Goal: Task Accomplishment & Management: Manage account settings

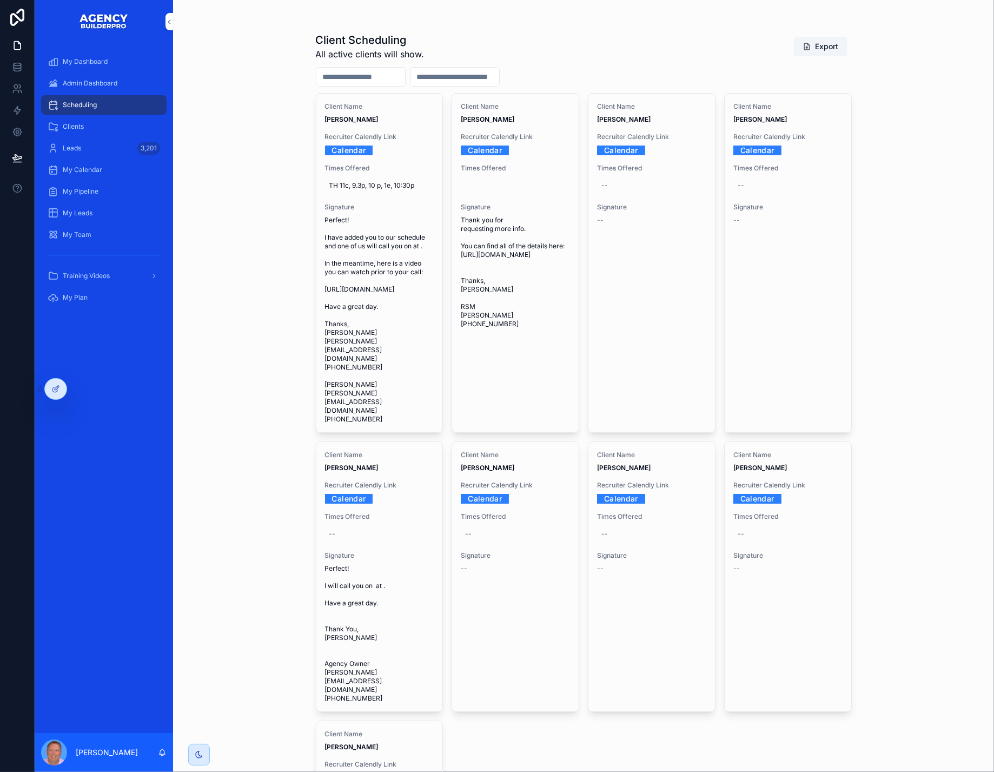
click at [367, 158] on link "Calendar" at bounding box center [349, 150] width 48 height 17
click at [373, 190] on span "TH 11c, 9.3p, 10 p, 1e, 10:30p" at bounding box center [379, 185] width 101 height 9
drag, startPoint x: 372, startPoint y: 230, endPoint x: 366, endPoint y: 231, distance: 6.5
click at [366, 231] on textarea "**********" at bounding box center [400, 236] width 118 height 35
type textarea "**********"
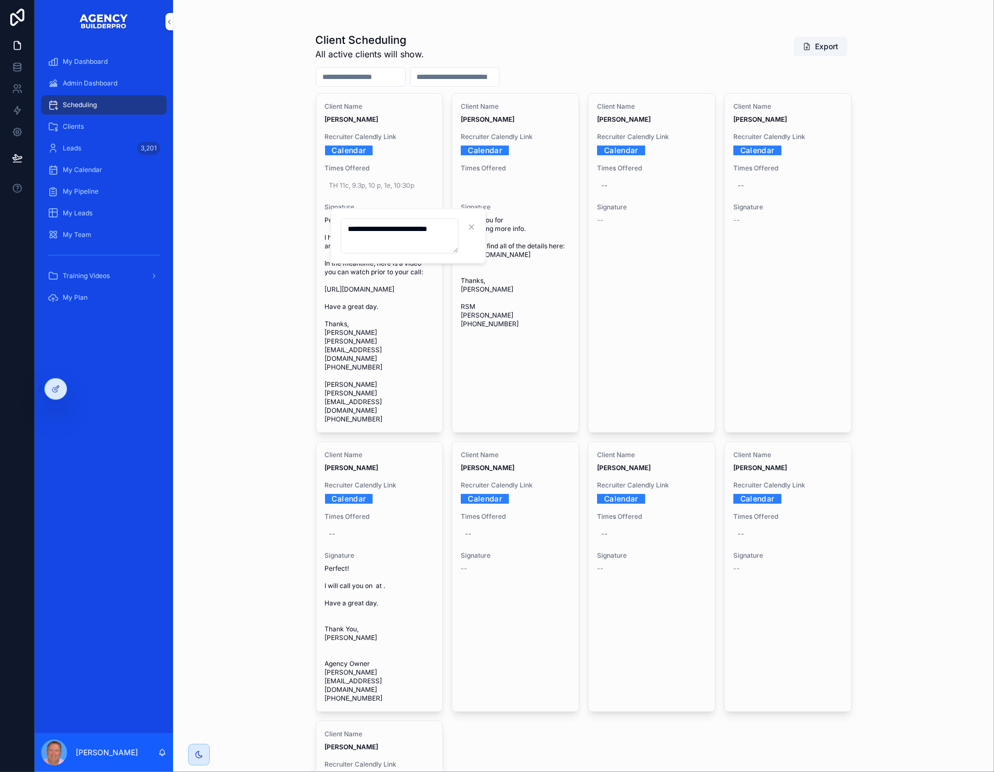
click at [490, 228] on icon "scrollable content" at bounding box center [486, 227] width 9 height 9
click at [372, 507] on link "Calendar" at bounding box center [349, 498] width 48 height 17
click at [351, 543] on div "--" at bounding box center [379, 533] width 109 height 17
type textarea "****"
click at [488, 651] on icon "scrollable content" at bounding box center [486, 650] width 9 height 9
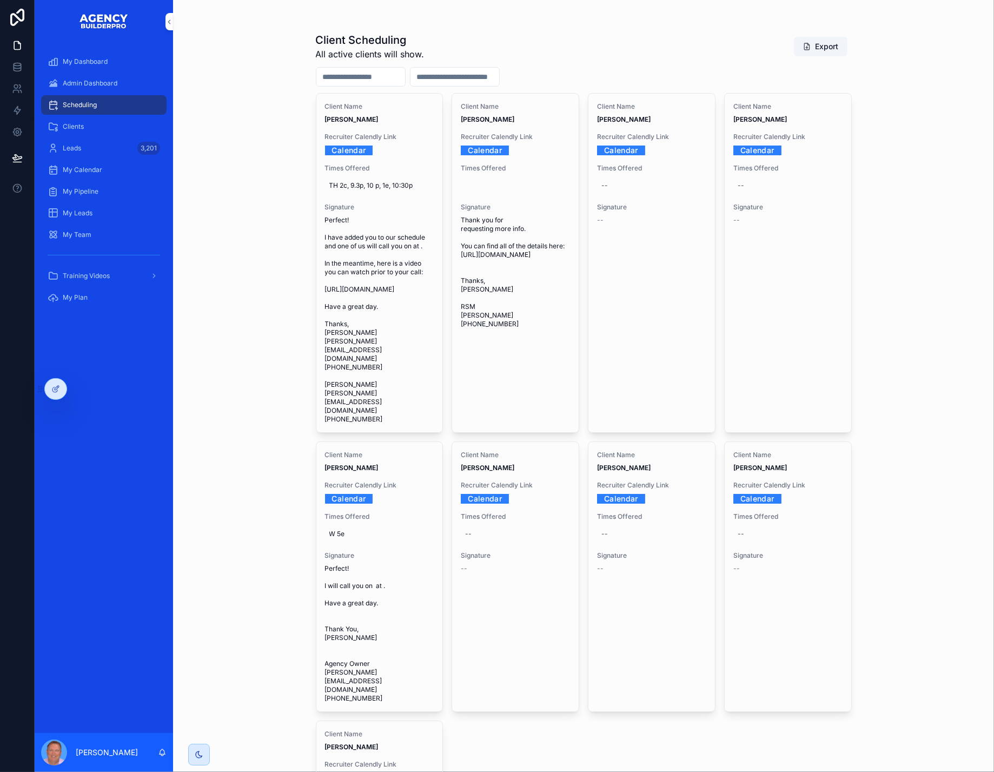
click at [360, 158] on link "Calendar" at bounding box center [349, 150] width 48 height 17
click at [0, 0] on icon "scrollable content" at bounding box center [0, 0] width 0 height 0
click at [357, 158] on link "Calendar" at bounding box center [349, 150] width 48 height 17
click at [0, 0] on icon "scrollable content" at bounding box center [0, 0] width 0 height 0
click at [117, 88] on span "Admin Dashboard" at bounding box center [90, 83] width 55 height 9
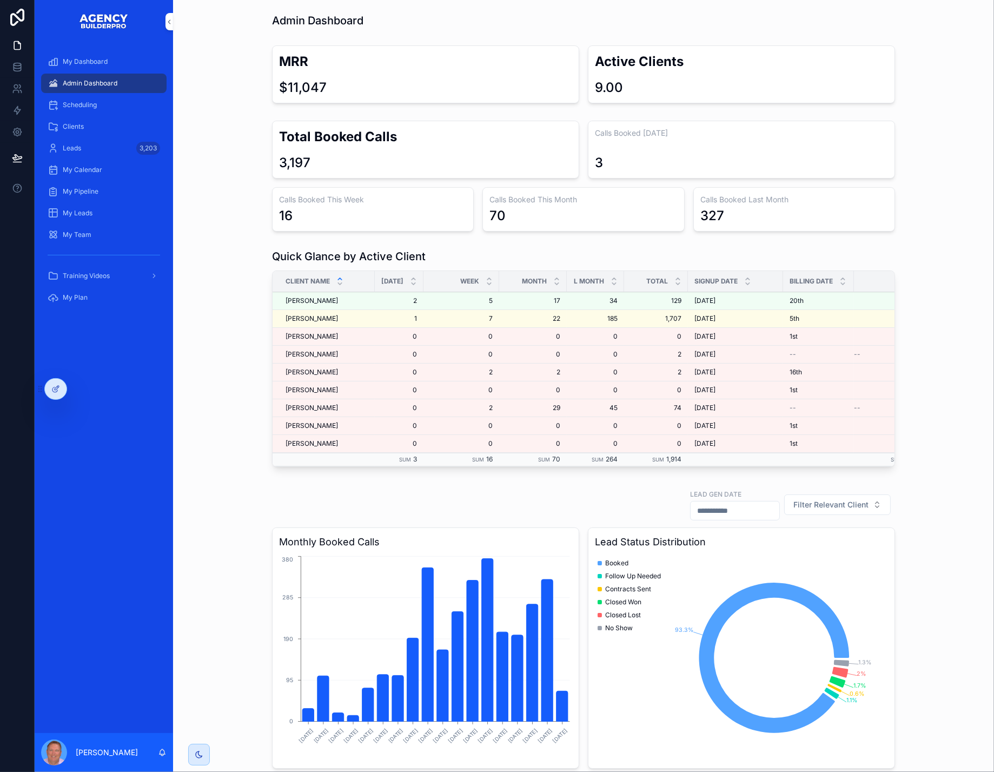
click at [97, 109] on span "Scheduling" at bounding box center [80, 105] width 34 height 9
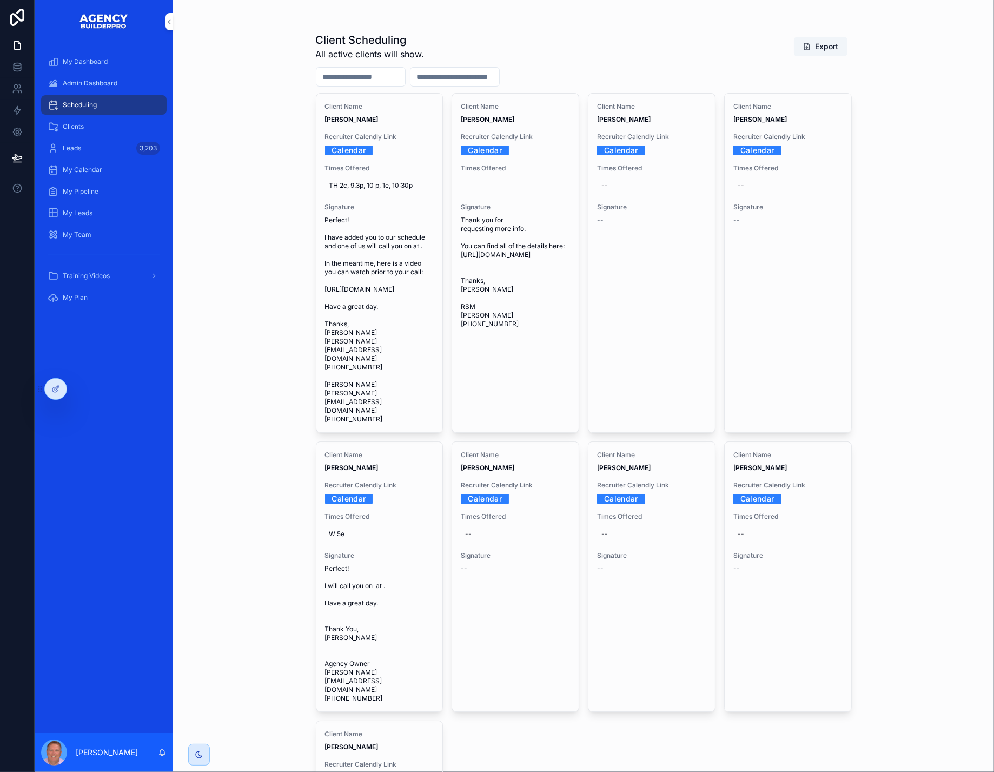
click at [396, 190] on span "TH 2c, 9.3p, 10 p, 1e, 10:30p" at bounding box center [379, 185] width 101 height 9
click at [378, 230] on textarea "**********" at bounding box center [400, 236] width 118 height 35
type textarea "**********"
click at [488, 229] on icon "scrollable content" at bounding box center [486, 227] width 5 height 4
click at [404, 190] on span "TH 9.3p, 10 p, 1e, 10:30p" at bounding box center [379, 185] width 101 height 9
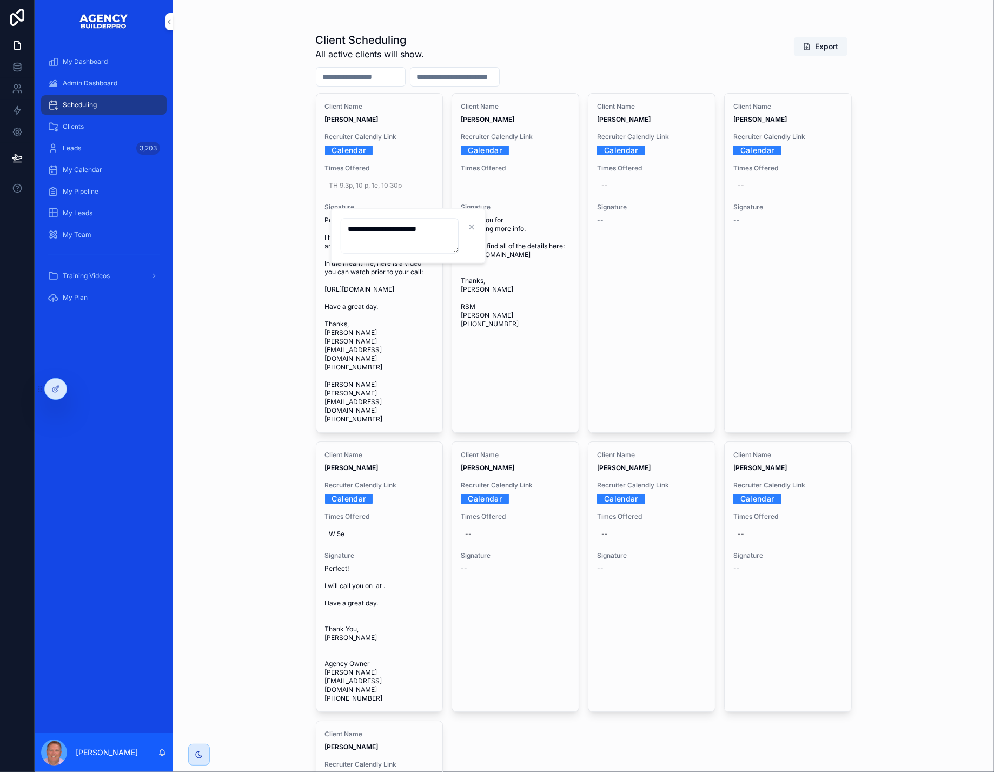
drag, startPoint x: 419, startPoint y: 232, endPoint x: 466, endPoint y: 250, distance: 51.0
click at [419, 232] on textarea "**********" at bounding box center [400, 236] width 118 height 35
type textarea "**********"
click at [493, 229] on button "scrollable content" at bounding box center [486, 227] width 13 height 13
click at [0, 0] on icon "scrollable content" at bounding box center [0, 0] width 0 height 0
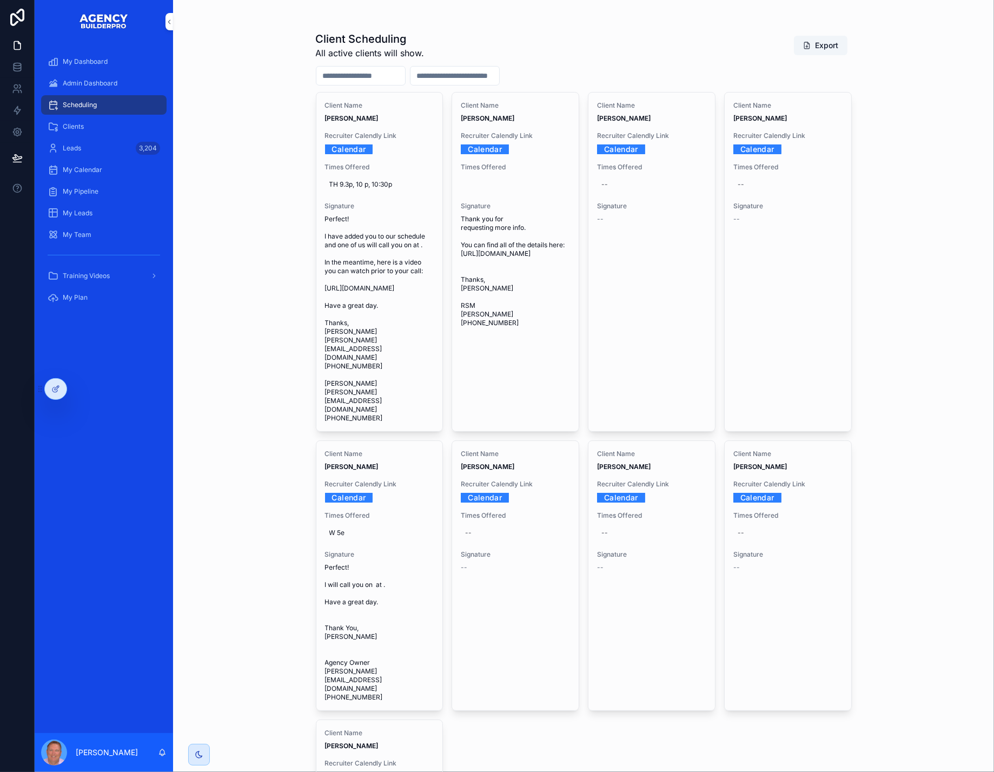
scroll to position [2, 0]
click at [365, 505] on link "Calendar" at bounding box center [349, 496] width 48 height 17
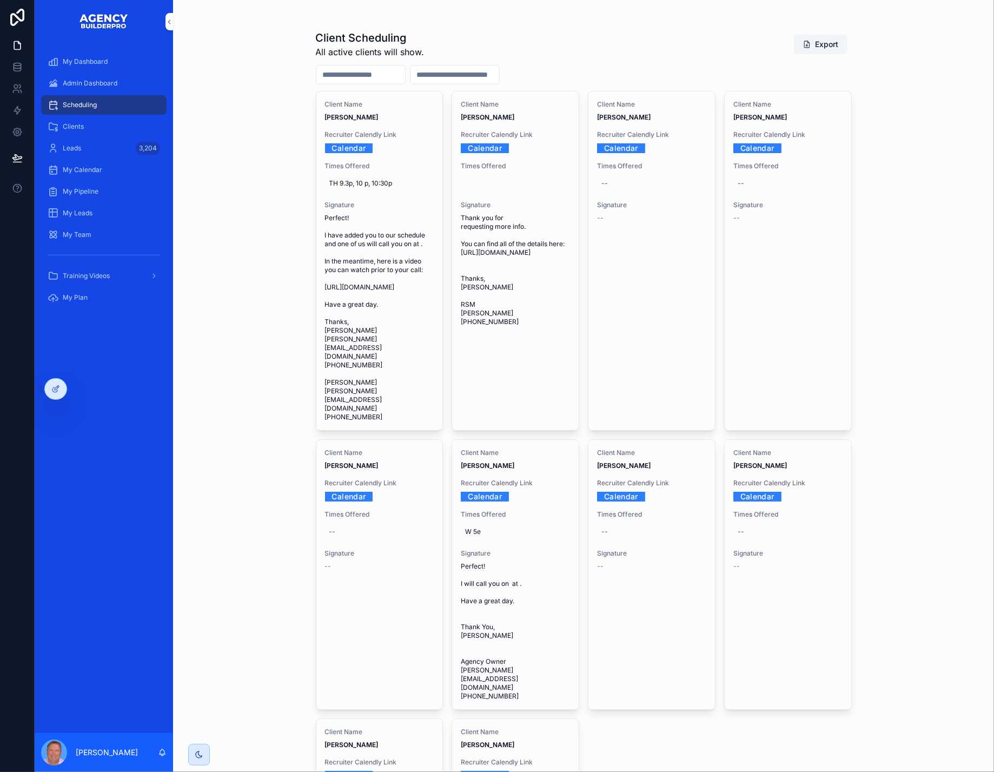
click at [0, 0] on icon "scrollable content" at bounding box center [0, 0] width 0 height 0
click at [17, 72] on icon at bounding box center [17, 67] width 11 height 11
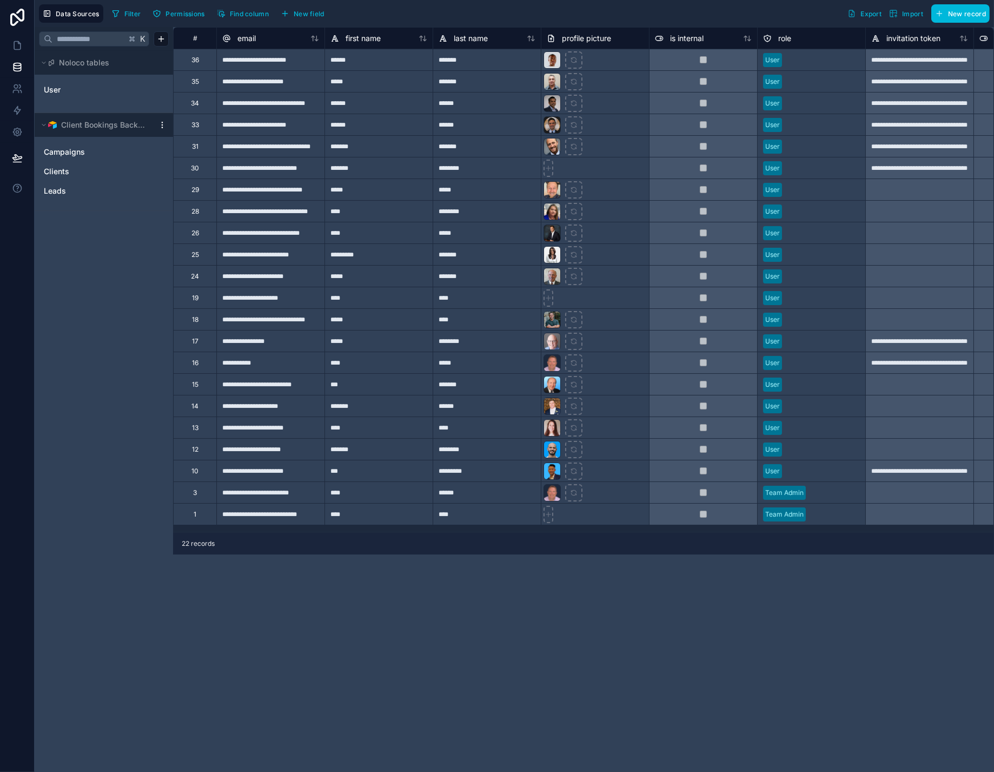
click at [69, 177] on span "Clients" at bounding box center [56, 171] width 25 height 11
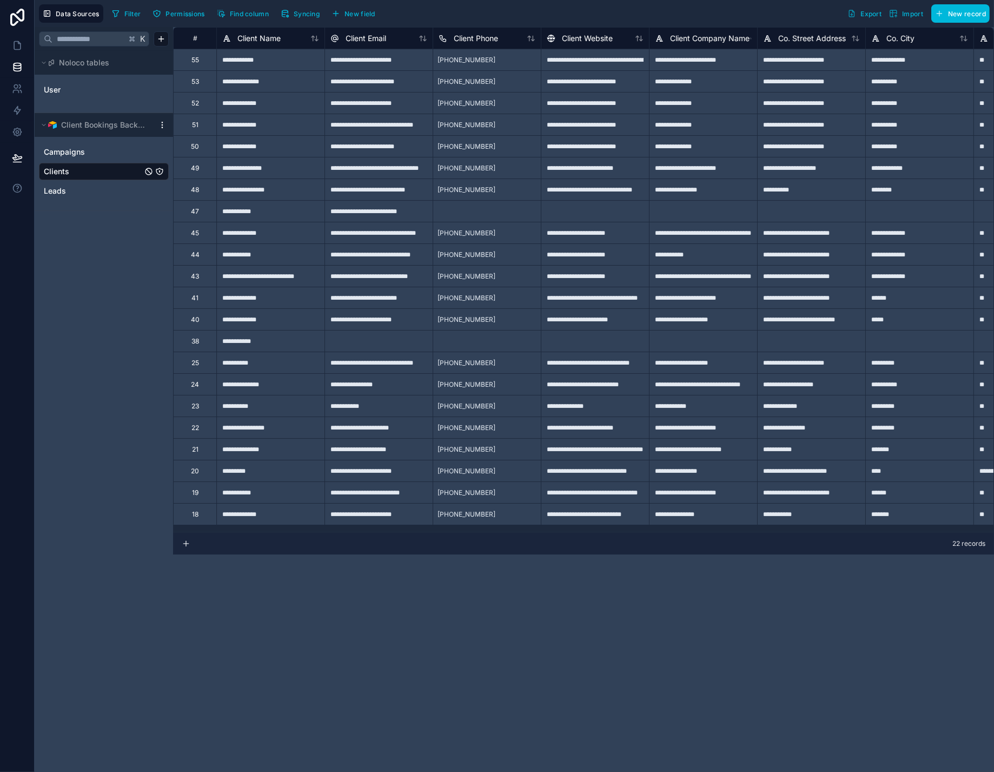
click at [60, 95] on span "User" at bounding box center [52, 89] width 17 height 11
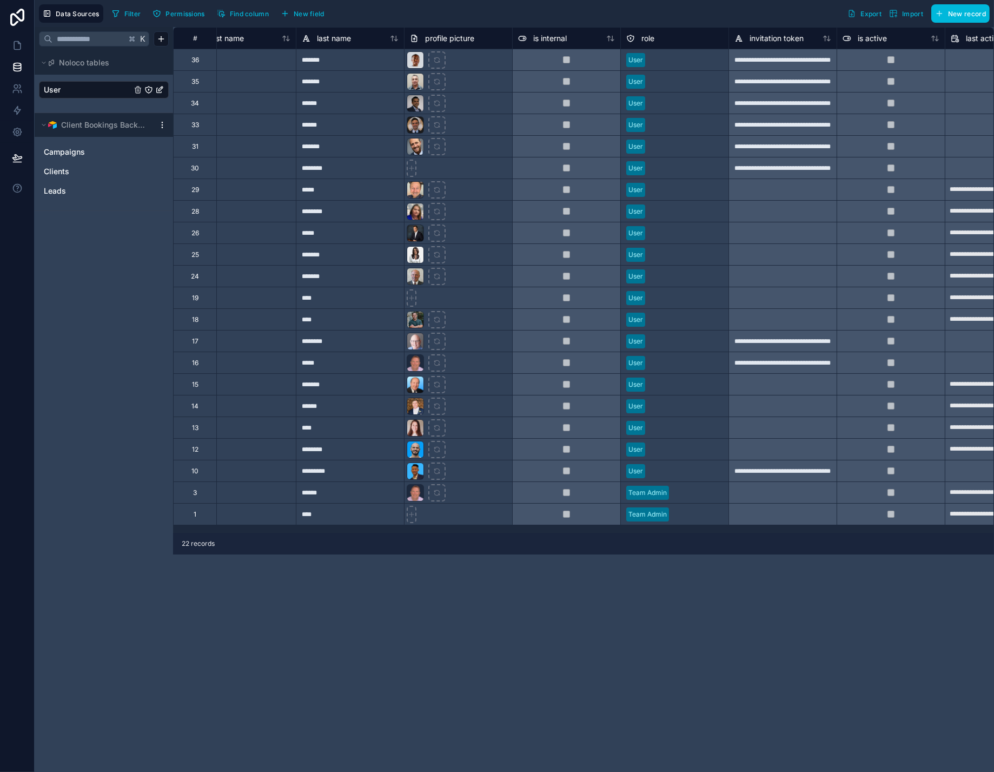
scroll to position [0, 263]
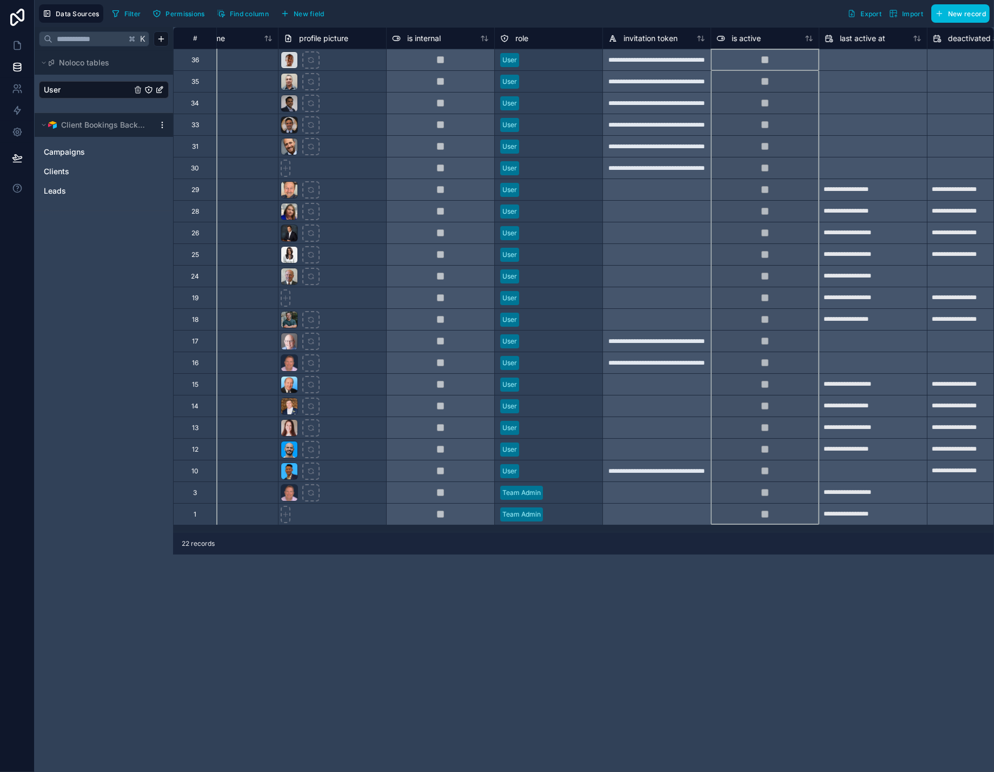
click at [723, 39] on icon at bounding box center [723, 38] width 2 height 2
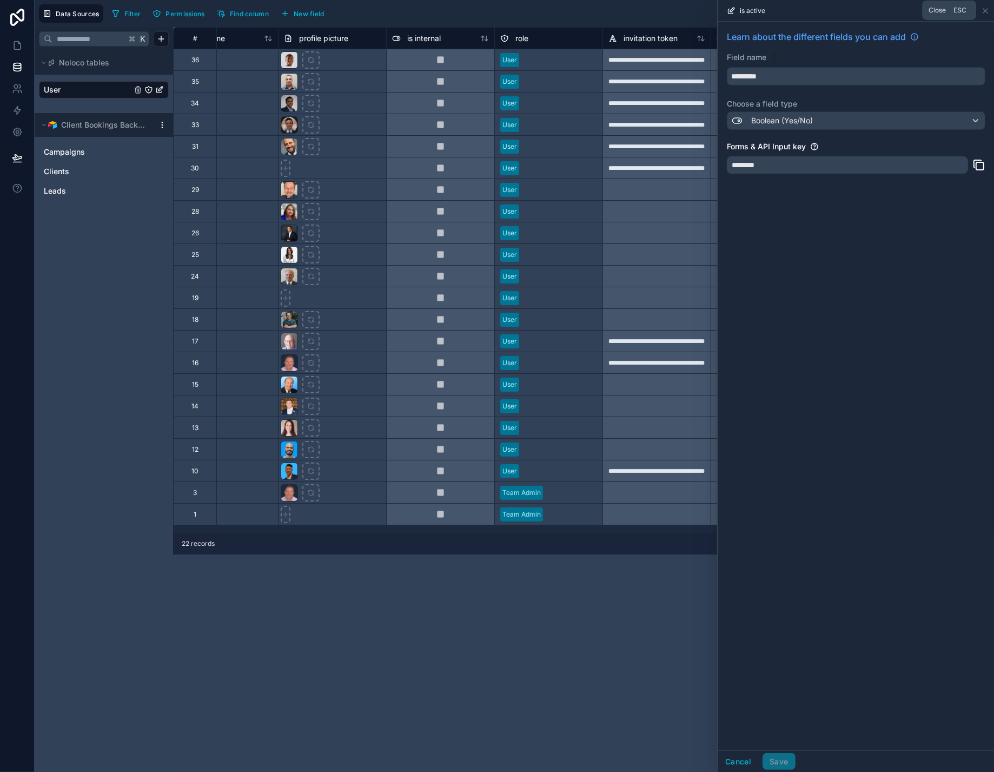
click at [982, 8] on icon at bounding box center [985, 10] width 9 height 9
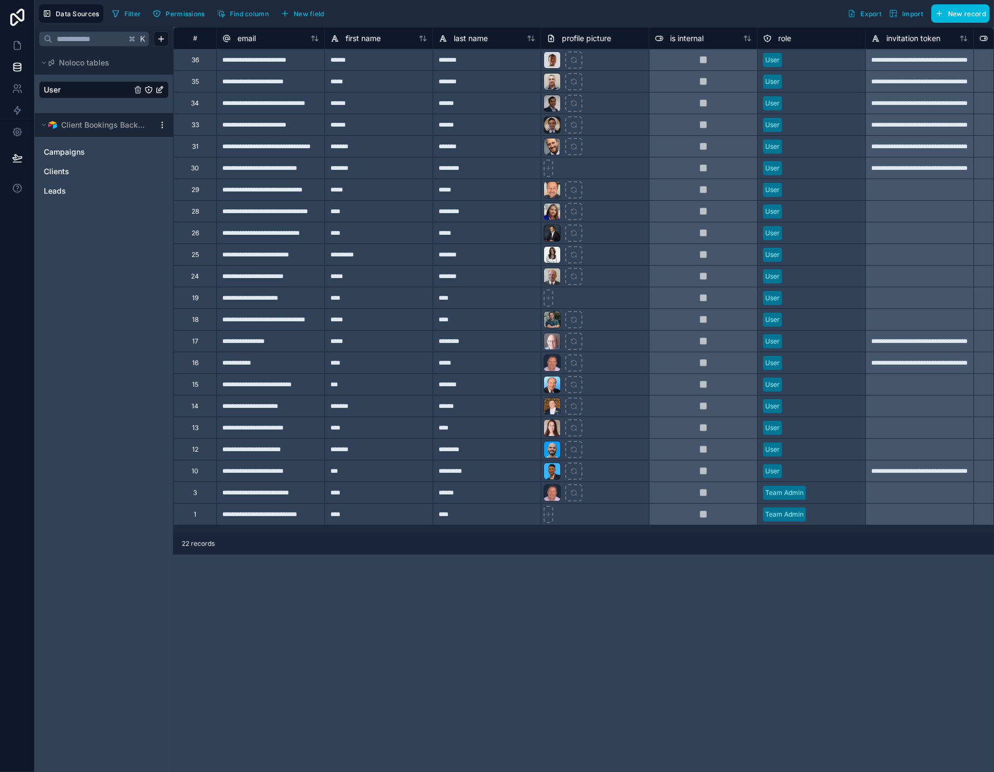
click at [84, 177] on link "Clients" at bounding box center [93, 171] width 98 height 11
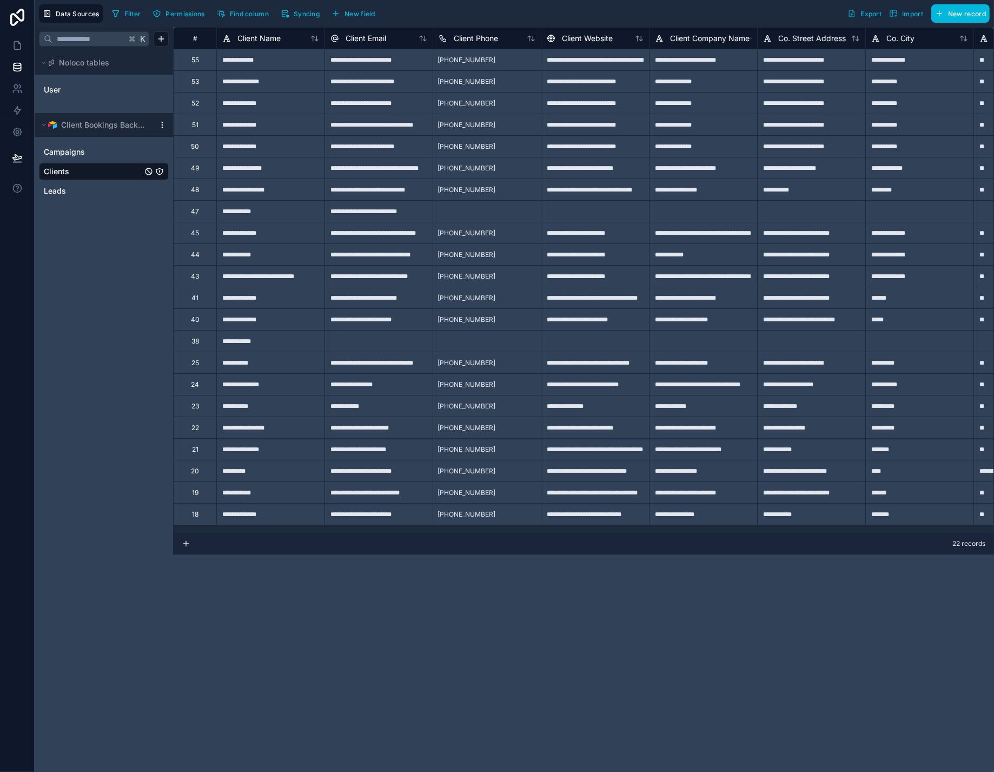
click at [73, 95] on link "User" at bounding box center [88, 89] width 88 height 11
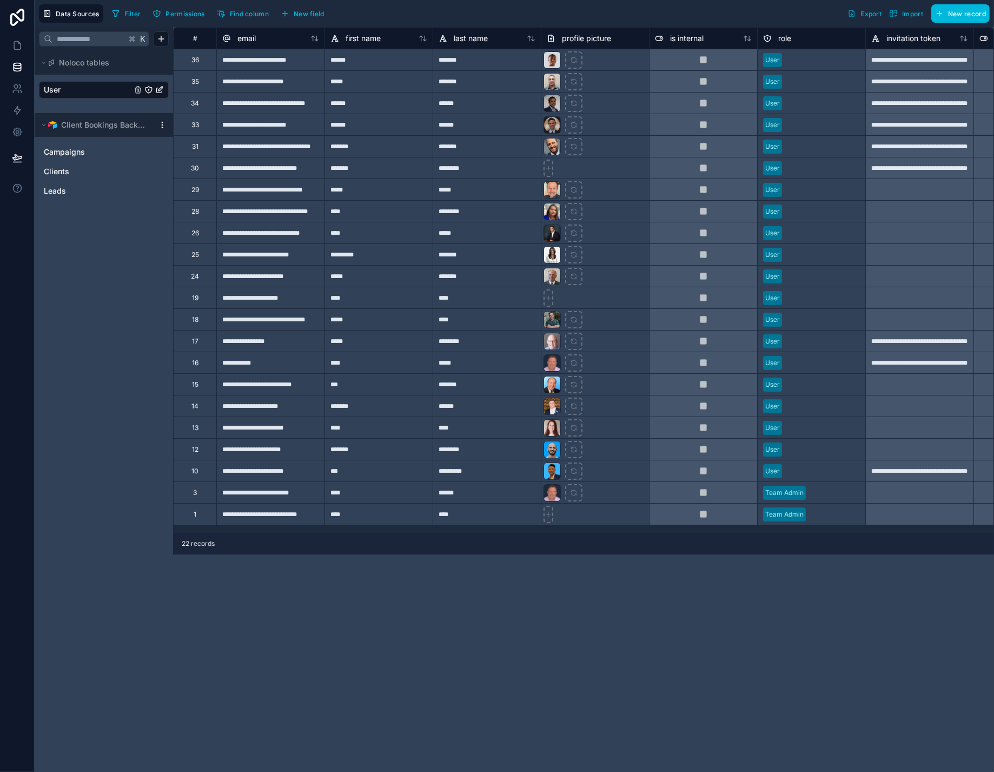
click at [952, 13] on span "New record" at bounding box center [967, 14] width 38 height 8
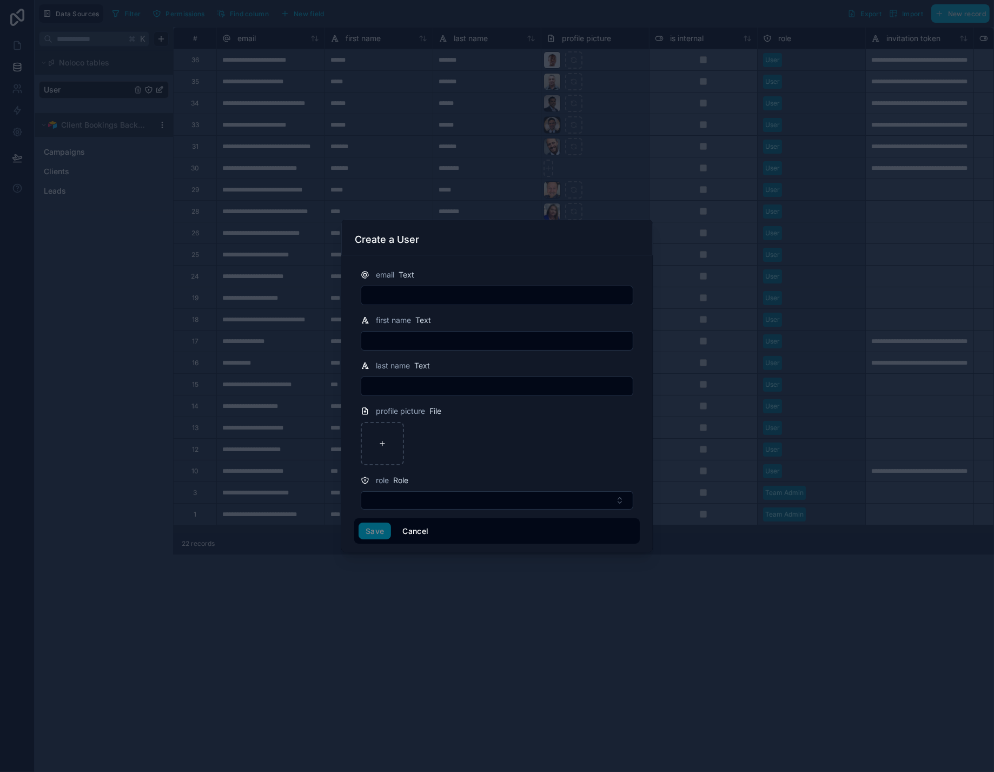
click at [397, 540] on button "Cancel" at bounding box center [415, 531] width 40 height 17
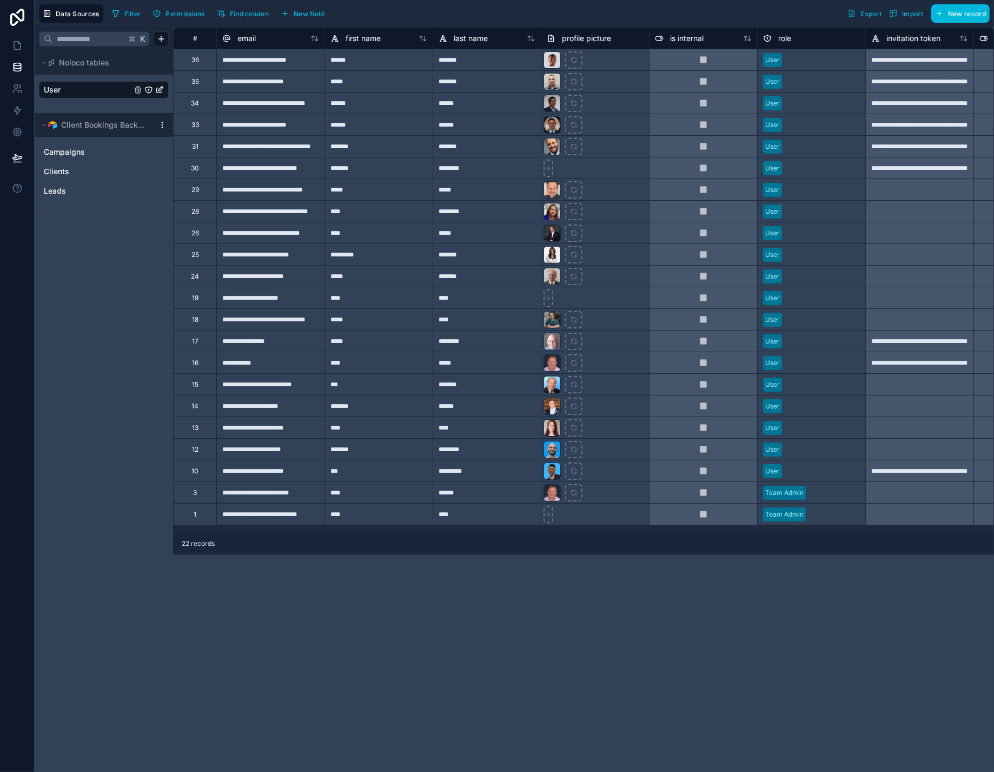
click at [105, 95] on link "User" at bounding box center [88, 89] width 88 height 11
click at [18, 137] on icon at bounding box center [17, 132] width 11 height 11
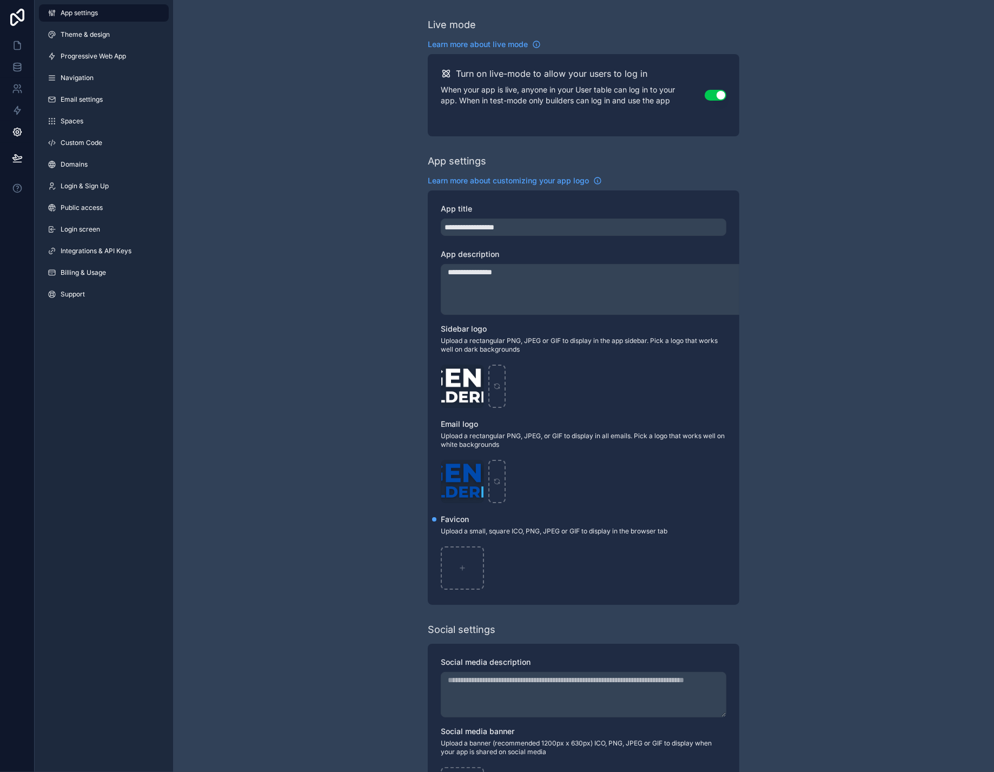
click at [127, 255] on span "Integrations & API Keys" at bounding box center [96, 251] width 71 height 9
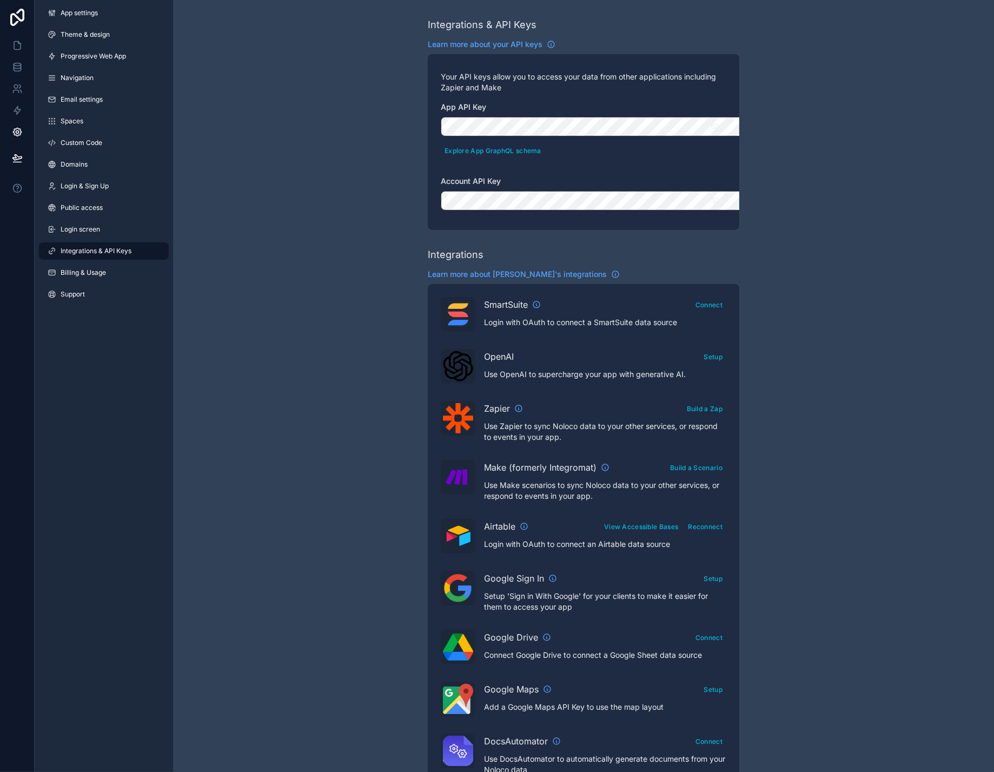
click at [98, 15] on span "App settings" at bounding box center [79, 13] width 37 height 9
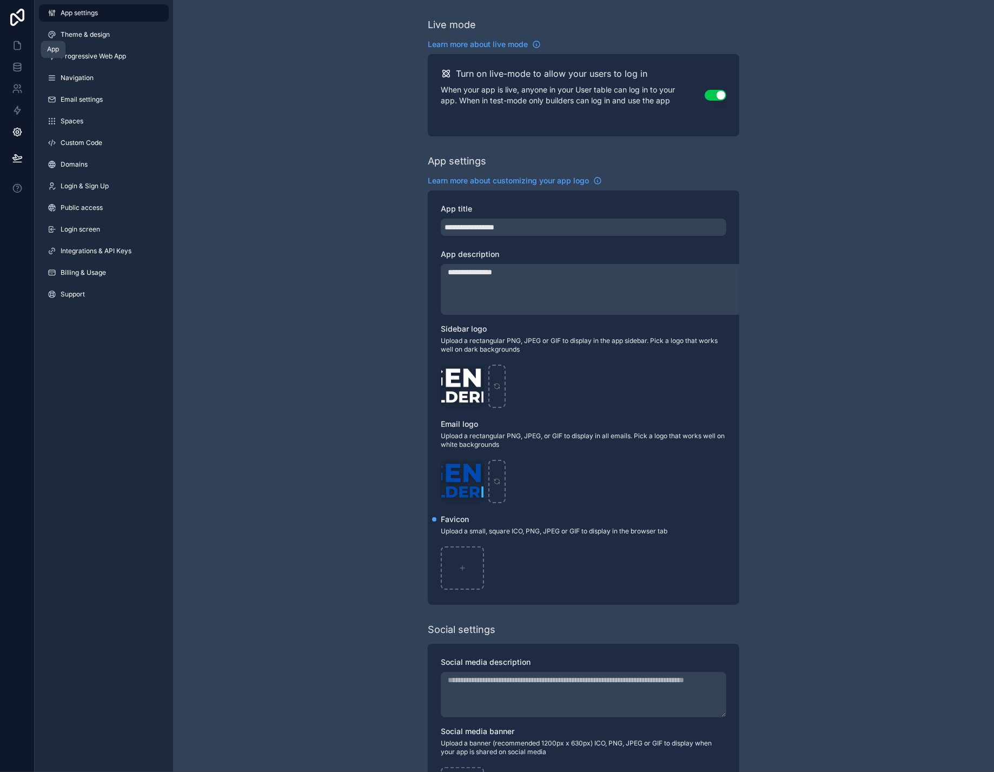
click at [21, 51] on icon at bounding box center [17, 45] width 11 height 11
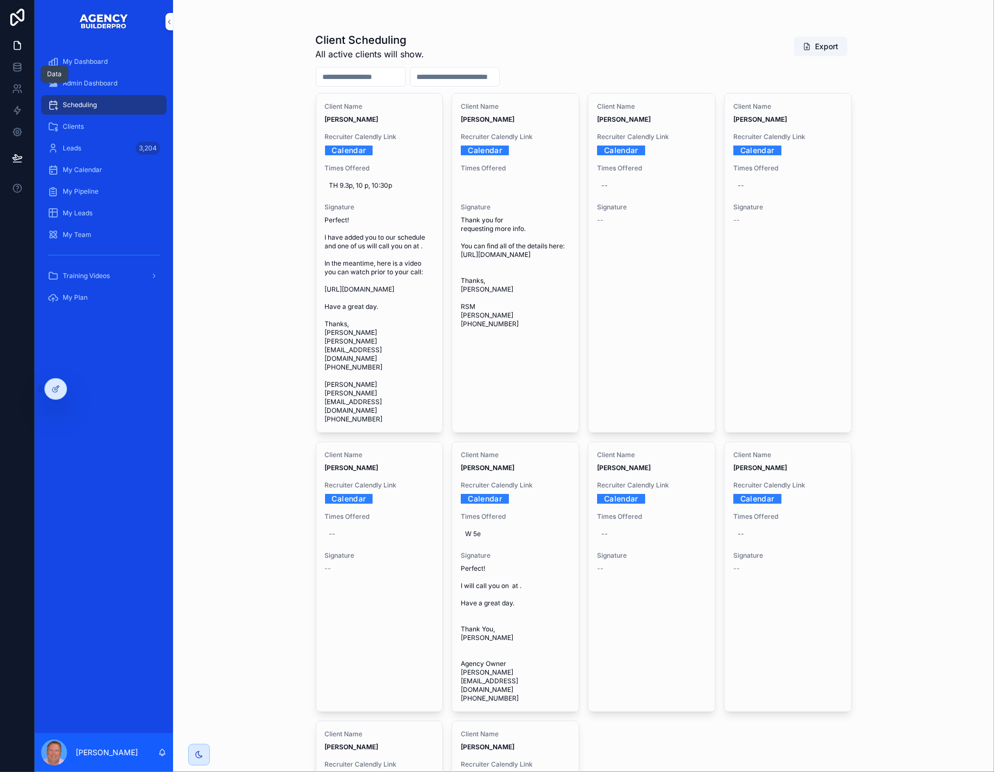
click at [23, 72] on icon at bounding box center [17, 67] width 11 height 11
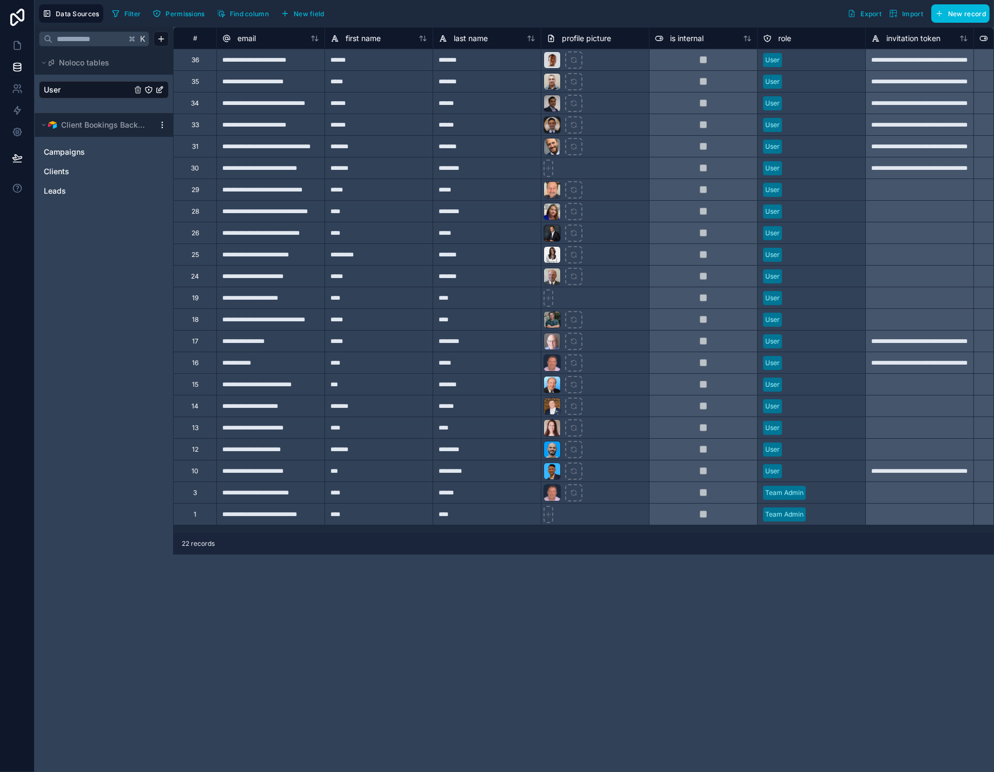
click at [902, 11] on span "Import" at bounding box center [912, 14] width 21 height 8
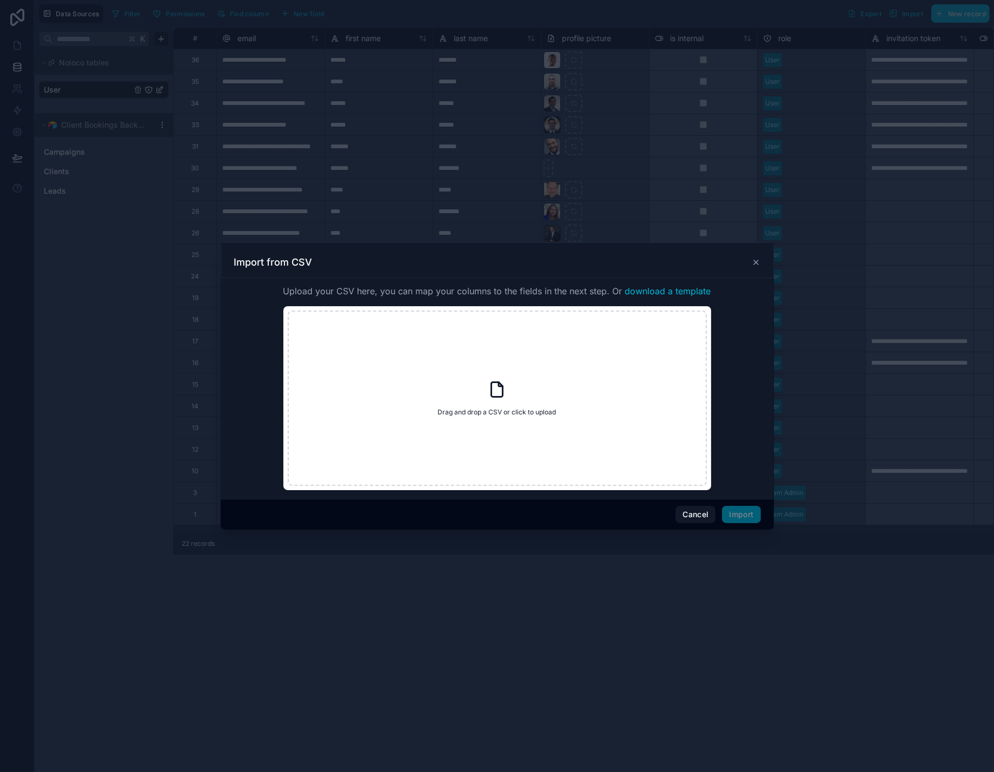
click at [693, 523] on button "Cancel" at bounding box center [696, 514] width 40 height 17
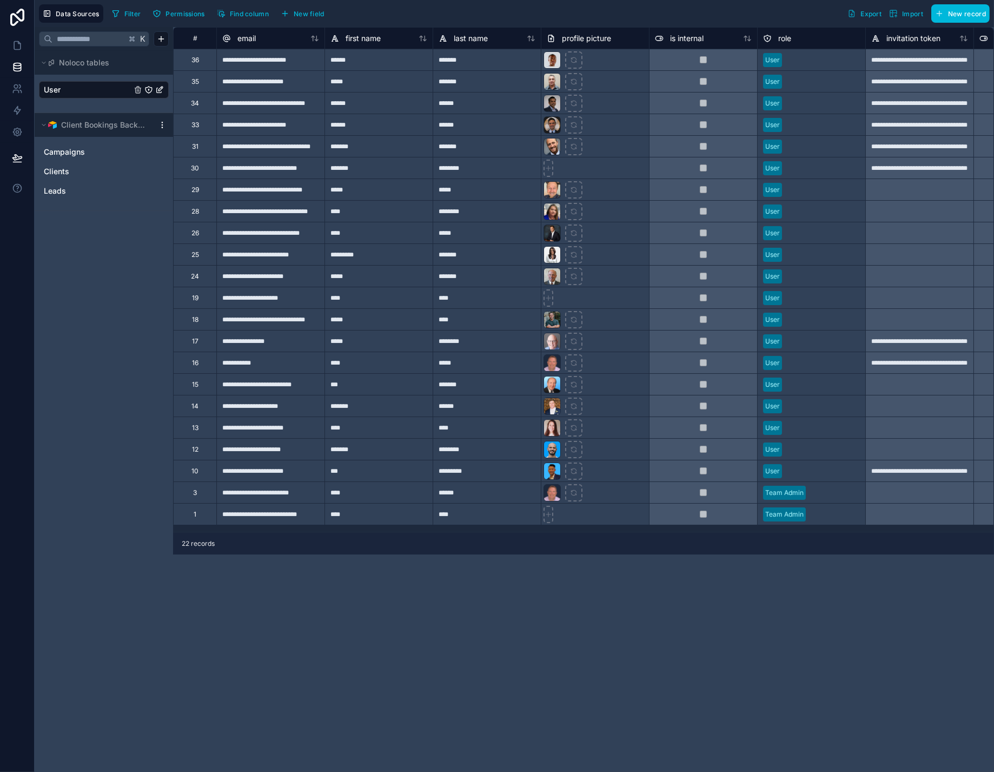
click at [190, 16] on span "Permissions" at bounding box center [185, 14] width 39 height 8
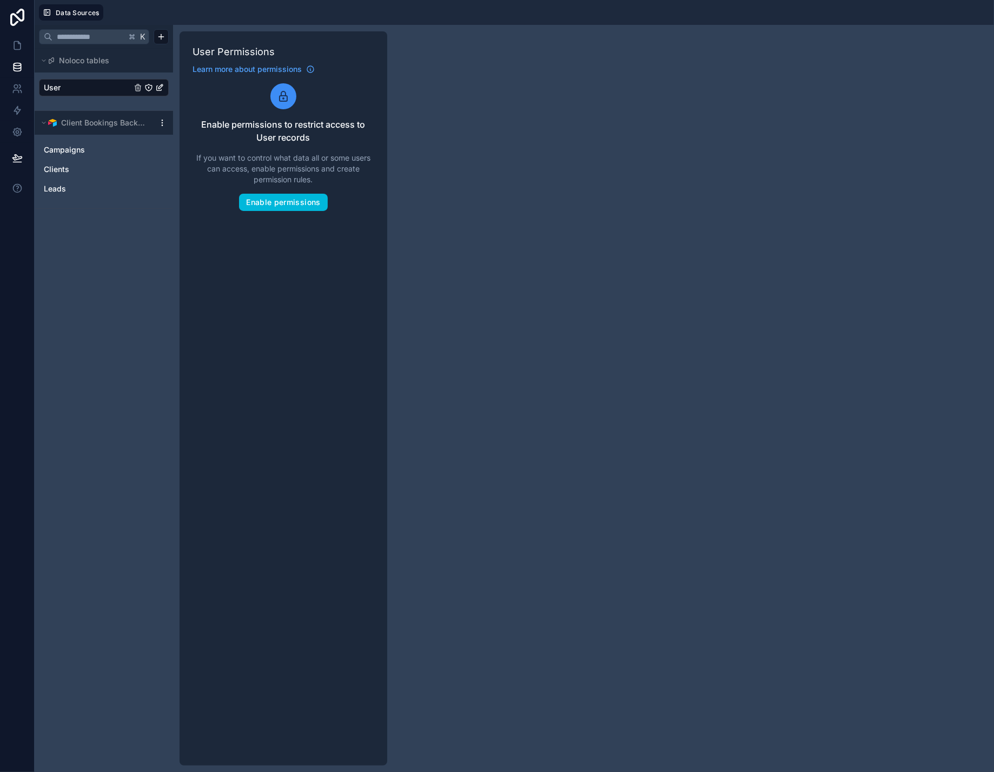
click at [209, 21] on div at bounding box center [549, 12] width 882 height 16
click at [114, 93] on link "User" at bounding box center [88, 87] width 88 height 11
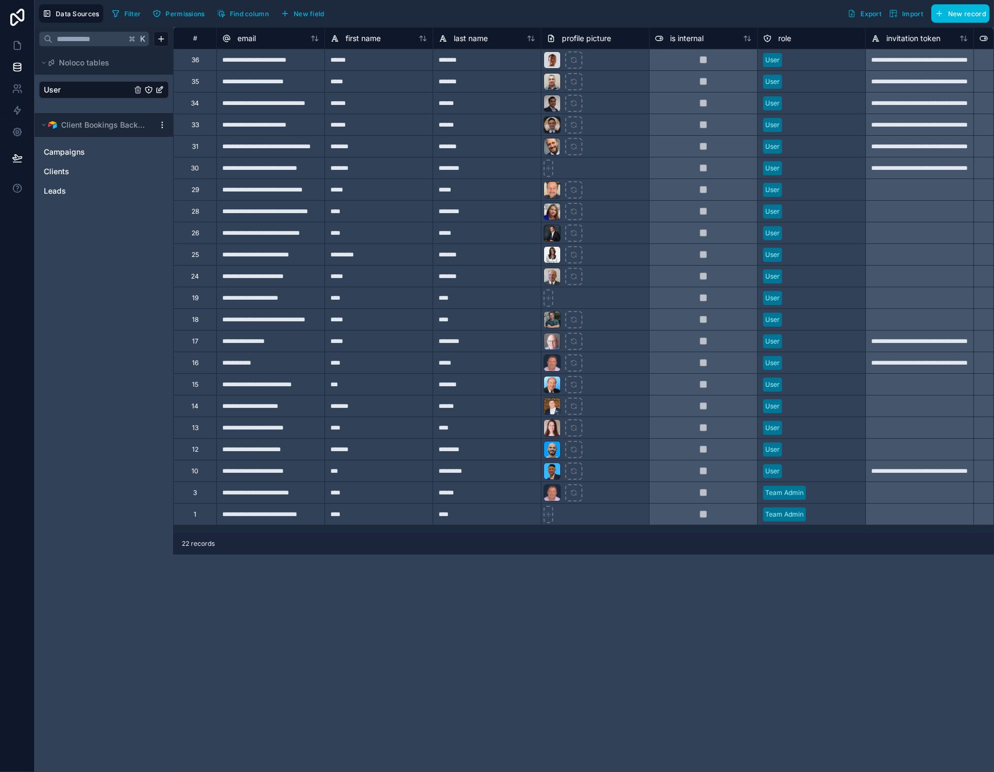
click at [141, 18] on span "Filter" at bounding box center [132, 14] width 17 height 8
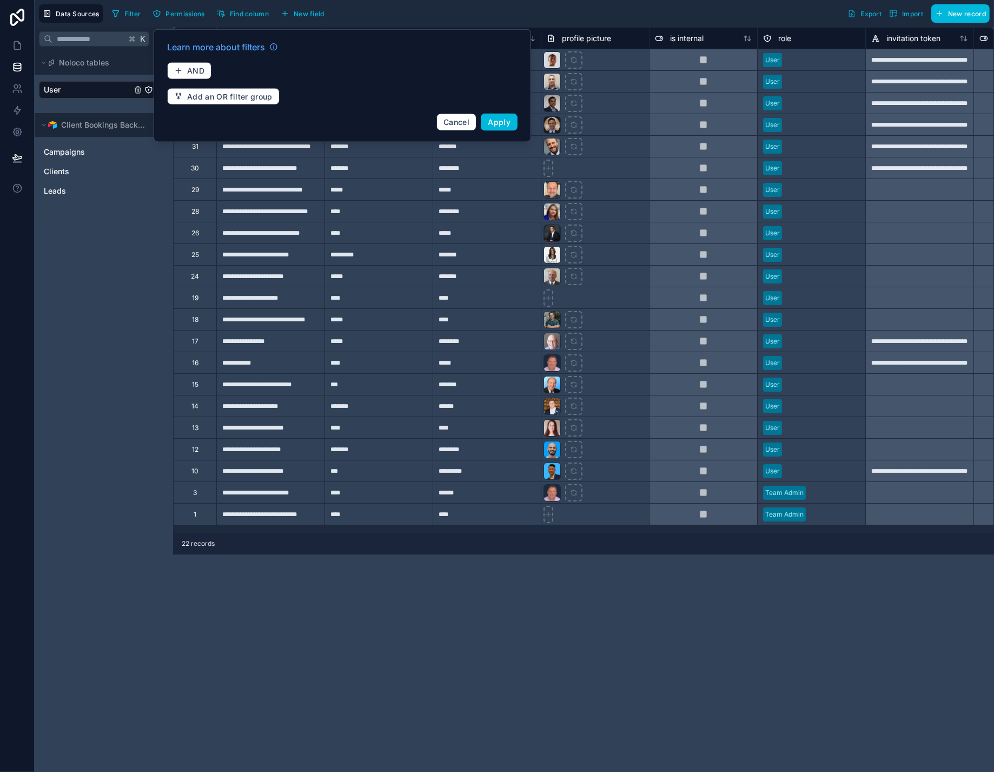
click at [100, 16] on span "Data Sources" at bounding box center [78, 14] width 44 height 8
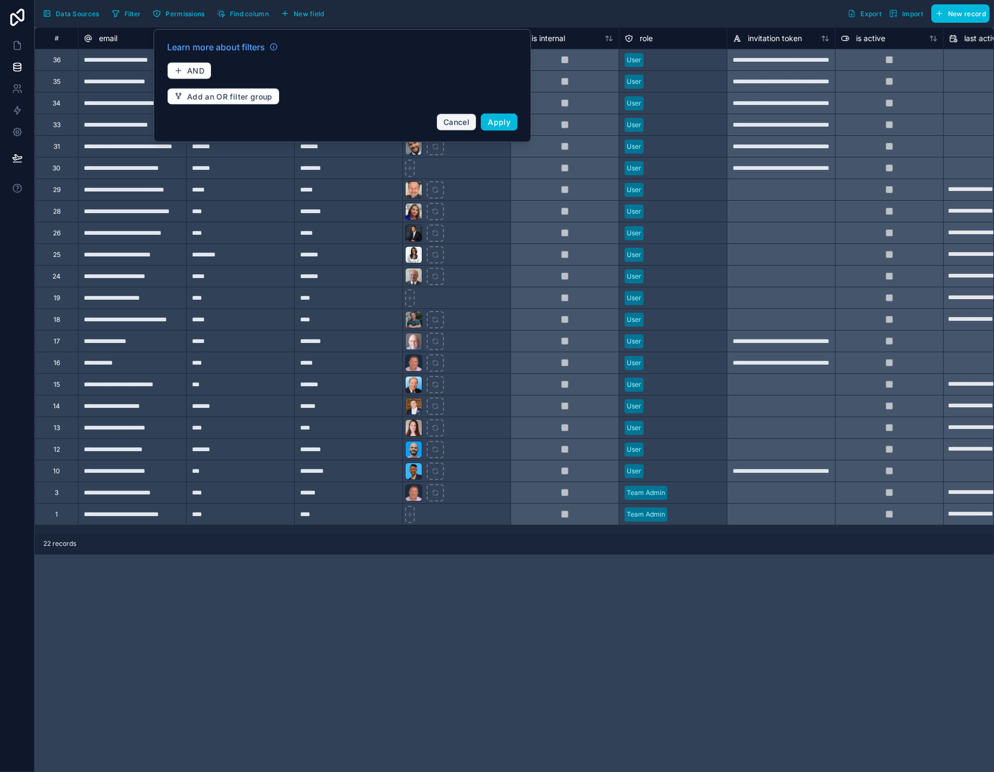
click at [470, 127] on span "Cancel" at bounding box center [457, 121] width 26 height 9
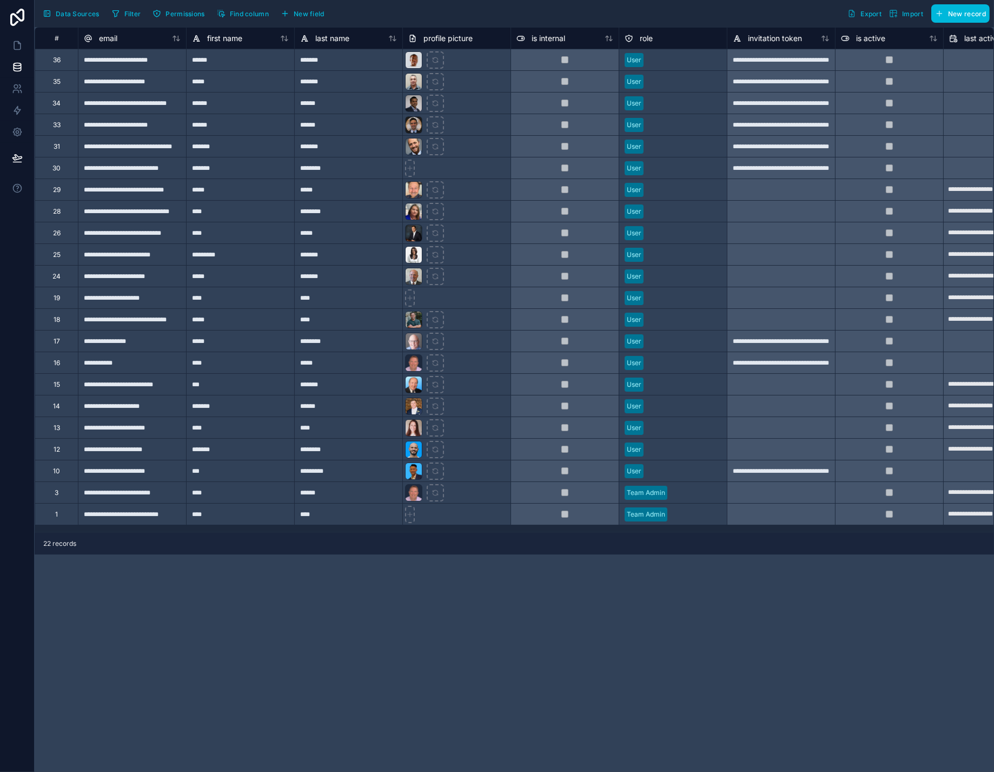
click at [79, 14] on span "Data Sources" at bounding box center [78, 14] width 44 height 8
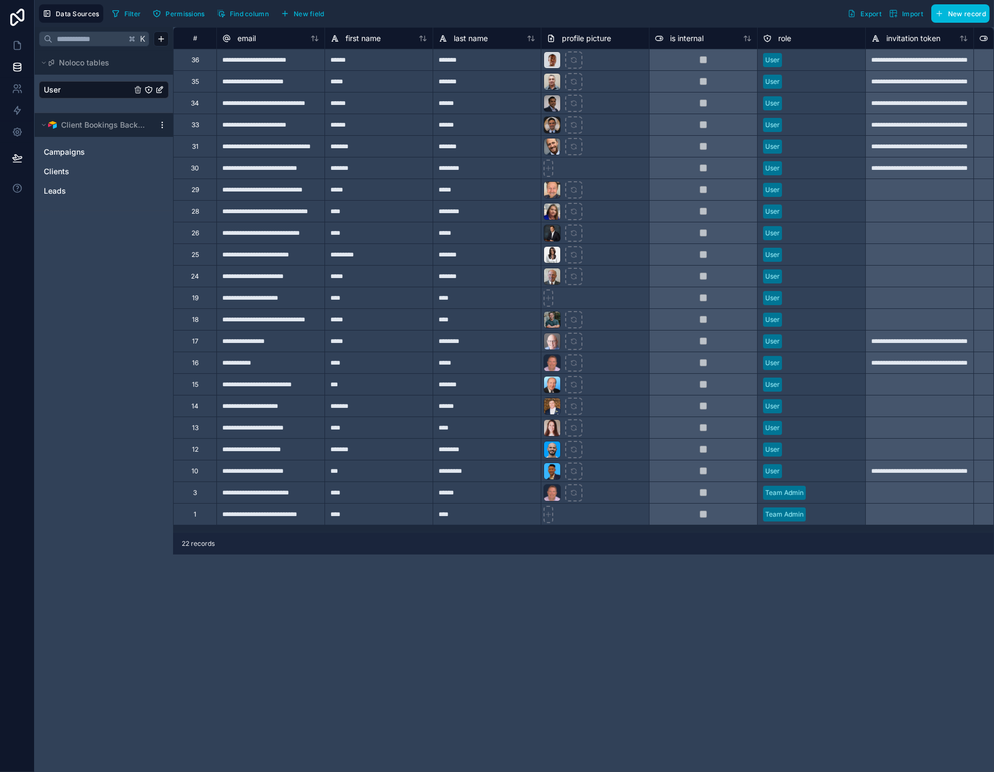
click at [65, 196] on span "Leads" at bounding box center [55, 191] width 22 height 11
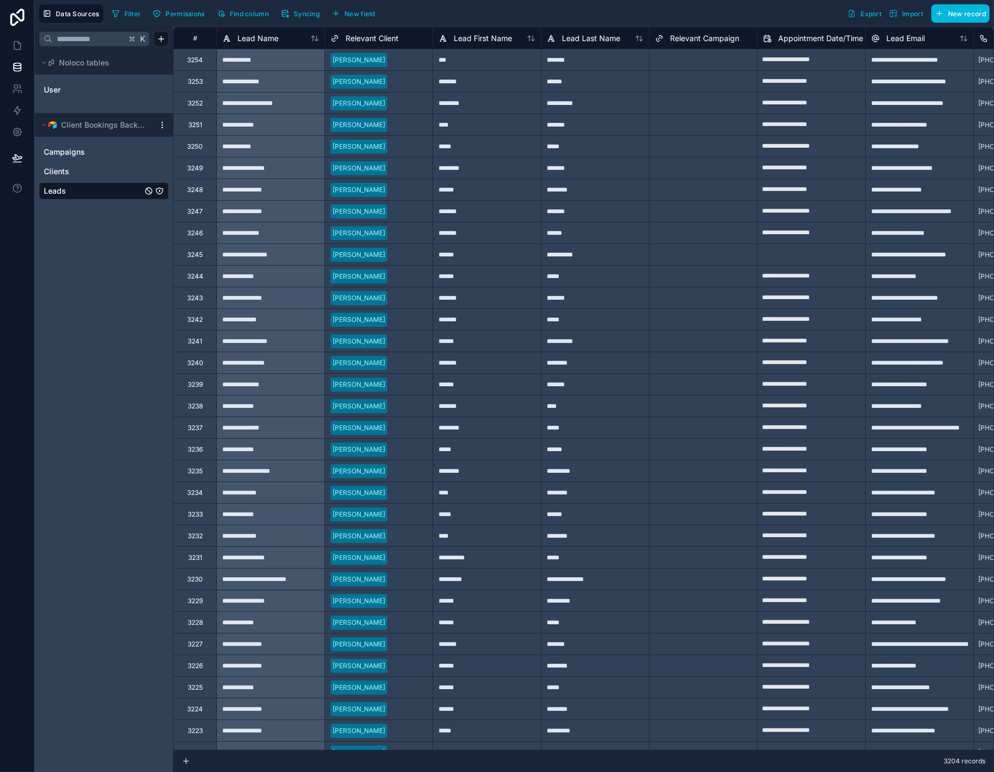
click at [65, 177] on span "Clients" at bounding box center [56, 171] width 25 height 11
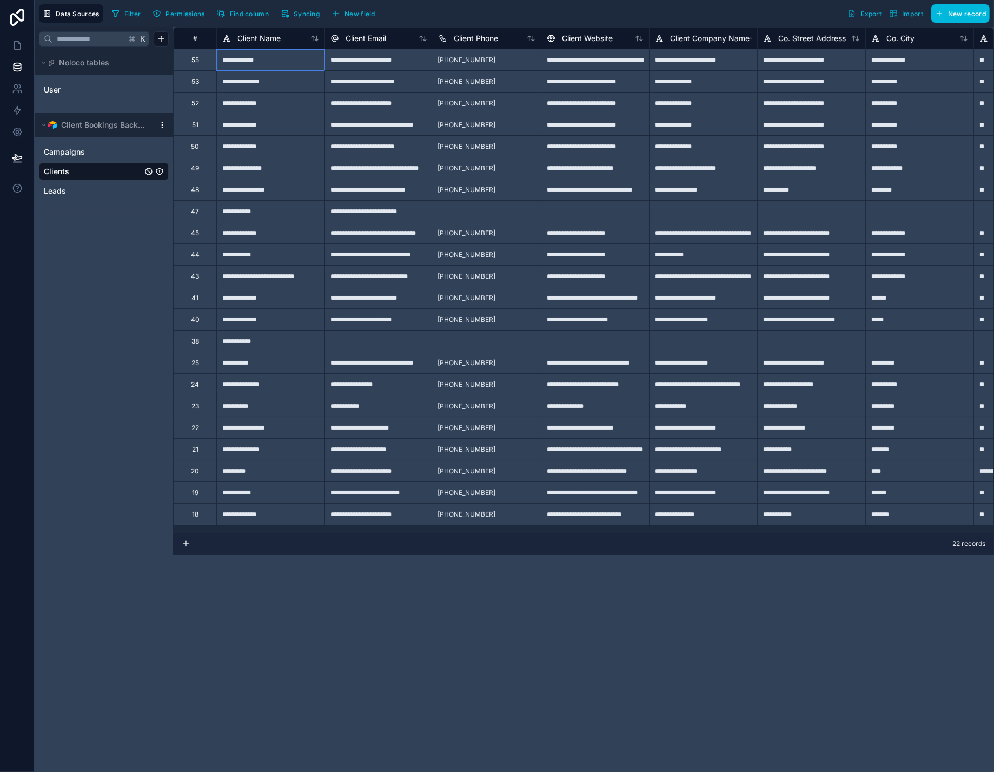
click at [270, 66] on div "**********" at bounding box center [270, 60] width 108 height 22
click at [75, 95] on link "User" at bounding box center [88, 89] width 88 height 11
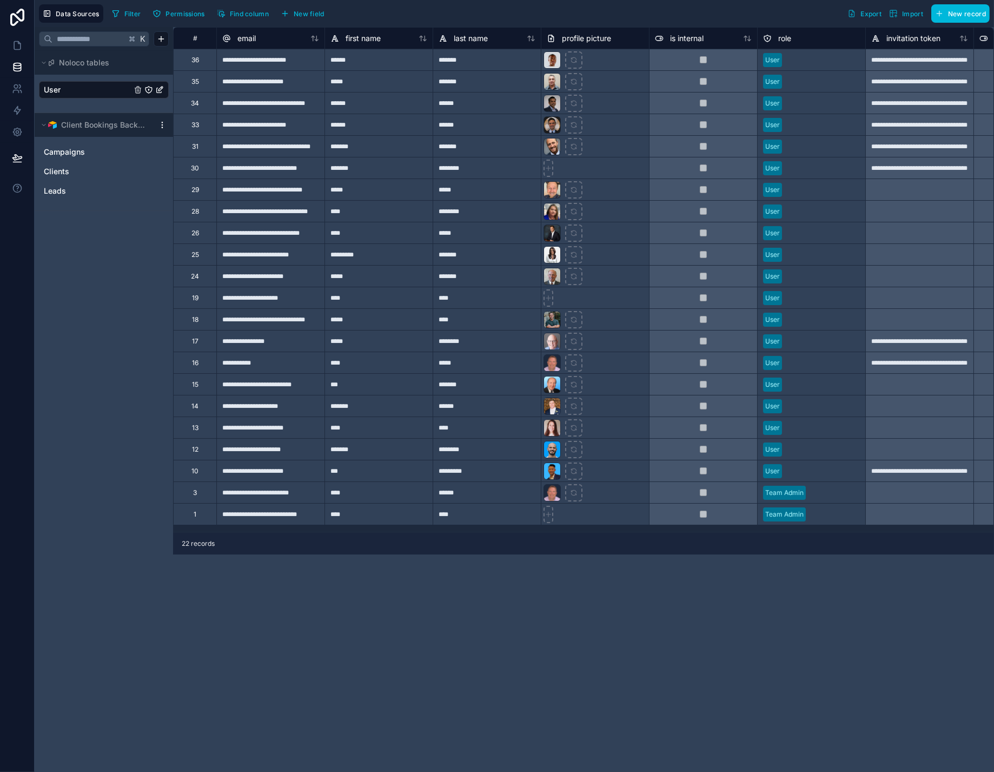
click at [948, 9] on button "New record" at bounding box center [960, 13] width 58 height 18
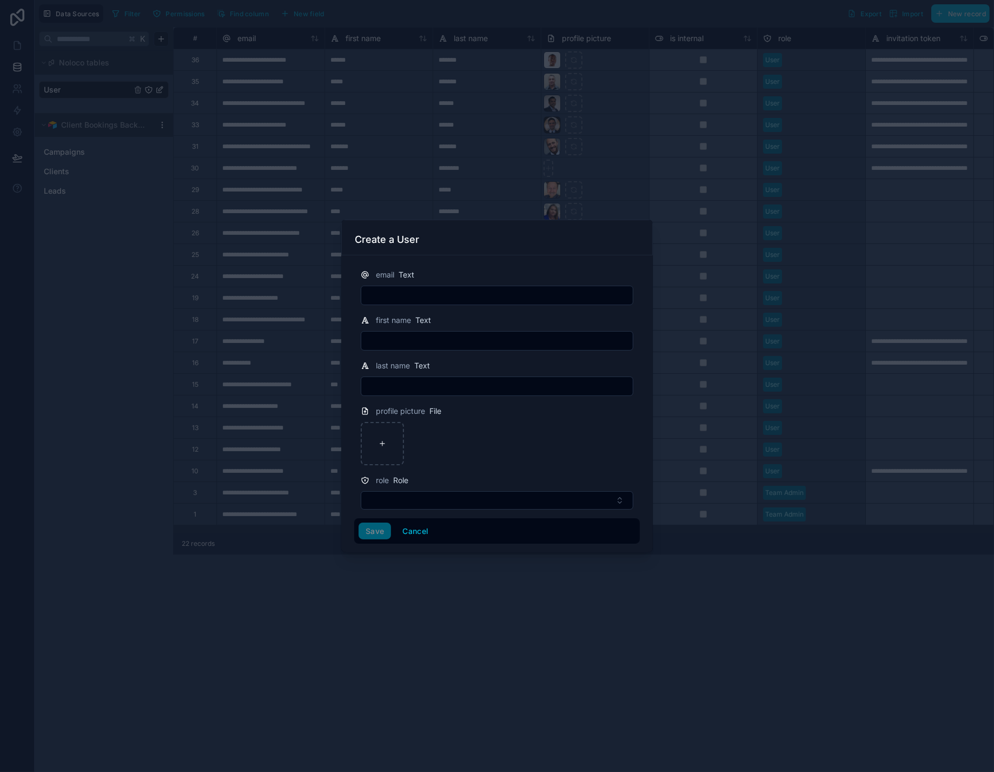
click at [477, 288] on input "text" at bounding box center [497, 295] width 272 height 15
paste input "**********"
type input "**********"
click at [488, 341] on input "text" at bounding box center [497, 340] width 272 height 15
type input "*****"
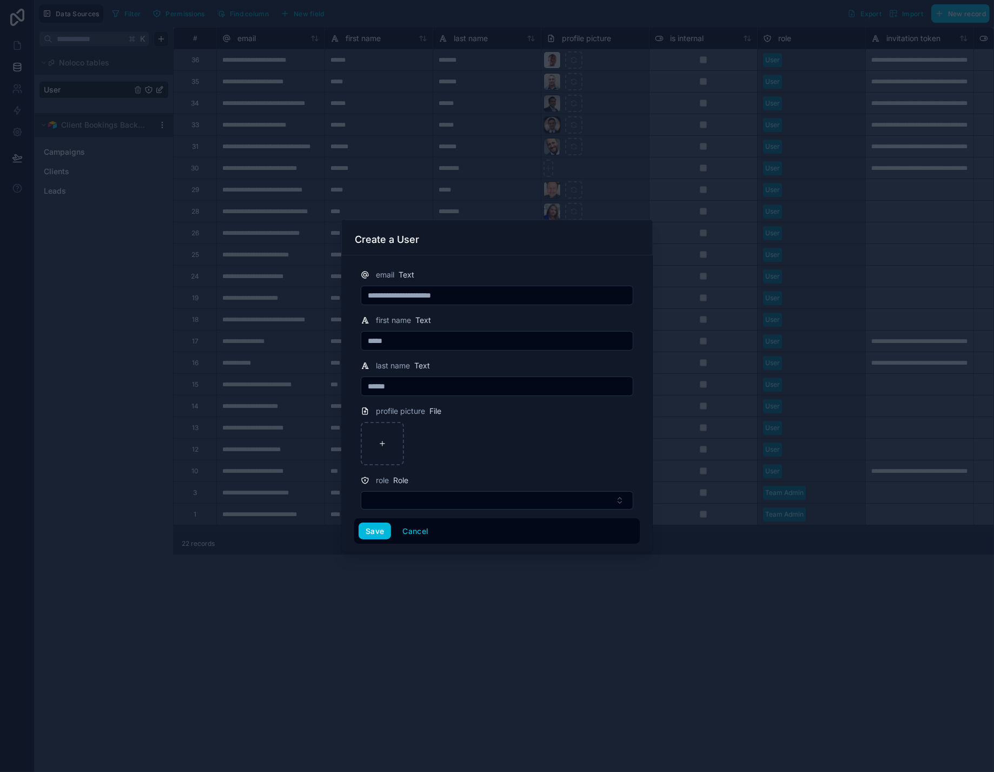
type input "******"
click at [366, 440] on div at bounding box center [382, 443] width 43 height 43
type input "**********"
click at [423, 508] on button "Select Button" at bounding box center [497, 500] width 273 height 18
click at [439, 578] on div "User" at bounding box center [487, 571] width 150 height 17
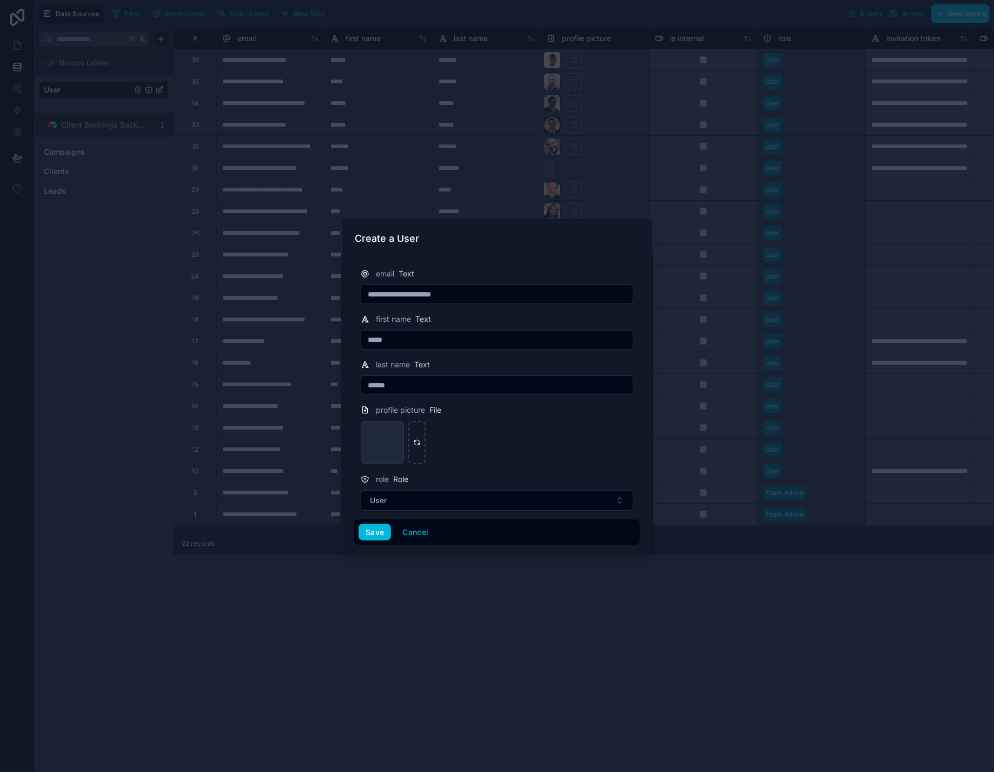
click at [361, 541] on button "Save" at bounding box center [375, 532] width 32 height 17
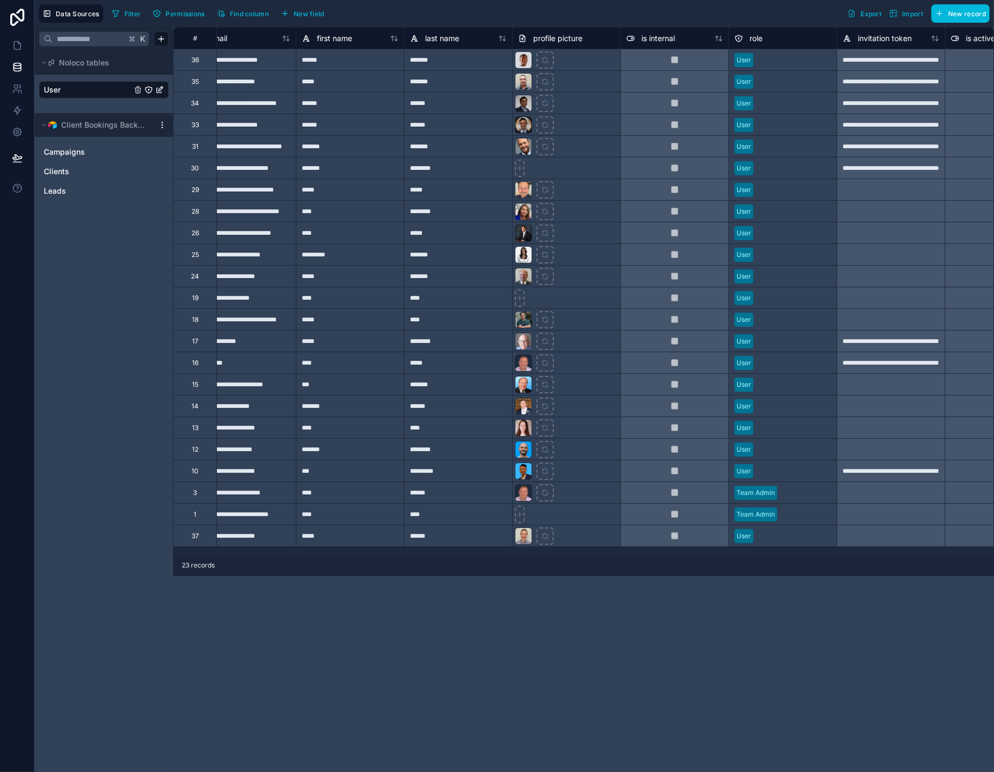
scroll to position [0, 37]
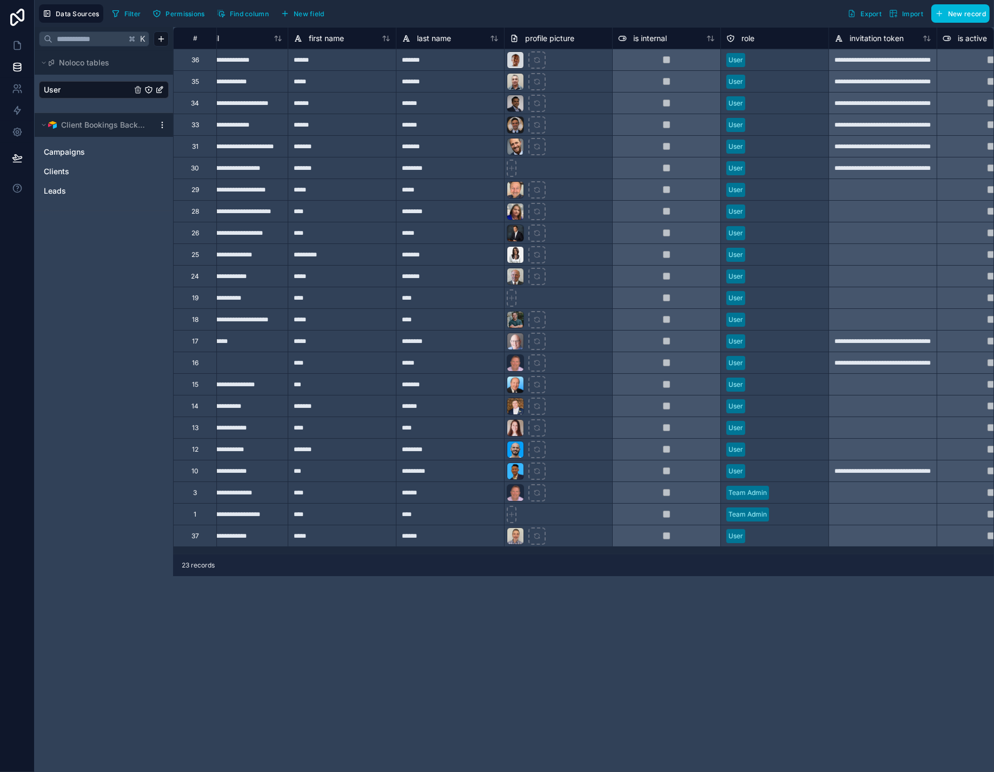
click at [96, 95] on link "User" at bounding box center [88, 89] width 88 height 11
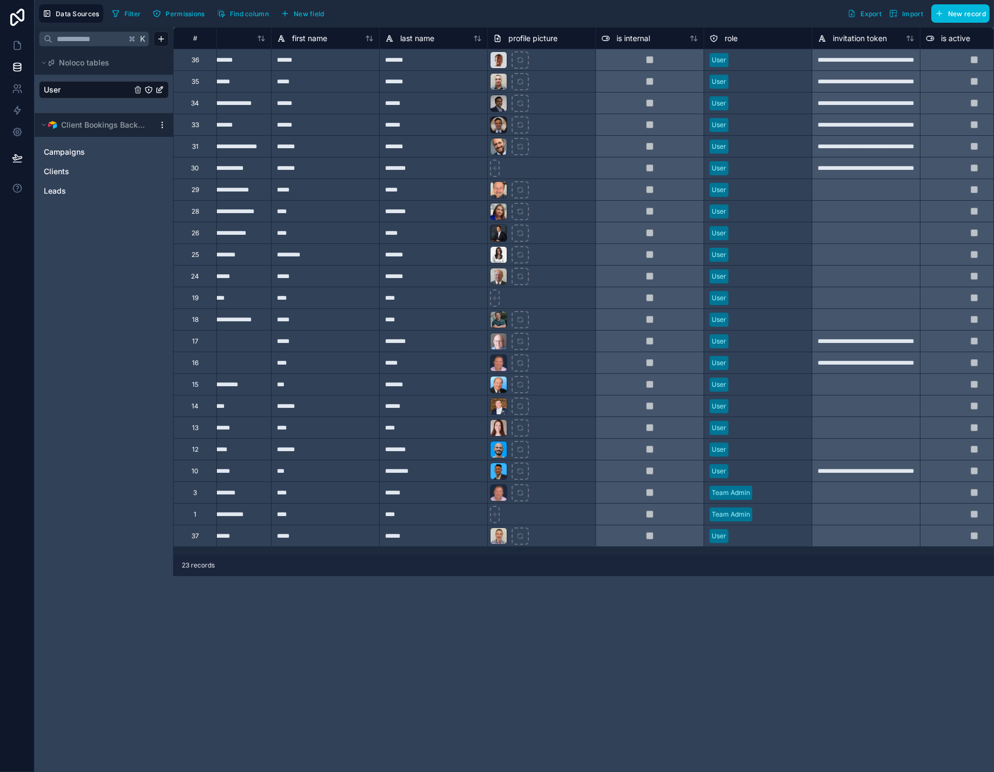
scroll to position [0, 0]
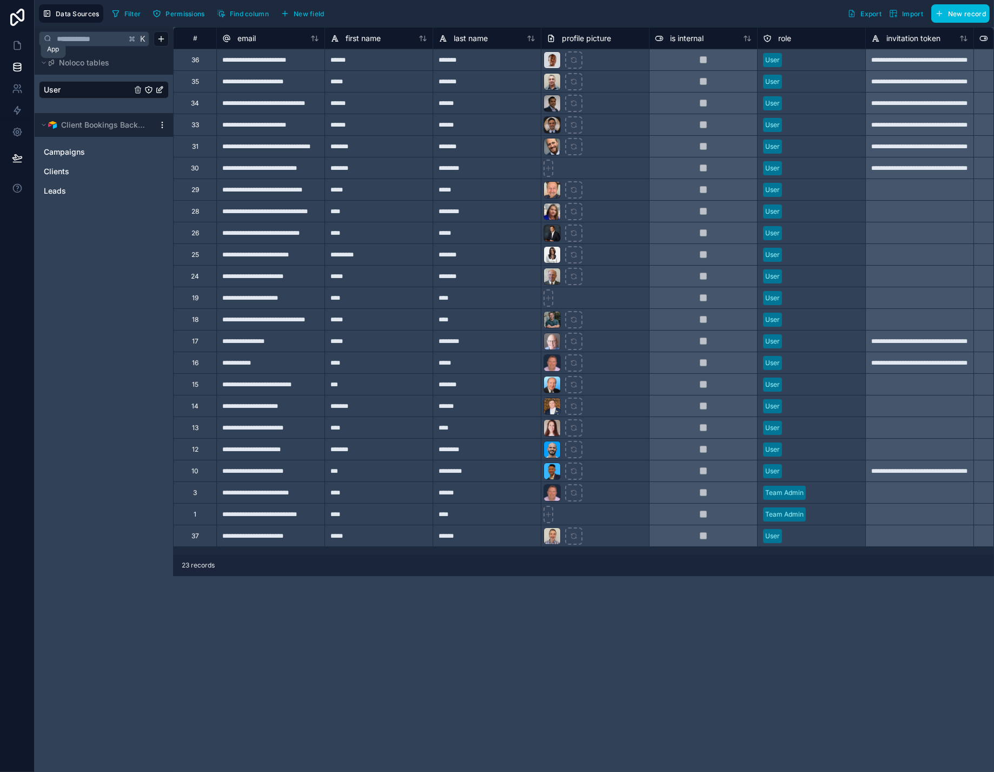
click at [14, 51] on icon at bounding box center [17, 45] width 11 height 11
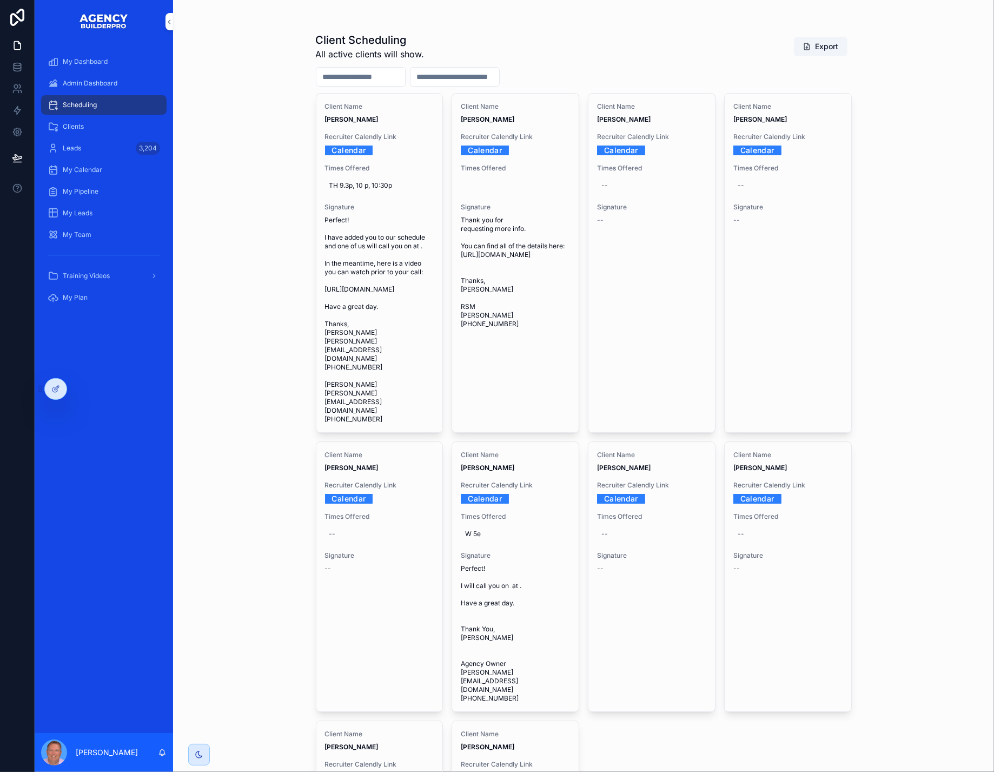
click at [0, 0] on icon at bounding box center [0, 0] width 0 height 0
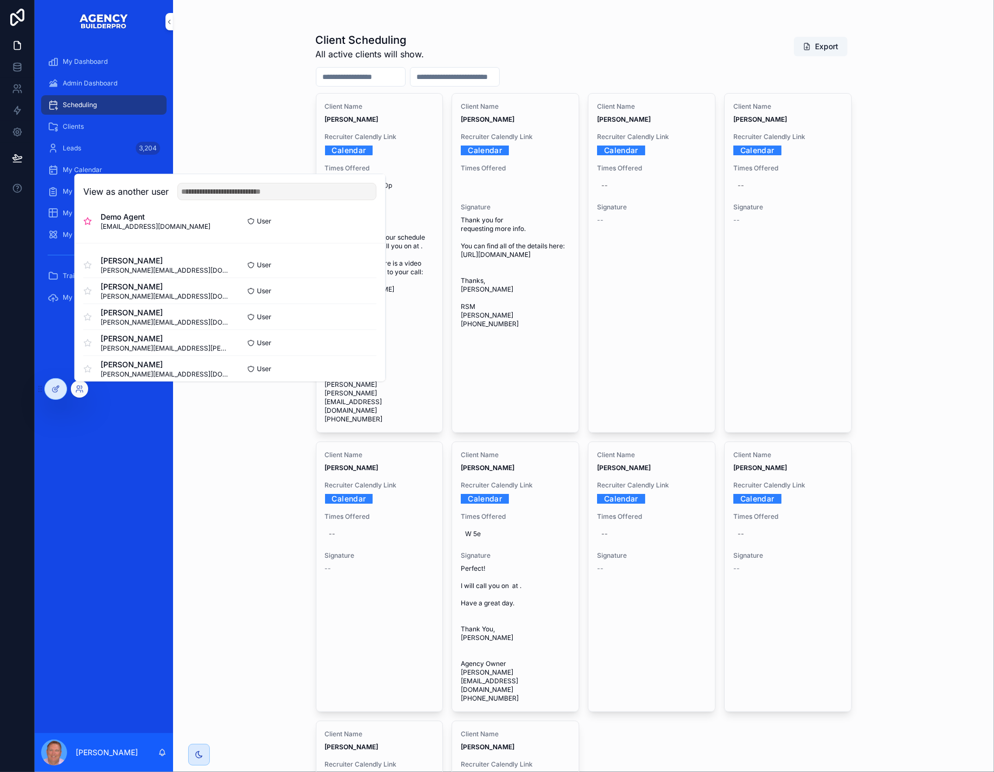
scroll to position [97, 0]
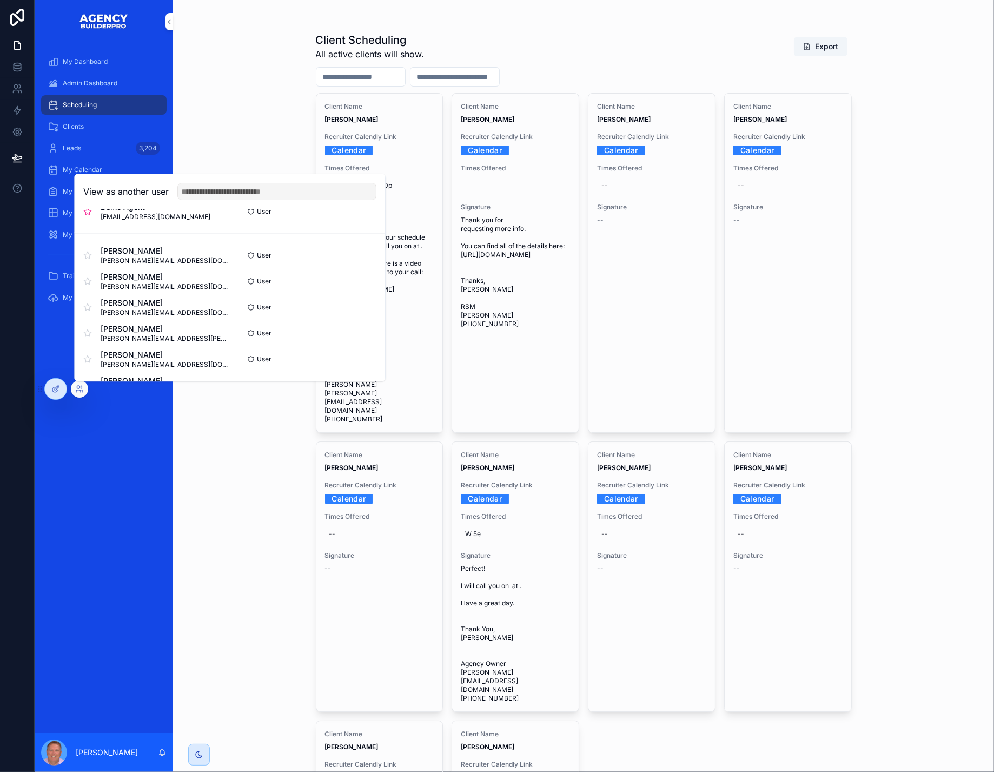
click at [0, 0] on button "Select" at bounding box center [0, 0] width 0 height 0
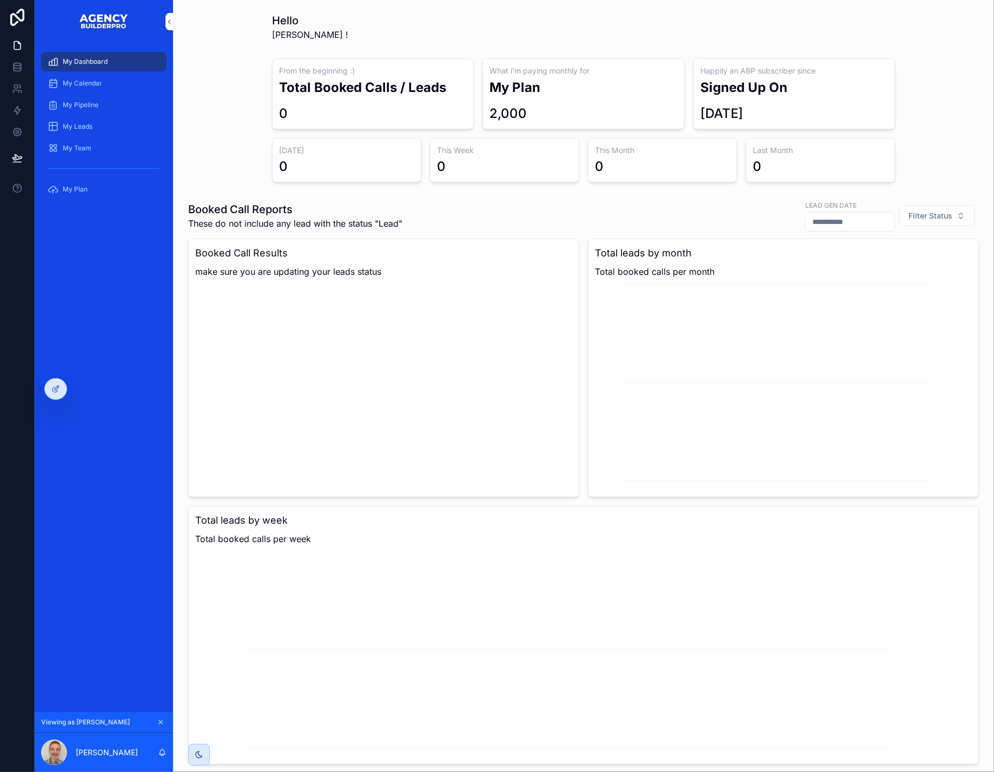
click at [88, 194] on span "My Plan" at bounding box center [75, 189] width 25 height 9
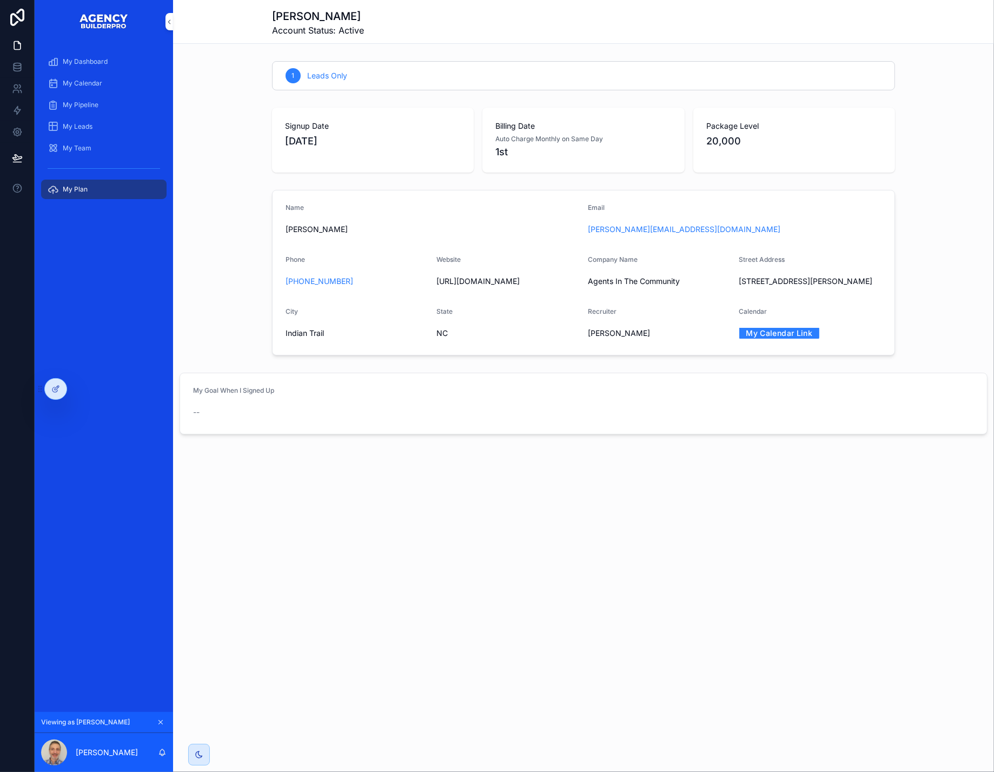
click at [0, 0] on icon at bounding box center [0, 0] width 0 height 0
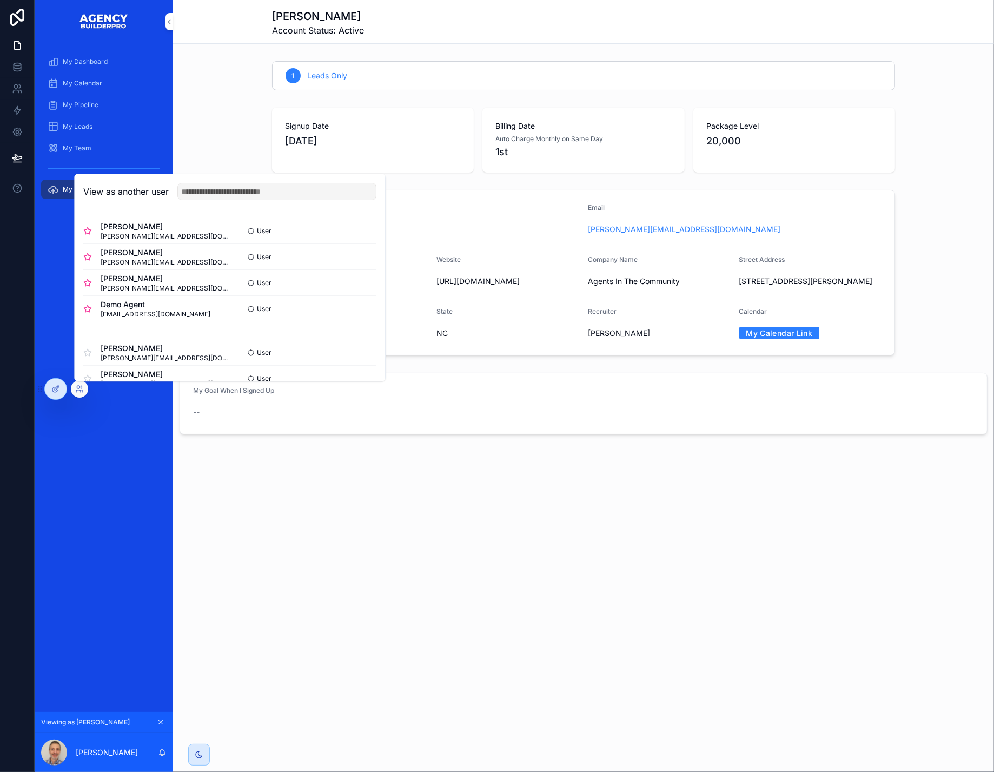
click at [0, 0] on button "Select" at bounding box center [0, 0] width 0 height 0
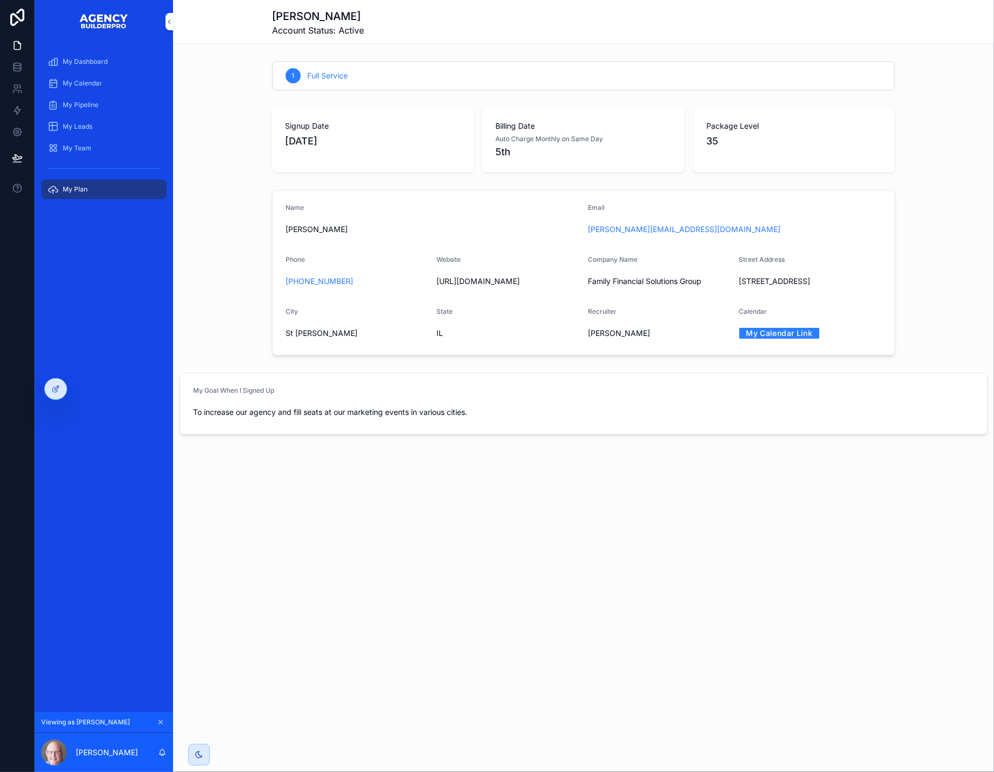
click at [0, 0] on icon at bounding box center [0, 0] width 0 height 0
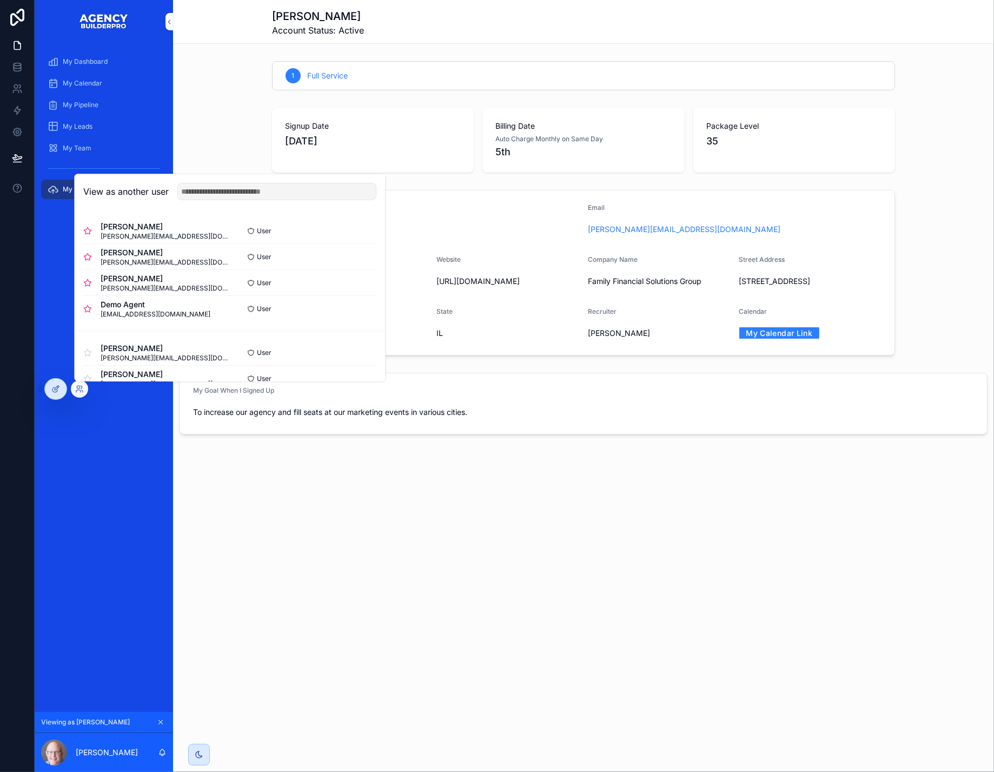
click at [0, 0] on button "Select" at bounding box center [0, 0] width 0 height 0
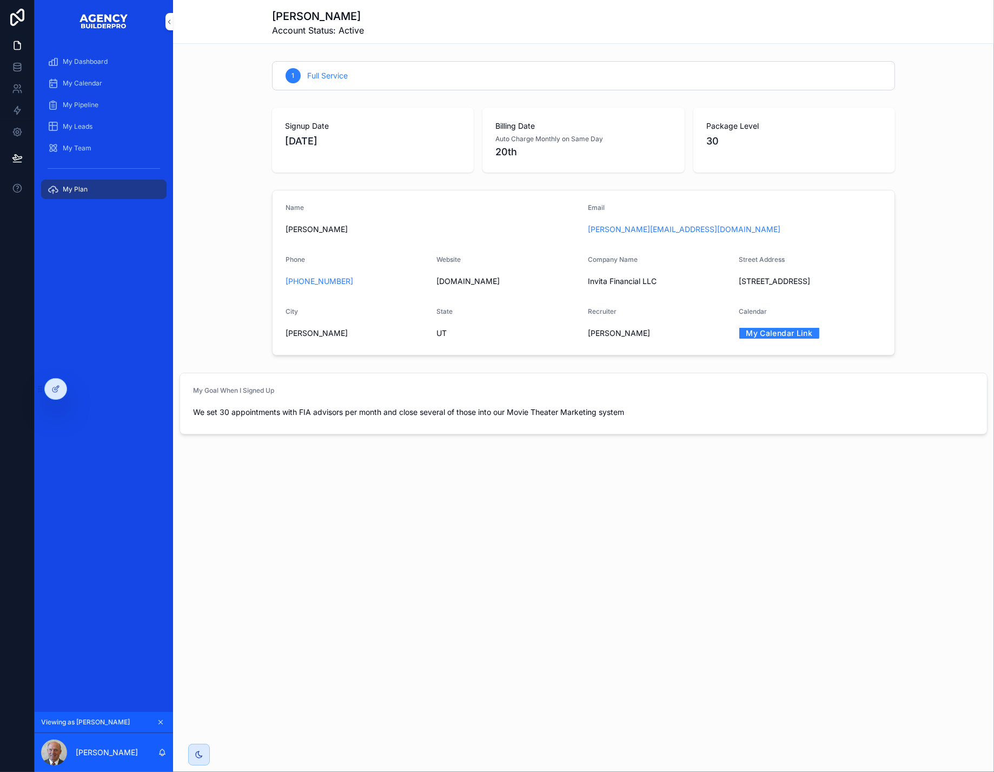
click at [164, 718] on icon "scrollable content" at bounding box center [161, 722] width 8 height 8
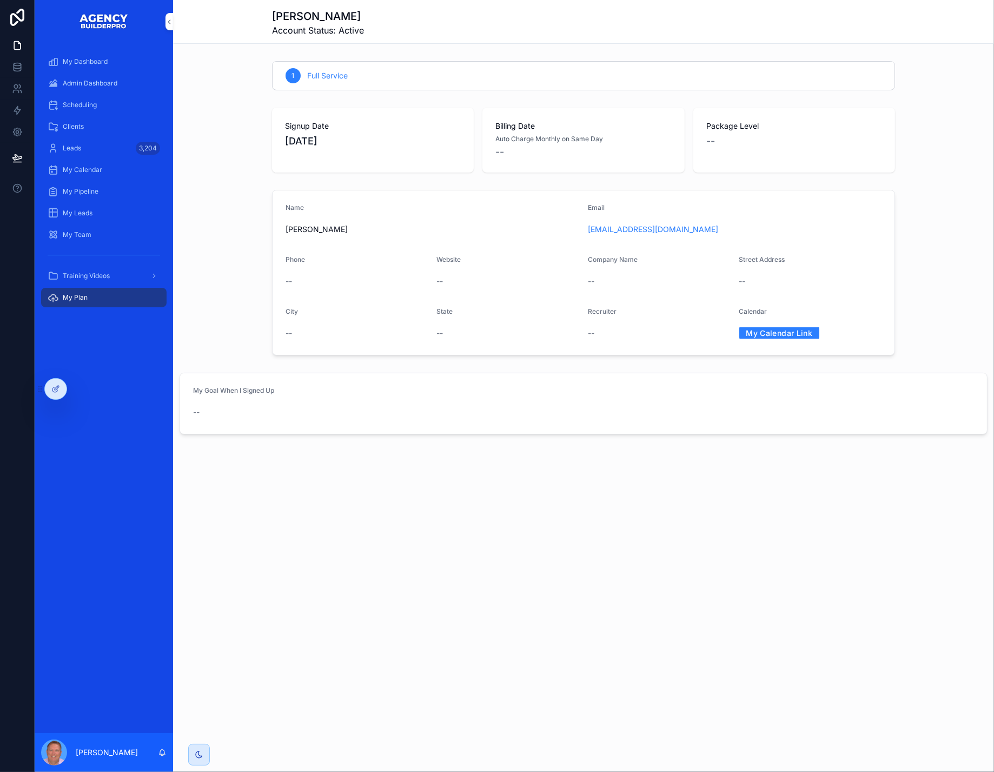
click at [100, 88] on span "Admin Dashboard" at bounding box center [90, 83] width 55 height 9
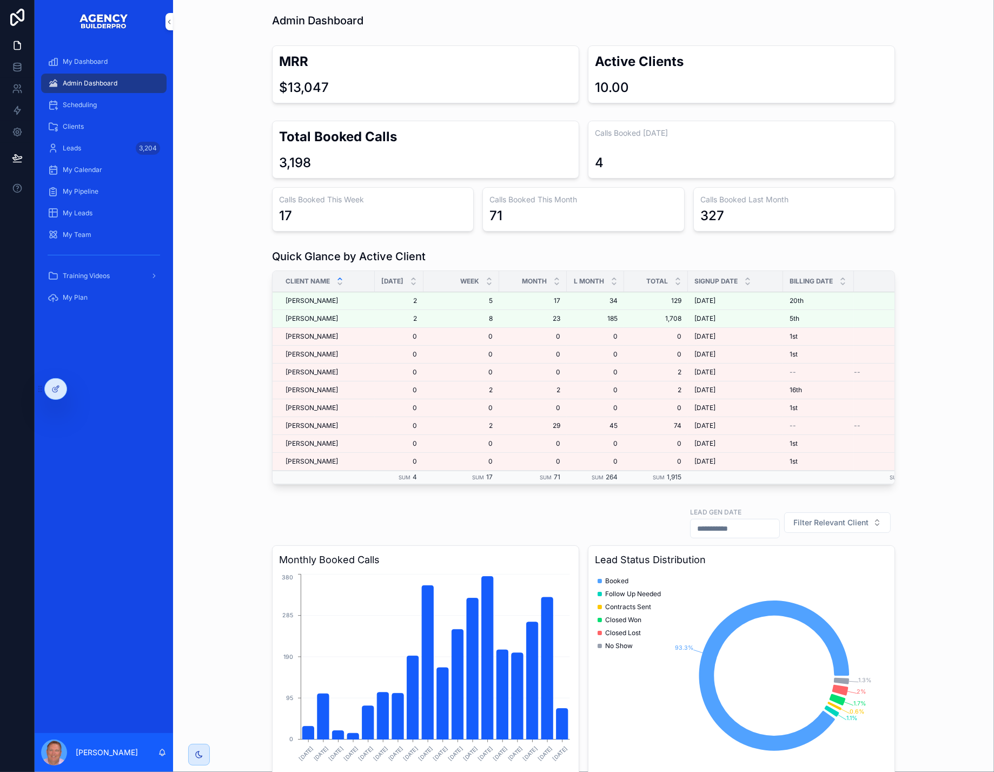
click at [120, 114] on div "Scheduling" at bounding box center [104, 104] width 113 height 17
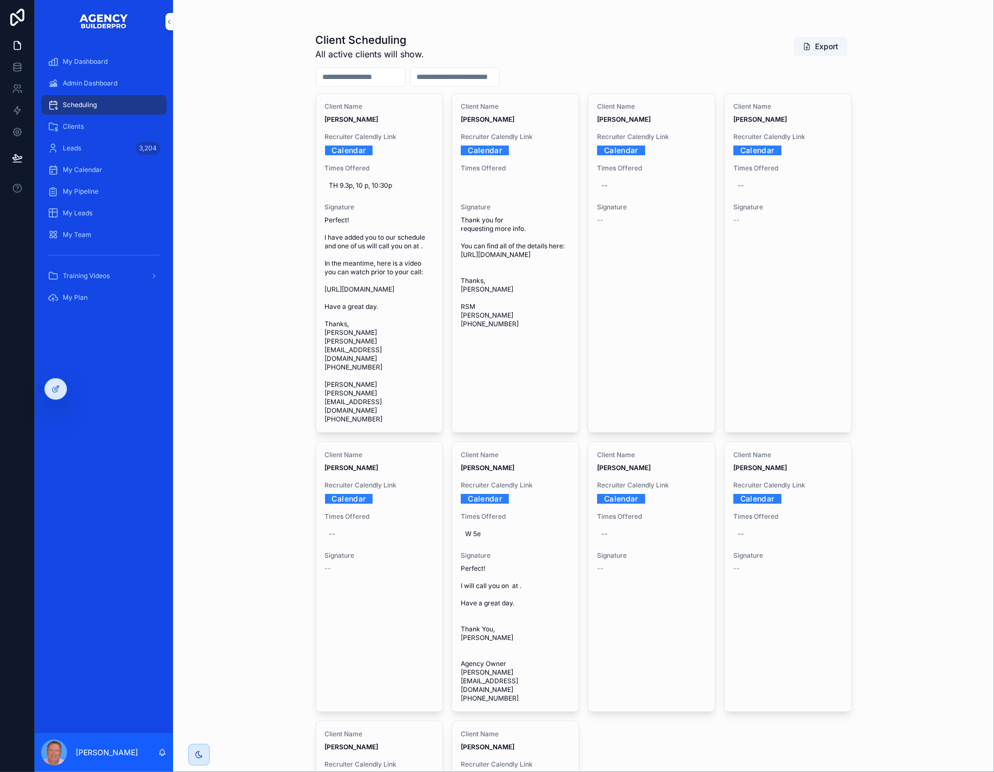
click at [493, 507] on link "Calendar" at bounding box center [485, 498] width 48 height 17
click at [501, 538] on span "W 5e" at bounding box center [515, 534] width 101 height 9
click at [513, 643] on textarea "****" at bounding box center [536, 648] width 118 height 35
type textarea "**********"
click at [624, 642] on icon "scrollable content" at bounding box center [622, 640] width 5 height 4
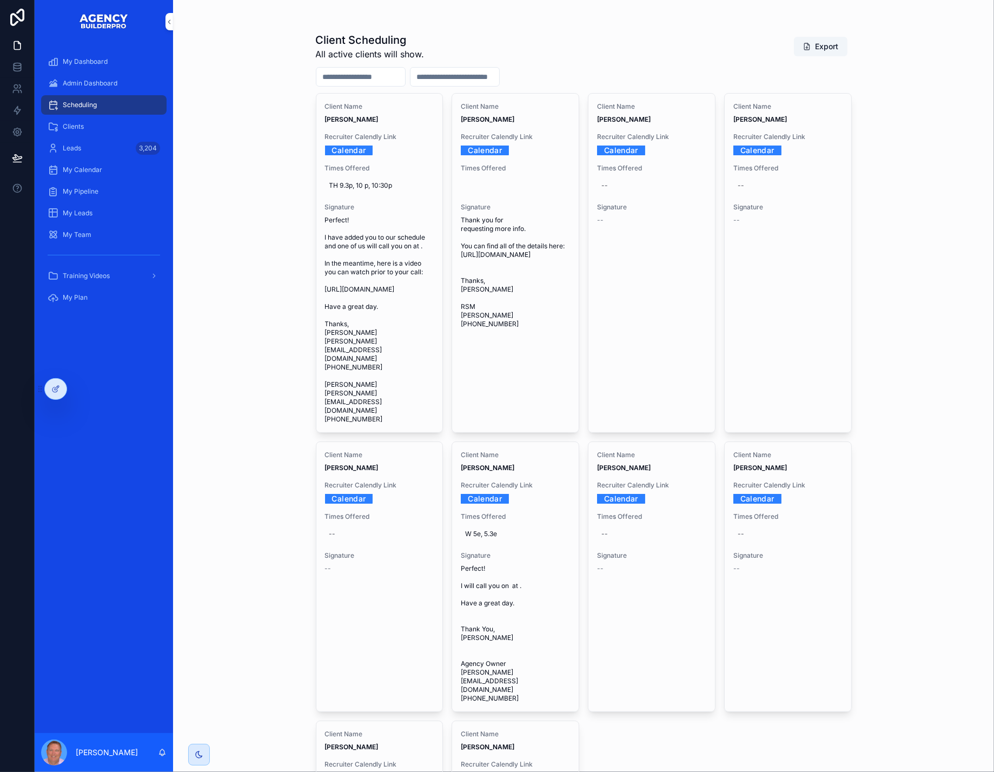
click at [0, 0] on icon "scrollable content" at bounding box center [0, 0] width 0 height 0
click at [103, 84] on div "Admin Dashboard" at bounding box center [104, 83] width 113 height 17
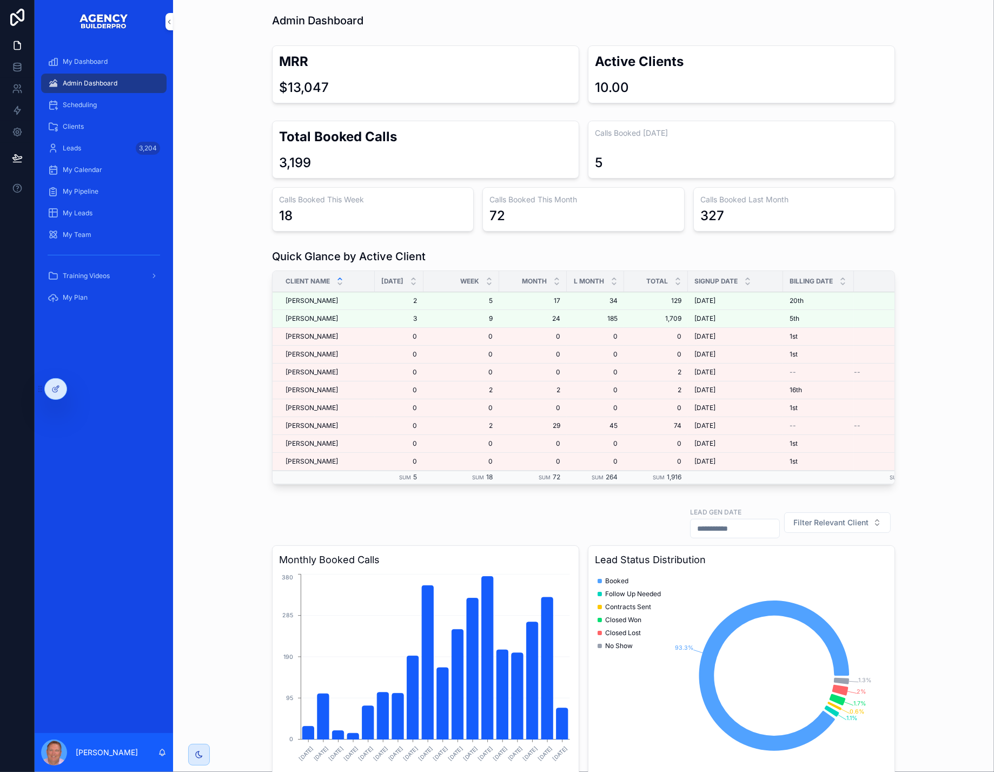
click at [97, 109] on span "Scheduling" at bounding box center [80, 105] width 34 height 9
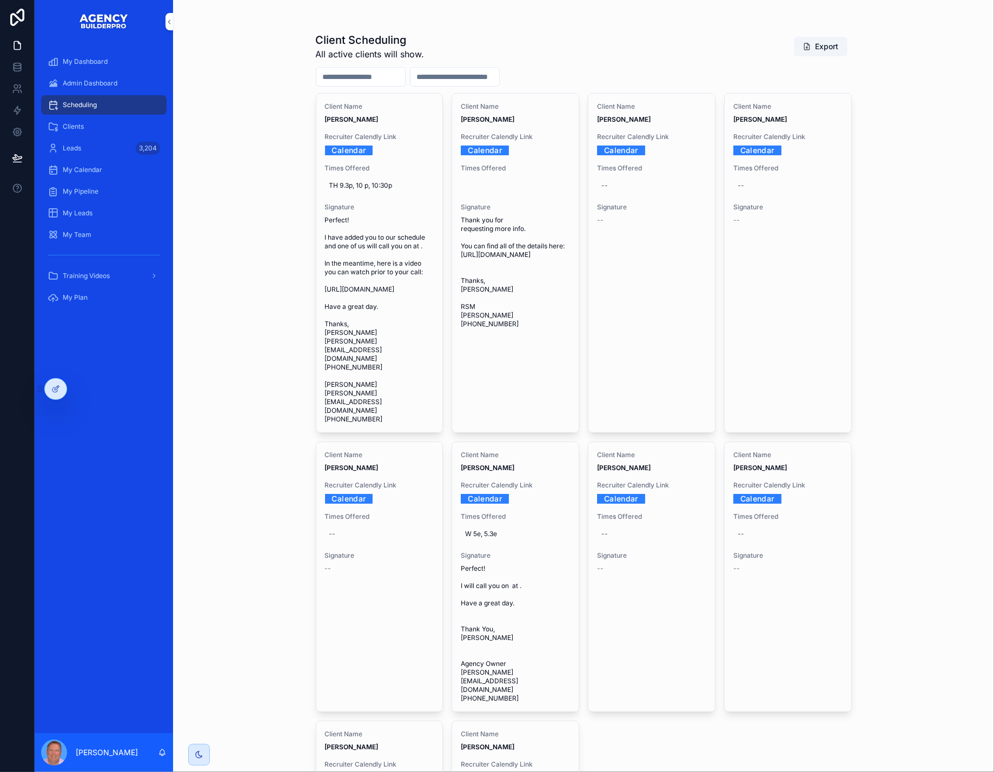
click at [0, 0] on icon "scrollable content" at bounding box center [0, 0] width 0 height 0
click at [50, 389] on div at bounding box center [56, 389] width 22 height 21
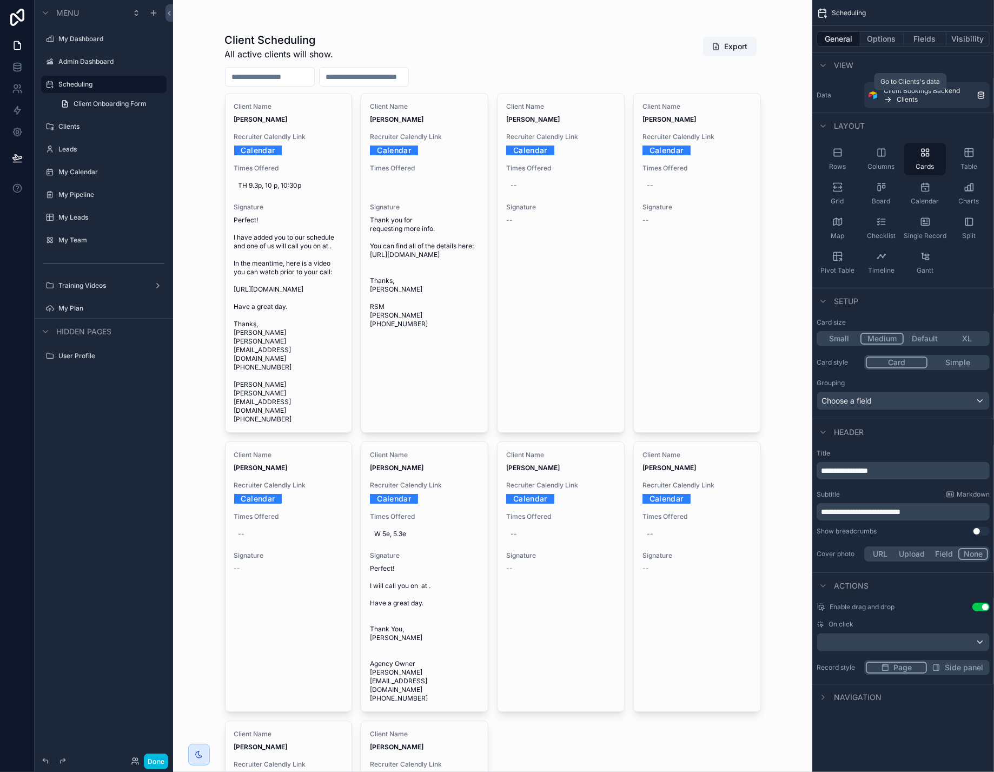
click at [935, 104] on div "Client Bookings Backend Clients" at bounding box center [930, 95] width 93 height 17
click at [872, 43] on button "Options" at bounding box center [882, 38] width 43 height 15
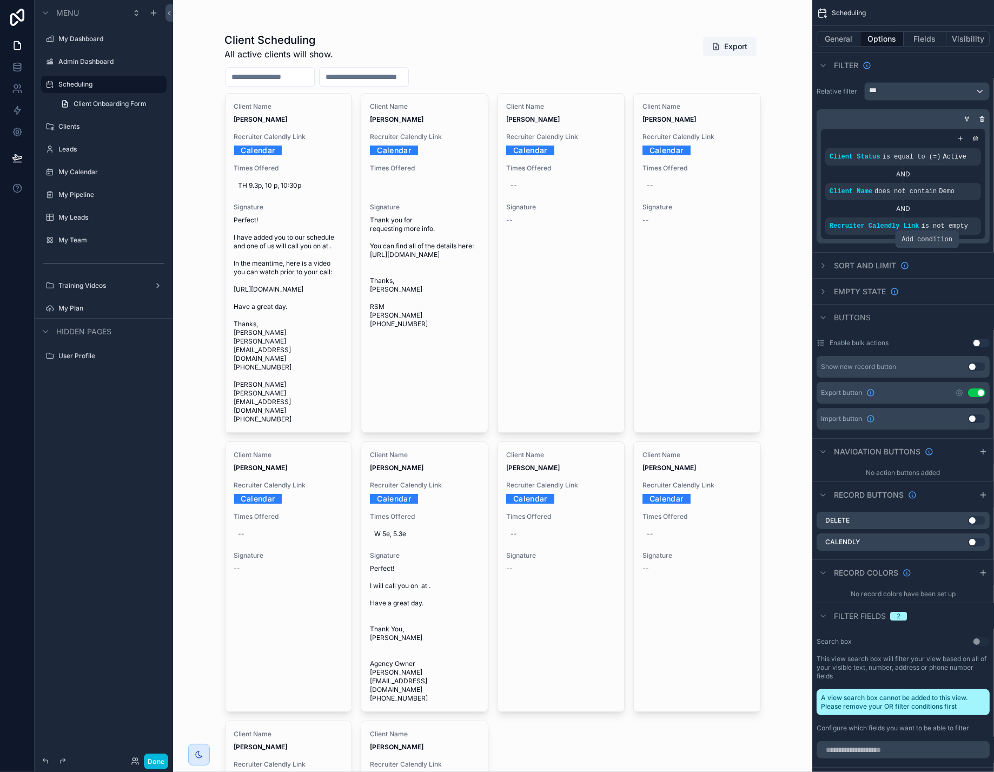
click at [0, 0] on icon "scrollable content" at bounding box center [0, 0] width 0 height 0
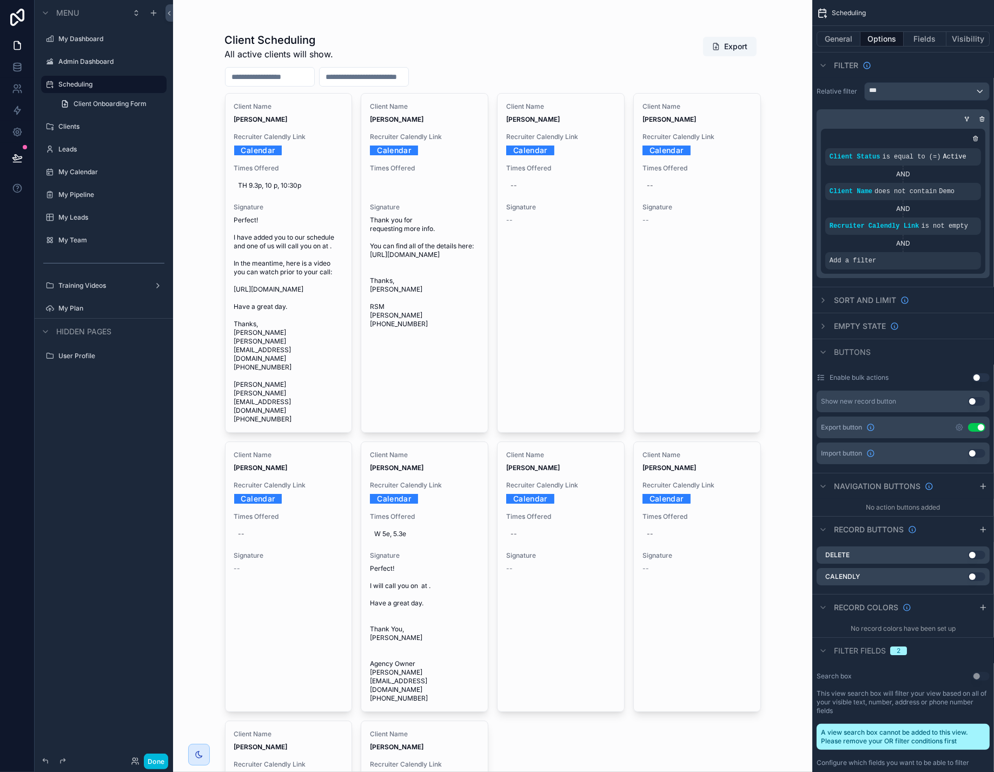
click at [864, 265] on span "Add a filter" at bounding box center [853, 260] width 47 height 9
click at [0, 0] on icon "scrollable content" at bounding box center [0, 0] width 0 height 0
click at [705, 295] on span "Select a field" at bounding box center [695, 300] width 46 height 11
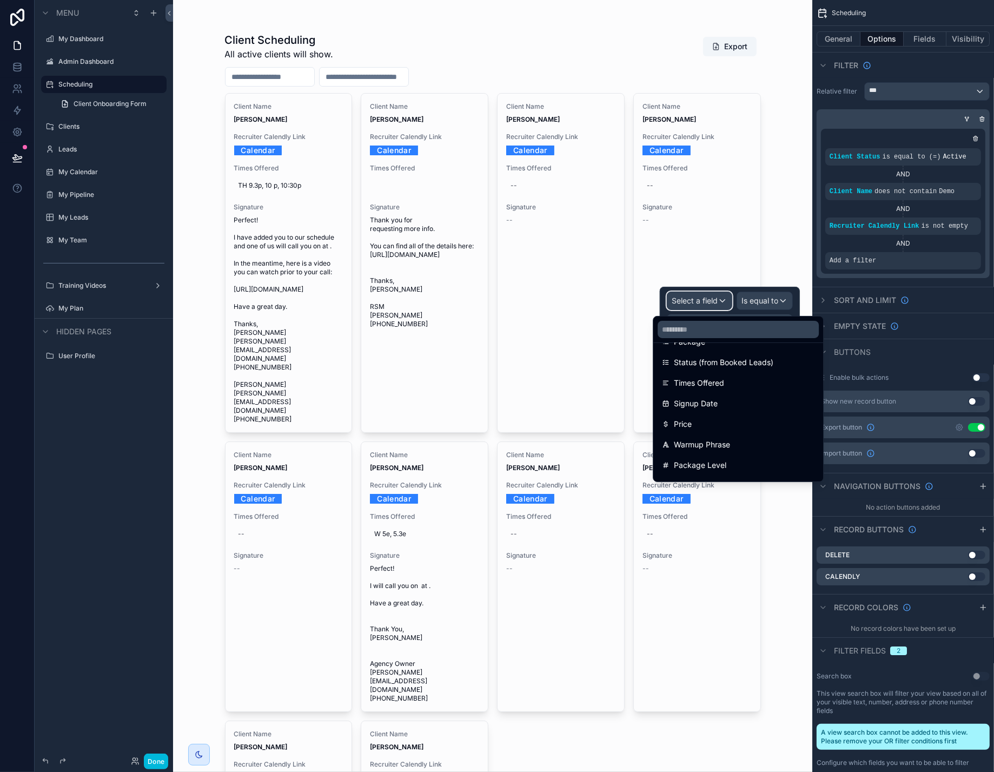
scroll to position [614, 0]
click at [698, 349] on span "Package" at bounding box center [689, 342] width 31 height 13
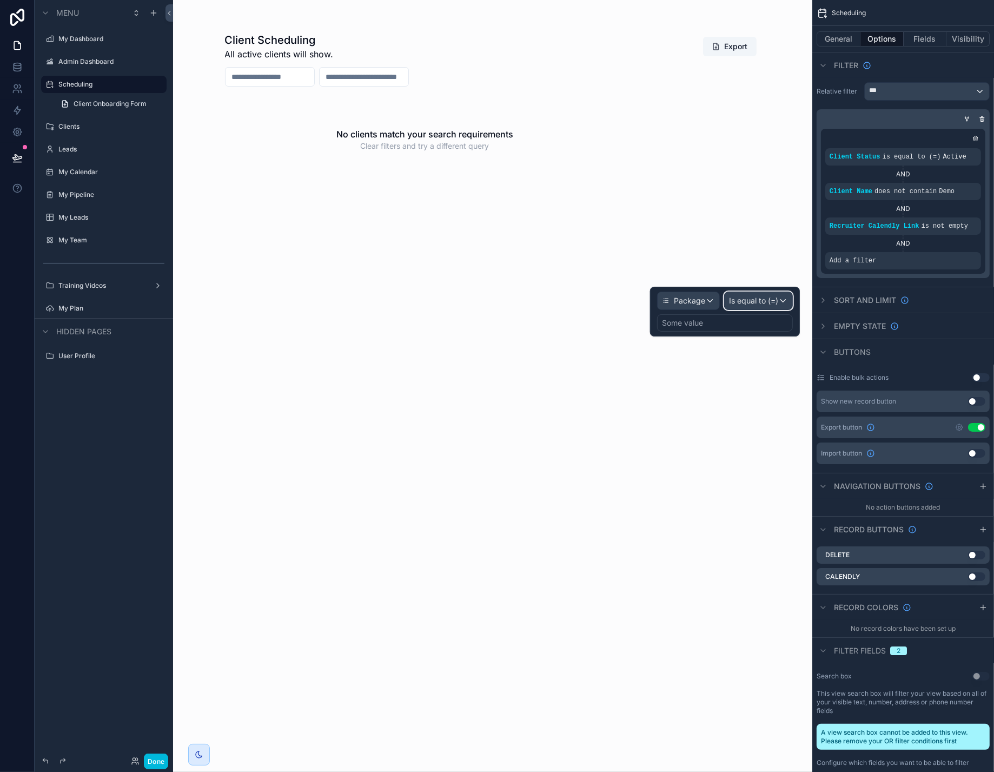
click at [778, 301] on div "Is equal to (=)" at bounding box center [759, 300] width 68 height 17
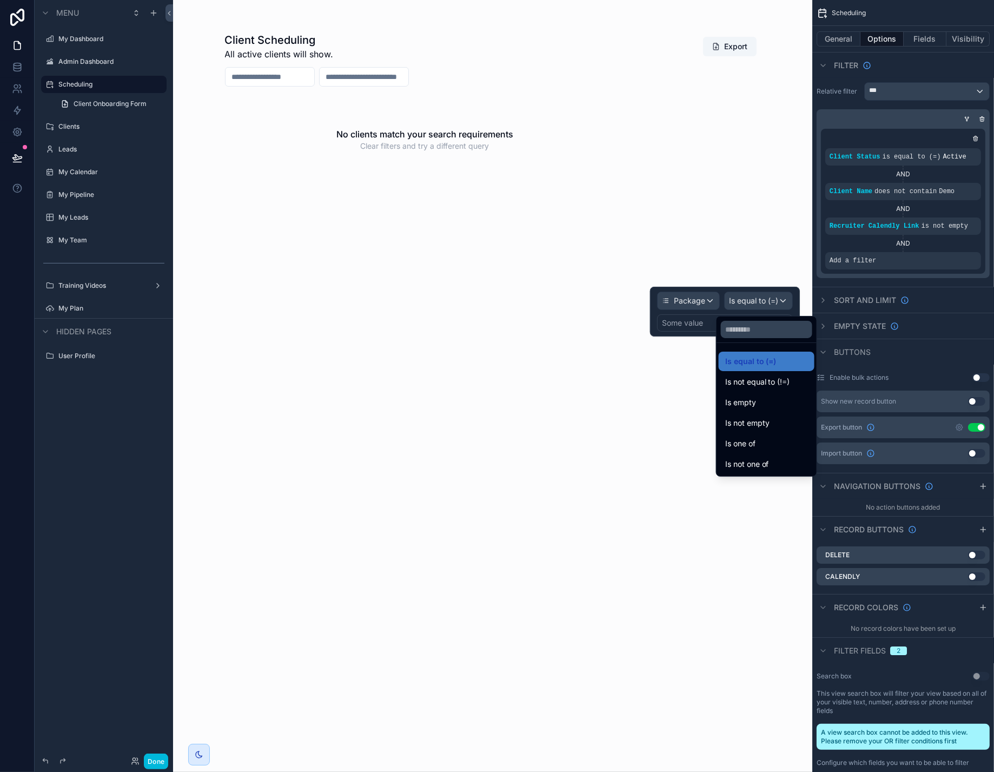
click at [759, 367] on span "Is equal to (=)" at bounding box center [750, 361] width 51 height 13
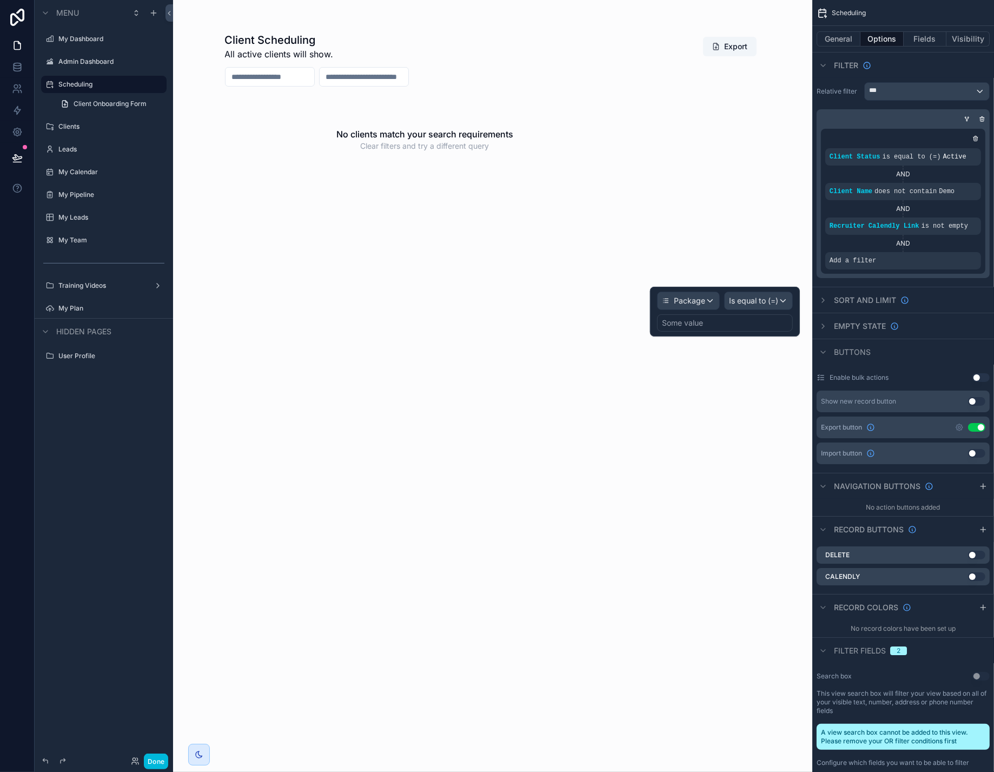
click at [687, 326] on div "Some value" at bounding box center [682, 323] width 41 height 11
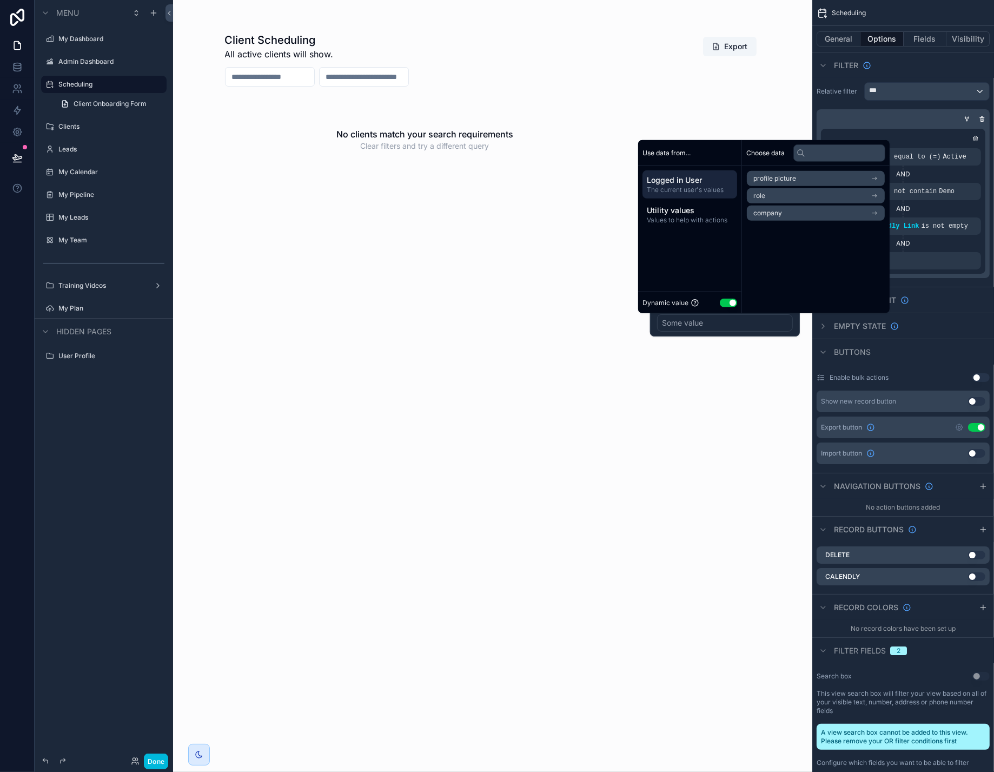
click at [684, 216] on span "Values to help with actions" at bounding box center [690, 220] width 86 height 9
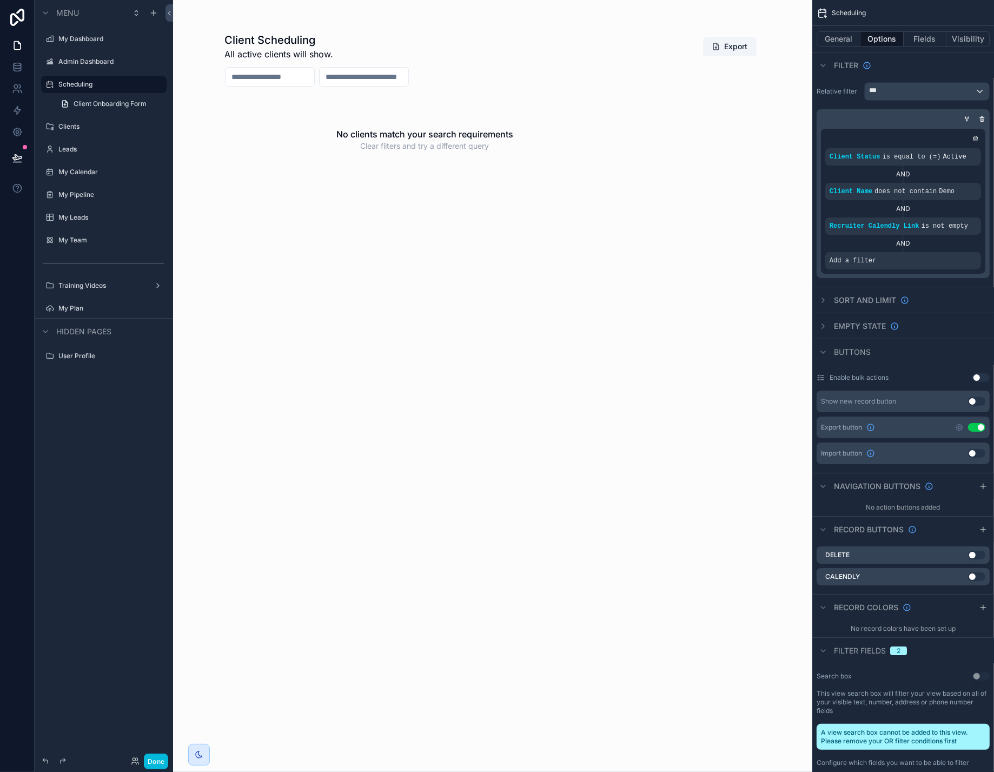
click at [966, 118] on icon "scrollable content" at bounding box center [966, 117] width 1 height 1
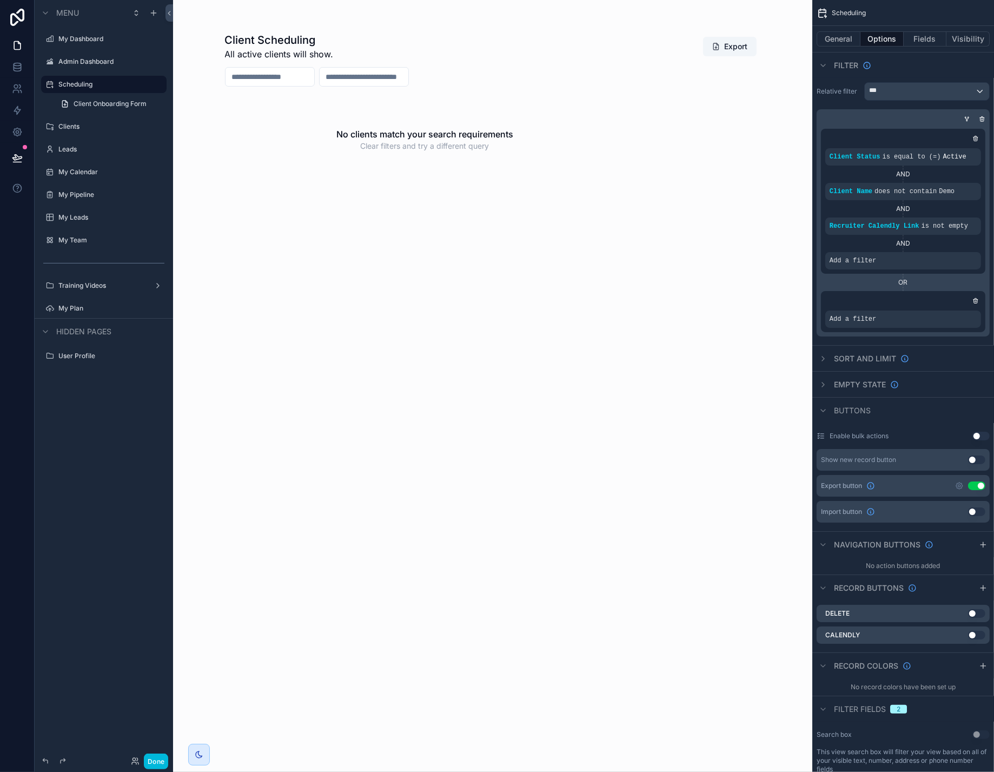
click at [975, 300] on icon "scrollable content" at bounding box center [976, 299] width 2 height 1
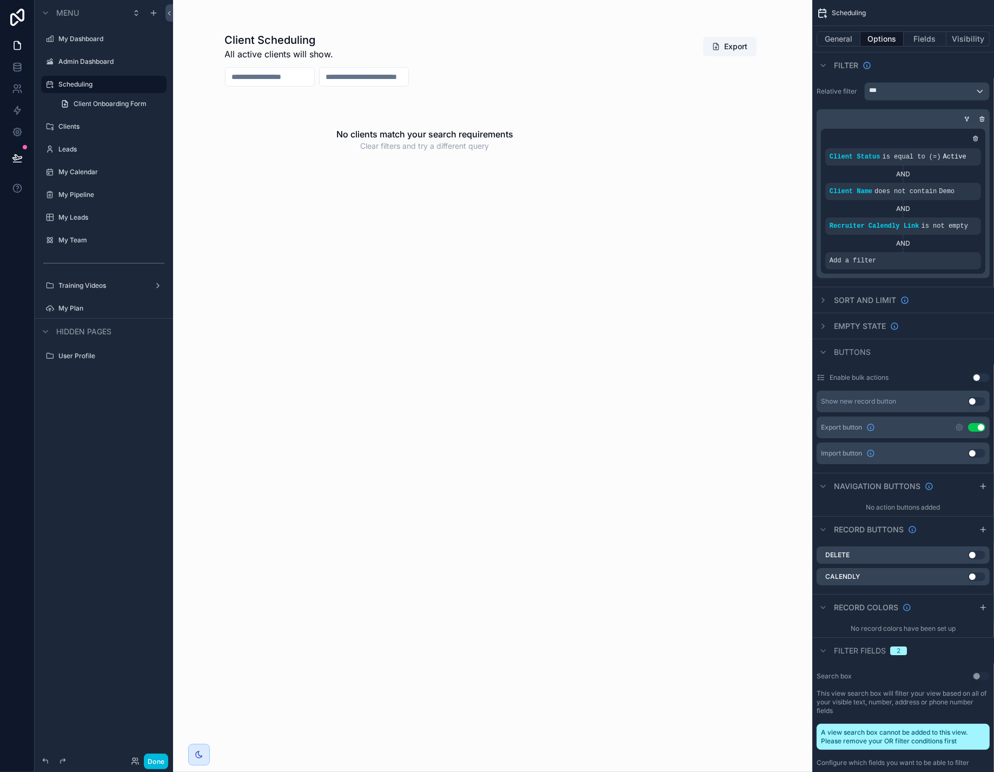
click at [0, 0] on icon "scrollable content" at bounding box center [0, 0] width 0 height 0
click at [741, 301] on span "Is equal to (=)" at bounding box center [753, 300] width 49 height 11
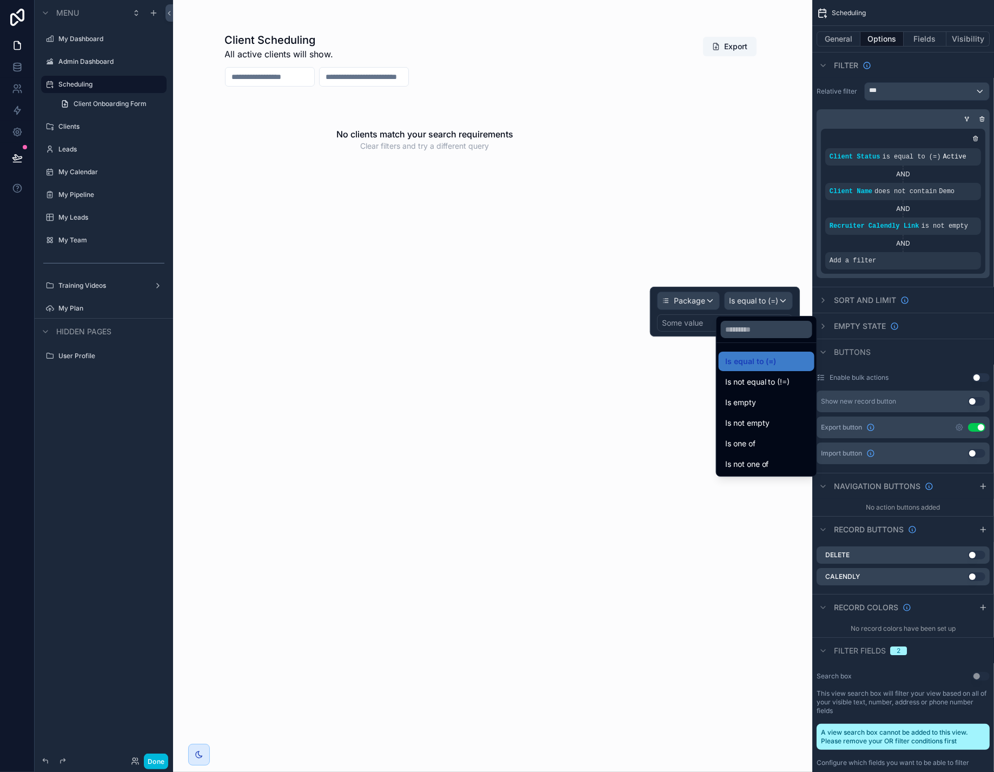
click at [766, 367] on span "Is equal to (=)" at bounding box center [750, 361] width 51 height 13
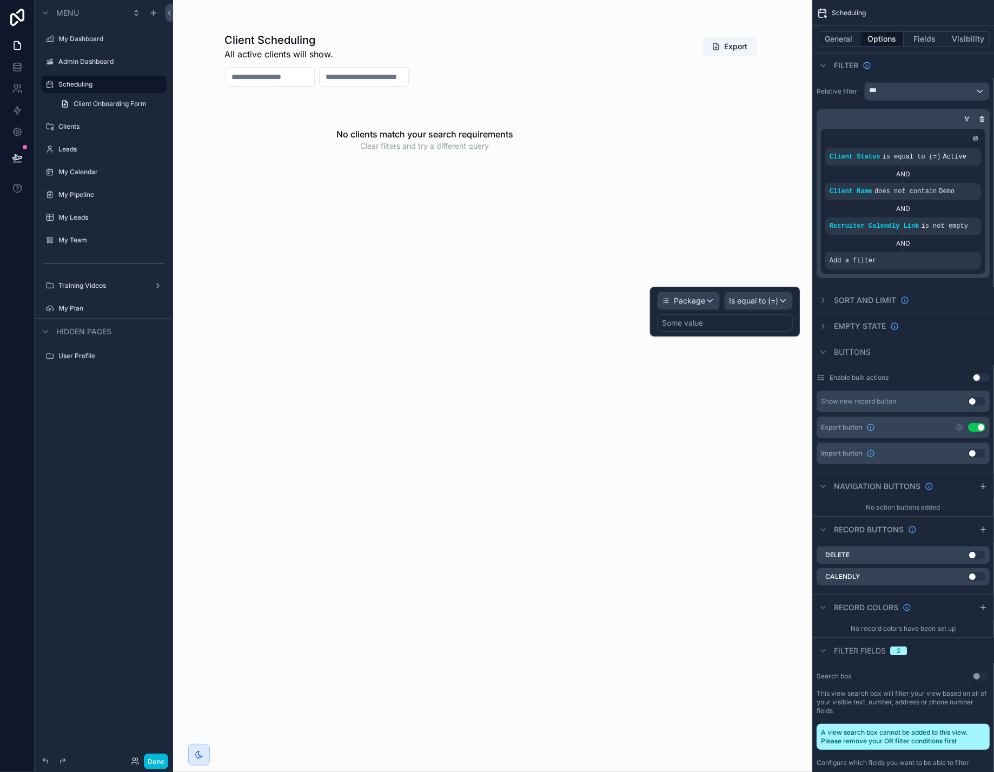
click at [698, 327] on div "Some value" at bounding box center [725, 322] width 136 height 17
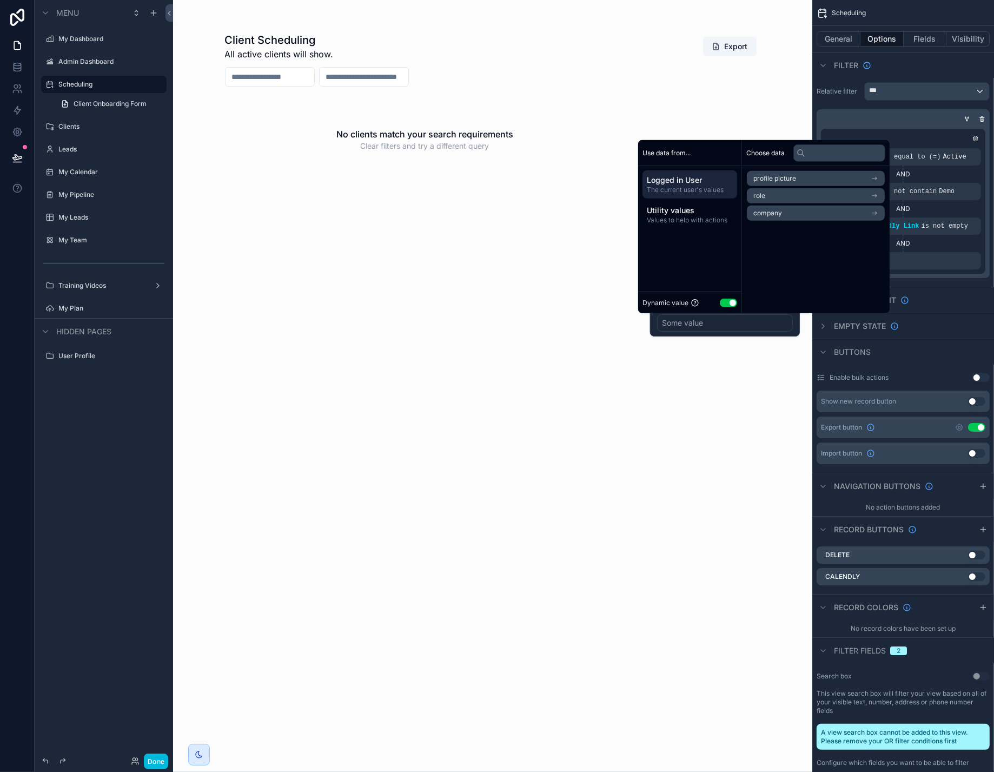
click at [735, 302] on button "Use setting" at bounding box center [728, 302] width 17 height 9
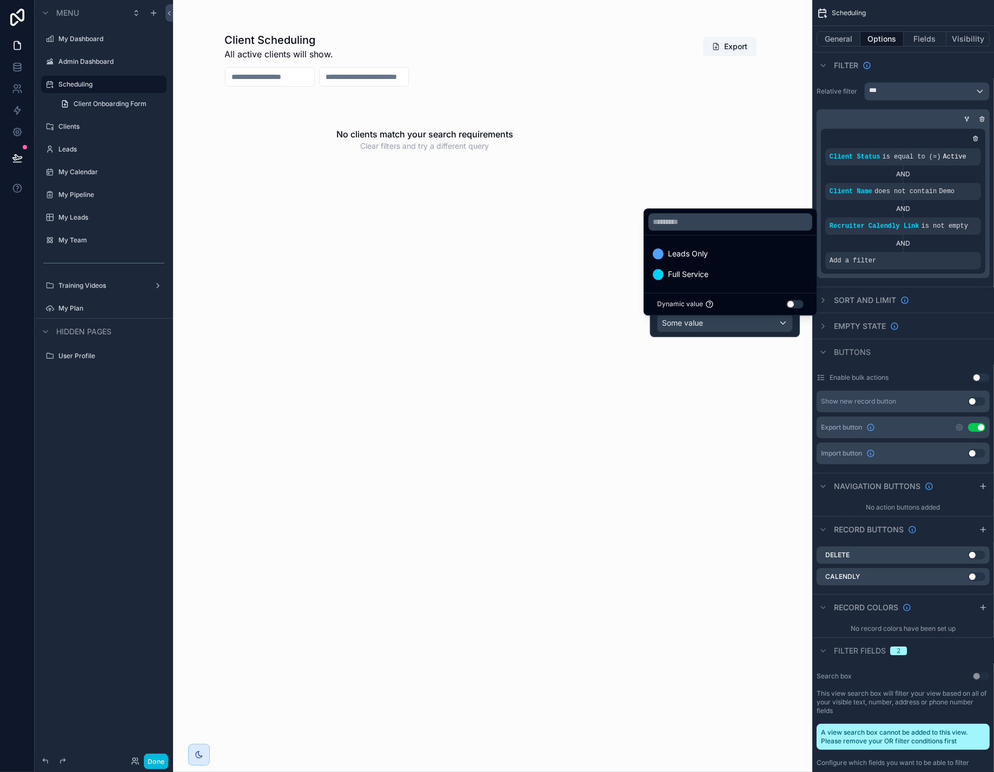
click at [694, 268] on span "Full Service" at bounding box center [688, 274] width 41 height 13
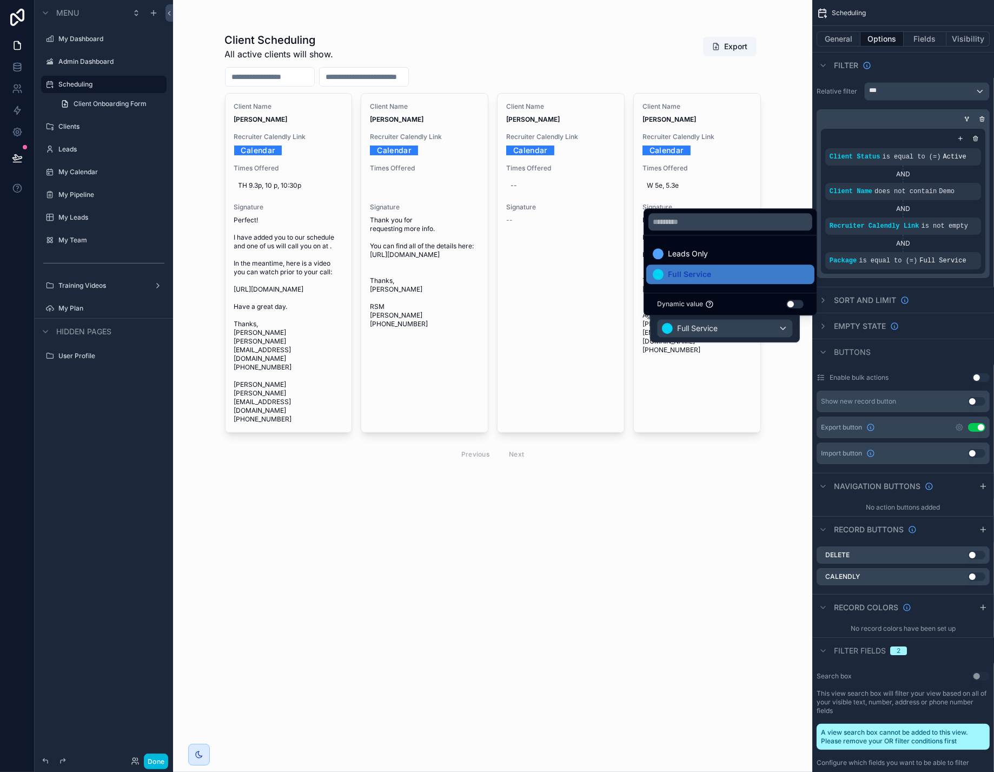
click at [772, 176] on div "Client Scheduling All active clients will show. Export Client Name [PERSON_NAME…" at bounding box center [492, 386] width 639 height 772
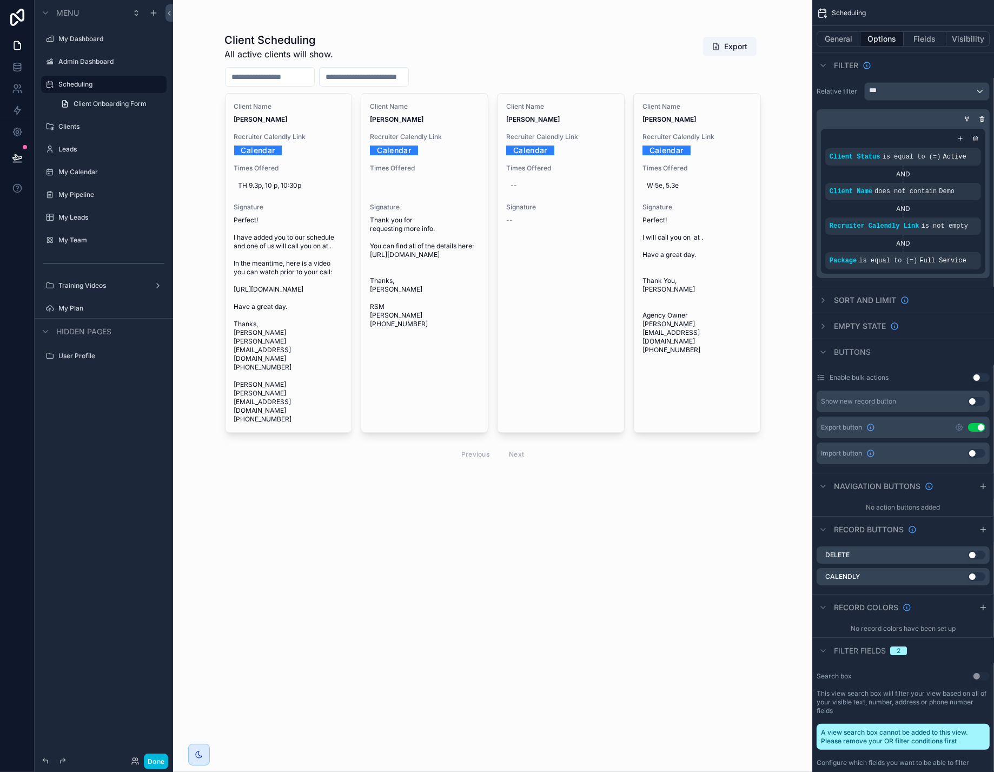
click at [631, 62] on div "scrollable content" at bounding box center [492, 250] width 553 height 501
click at [168, 756] on button "Done" at bounding box center [156, 761] width 24 height 16
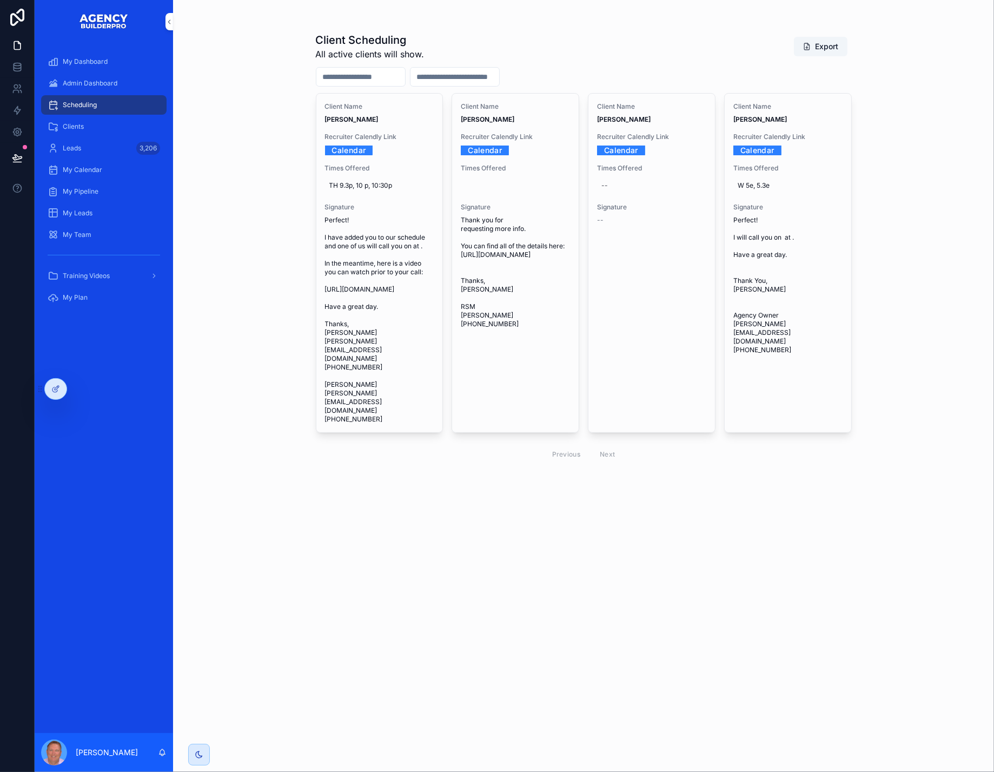
click at [109, 88] on span "Admin Dashboard" at bounding box center [90, 83] width 55 height 9
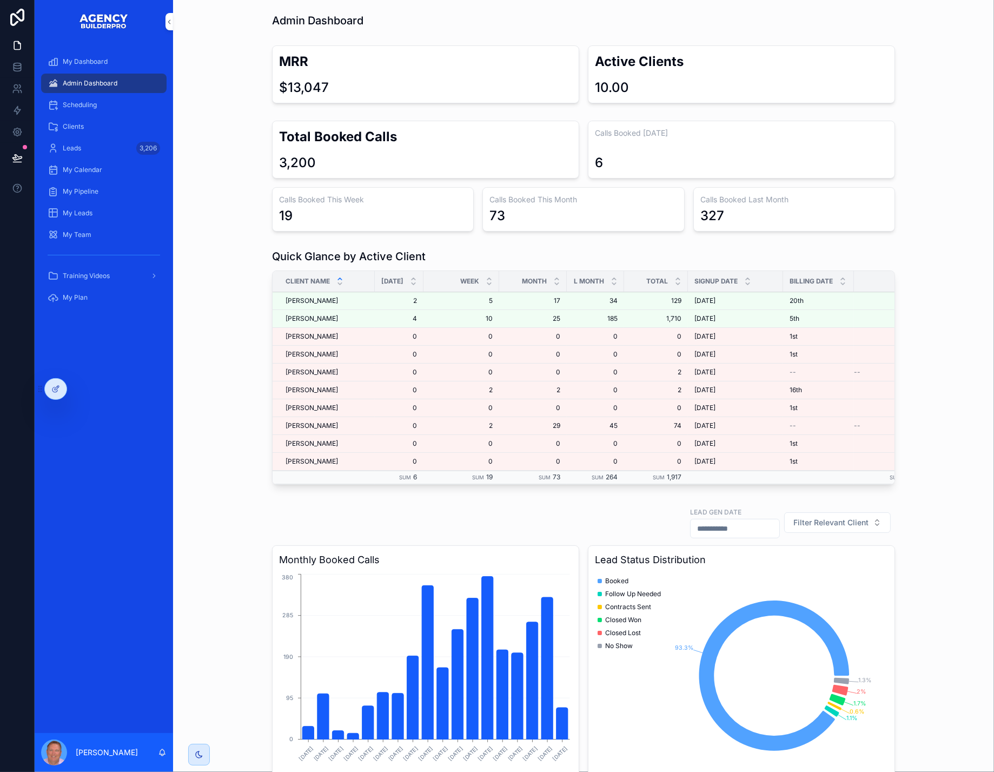
click at [112, 114] on div "Scheduling" at bounding box center [104, 104] width 113 height 17
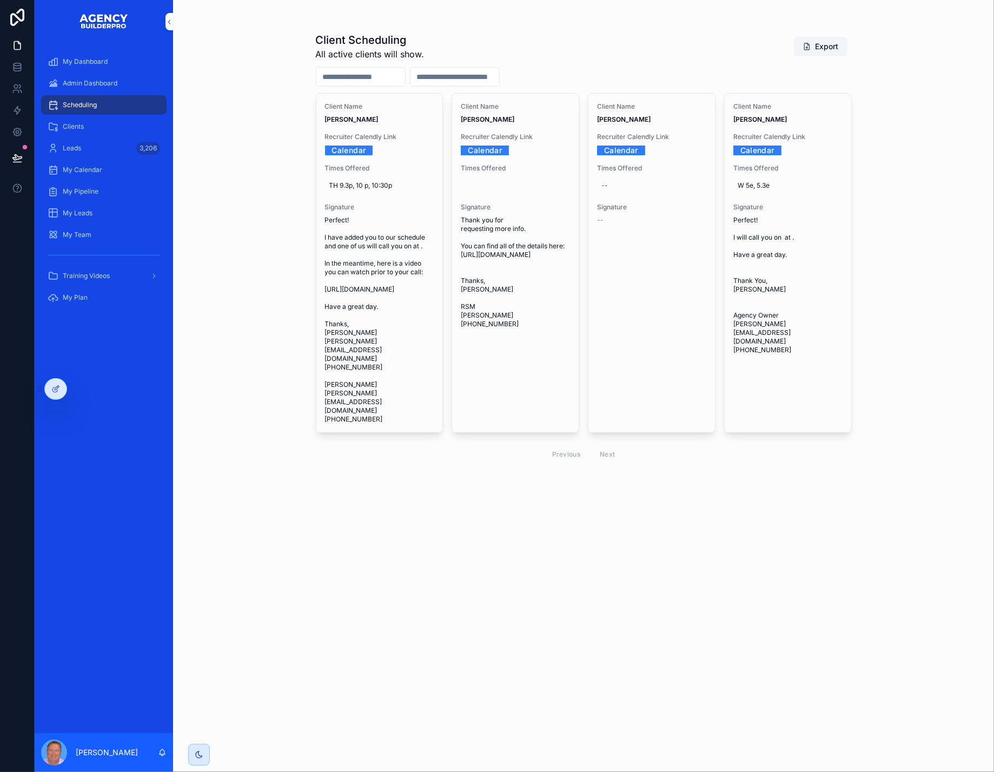
click at [778, 158] on link "Calendar" at bounding box center [757, 150] width 48 height 17
click at [766, 158] on link "Calendar" at bounding box center [757, 150] width 48 height 17
click at [0, 0] on icon "scrollable content" at bounding box center [0, 0] width 0 height 0
click at [116, 88] on span "Admin Dashboard" at bounding box center [90, 83] width 55 height 9
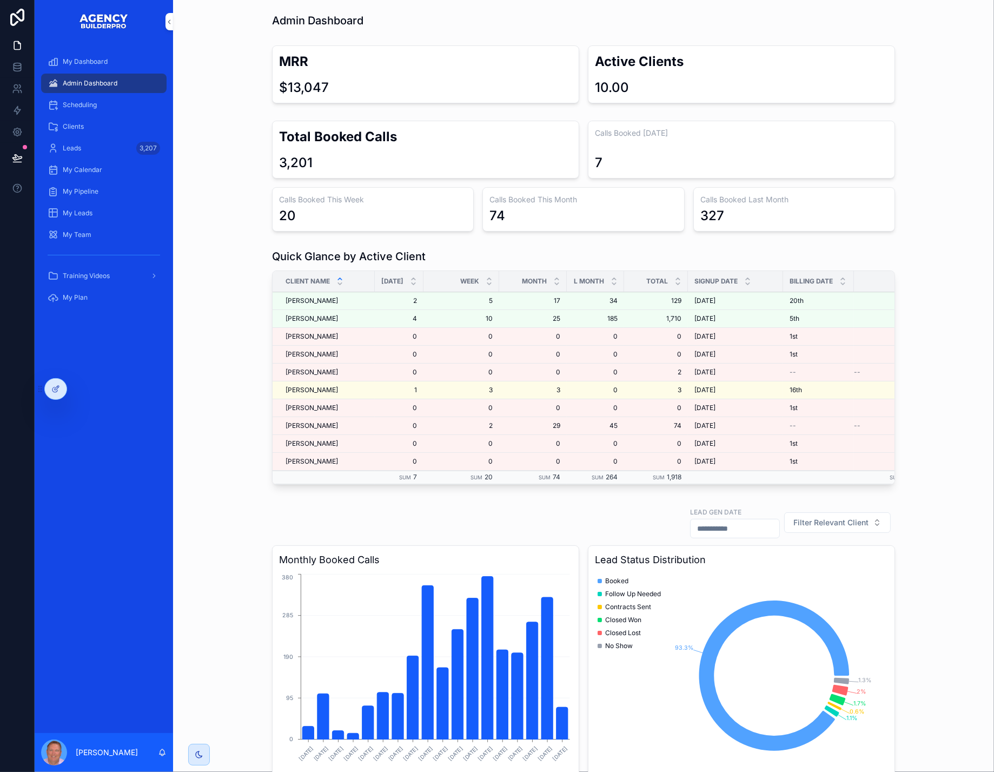
click at [97, 88] on span "Admin Dashboard" at bounding box center [90, 83] width 55 height 9
click at [97, 109] on span "Scheduling" at bounding box center [80, 105] width 34 height 9
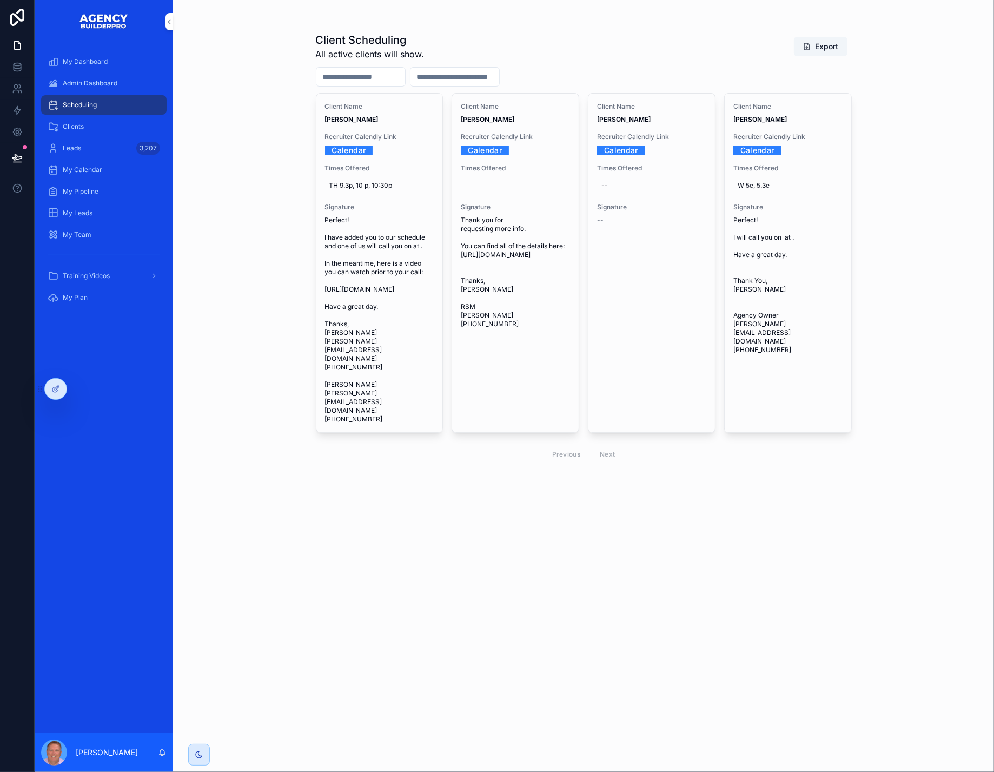
click at [370, 158] on link "Calendar" at bounding box center [349, 150] width 48 height 17
click at [420, 190] on span "TH 9.3p, 10 p, 10:30p" at bounding box center [379, 185] width 101 height 9
click at [444, 229] on textarea "**********" at bounding box center [403, 236] width 118 height 35
type textarea "**********"
click at [493, 227] on icon "scrollable content" at bounding box center [490, 227] width 9 height 9
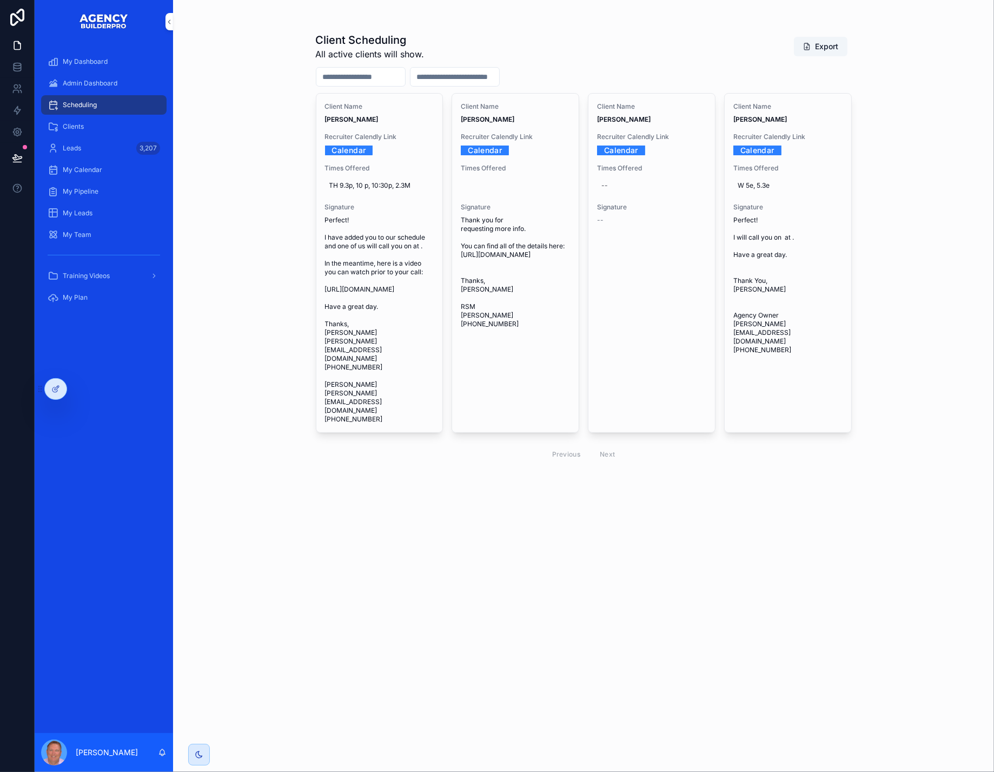
click at [0, 0] on icon "scrollable content" at bounding box center [0, 0] width 0 height 0
click at [773, 158] on link "Calendar" at bounding box center [757, 150] width 48 height 17
click at [786, 190] on span "W 5e, 5.3e" at bounding box center [788, 185] width 101 height 9
click at [804, 227] on textarea "**********" at bounding box center [811, 236] width 118 height 35
type textarea "**********"
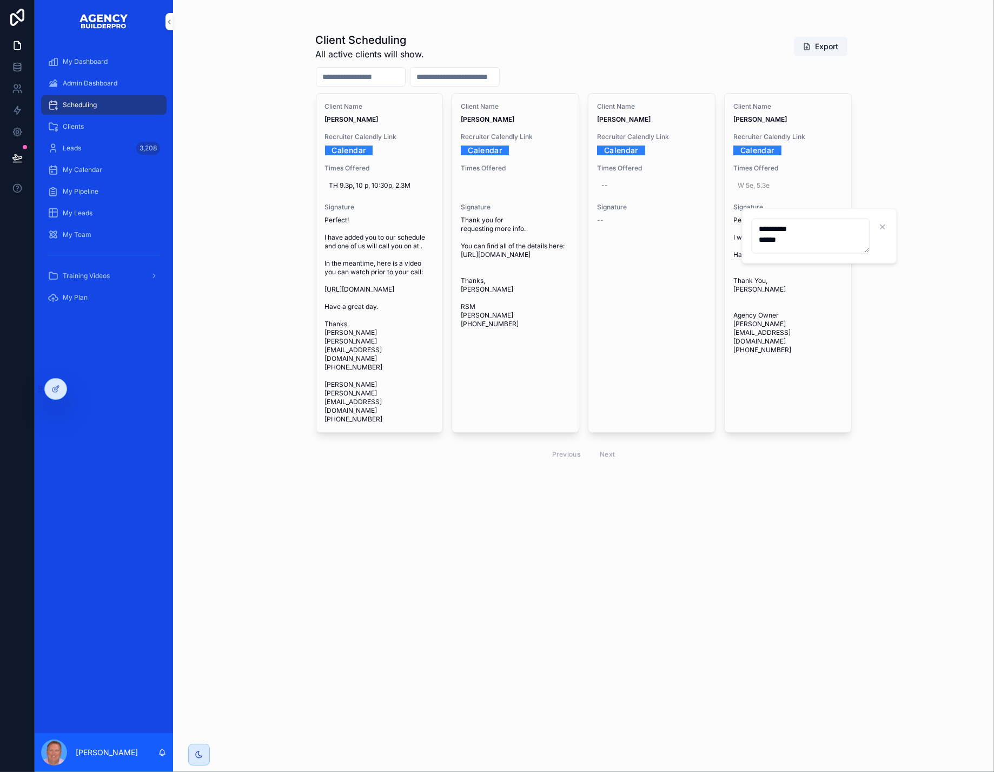
click at [899, 227] on icon "scrollable content" at bounding box center [898, 227] width 9 height 9
click at [108, 88] on span "Admin Dashboard" at bounding box center [90, 83] width 55 height 9
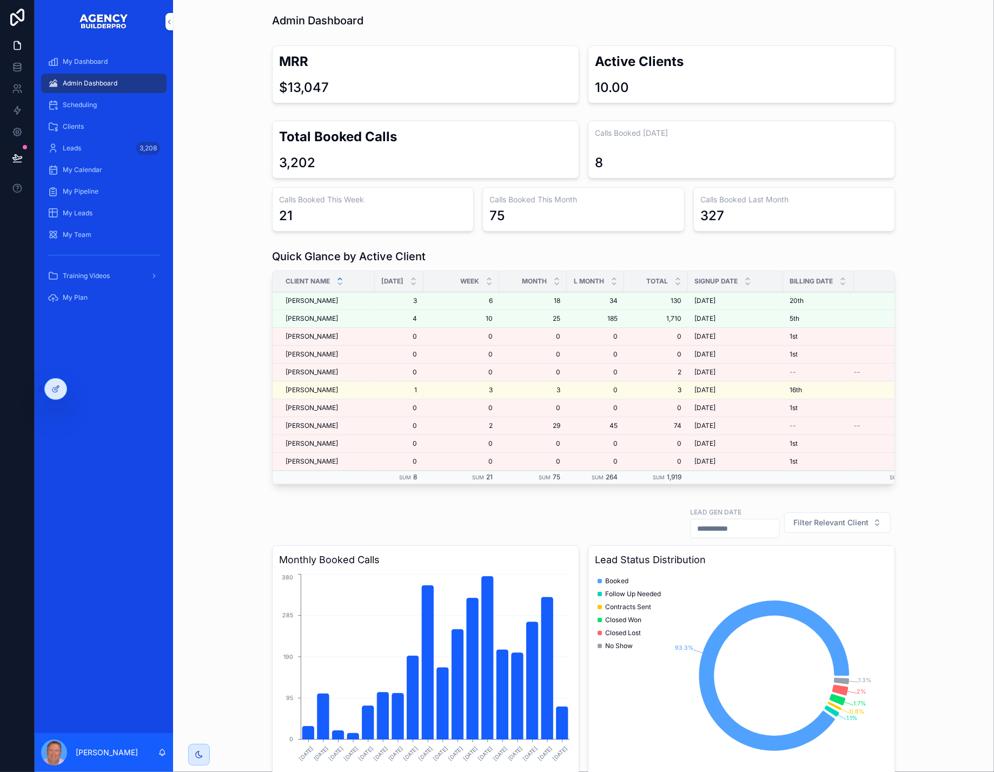
click at [96, 109] on span "Scheduling" at bounding box center [80, 105] width 34 height 9
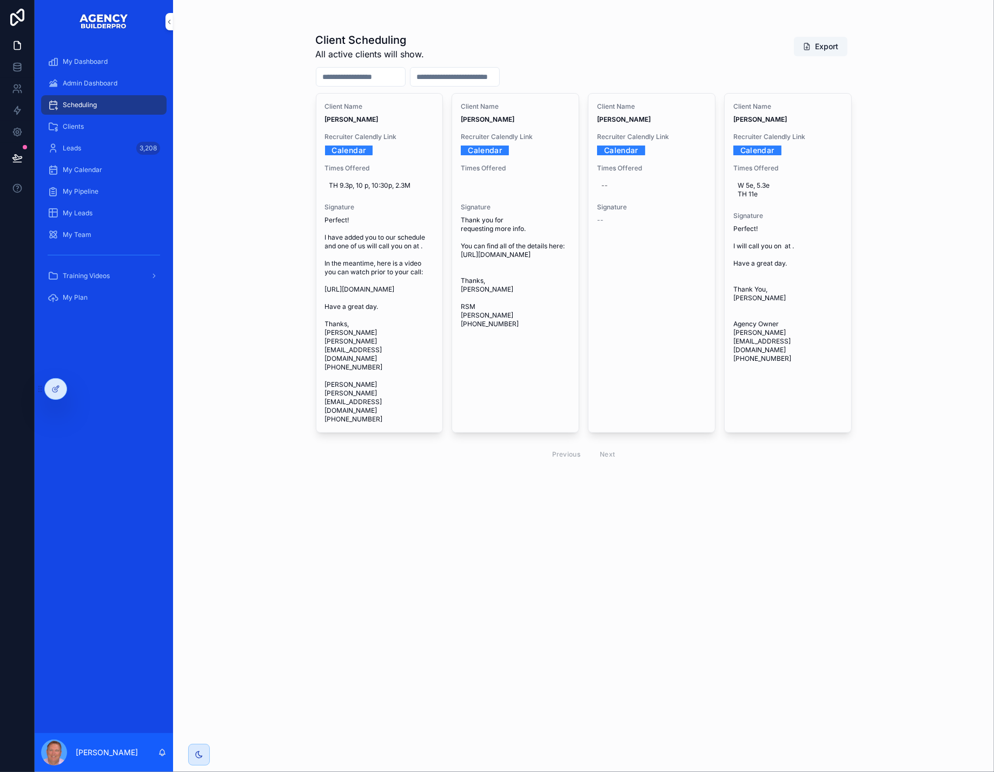
click at [763, 158] on link "Calendar" at bounding box center [757, 150] width 48 height 17
click at [0, 0] on icon "scrollable content" at bounding box center [0, 0] width 0 height 0
click at [77, 71] on link "My Dashboard" at bounding box center [103, 61] width 125 height 19
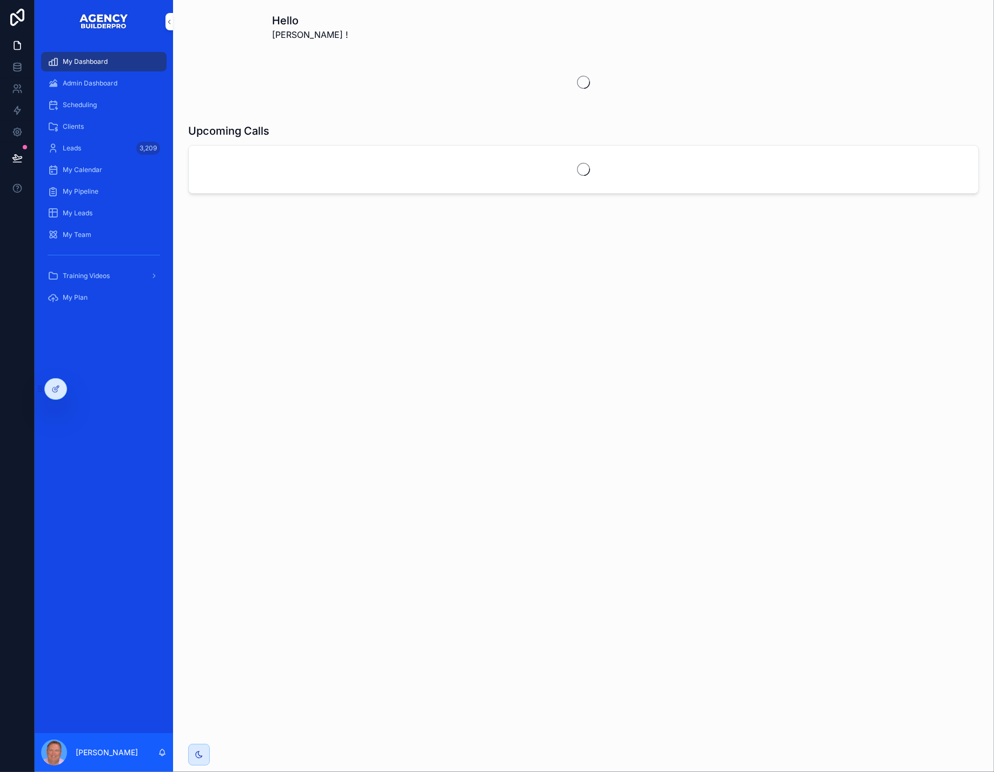
click at [77, 87] on span "Admin Dashboard" at bounding box center [90, 83] width 55 height 9
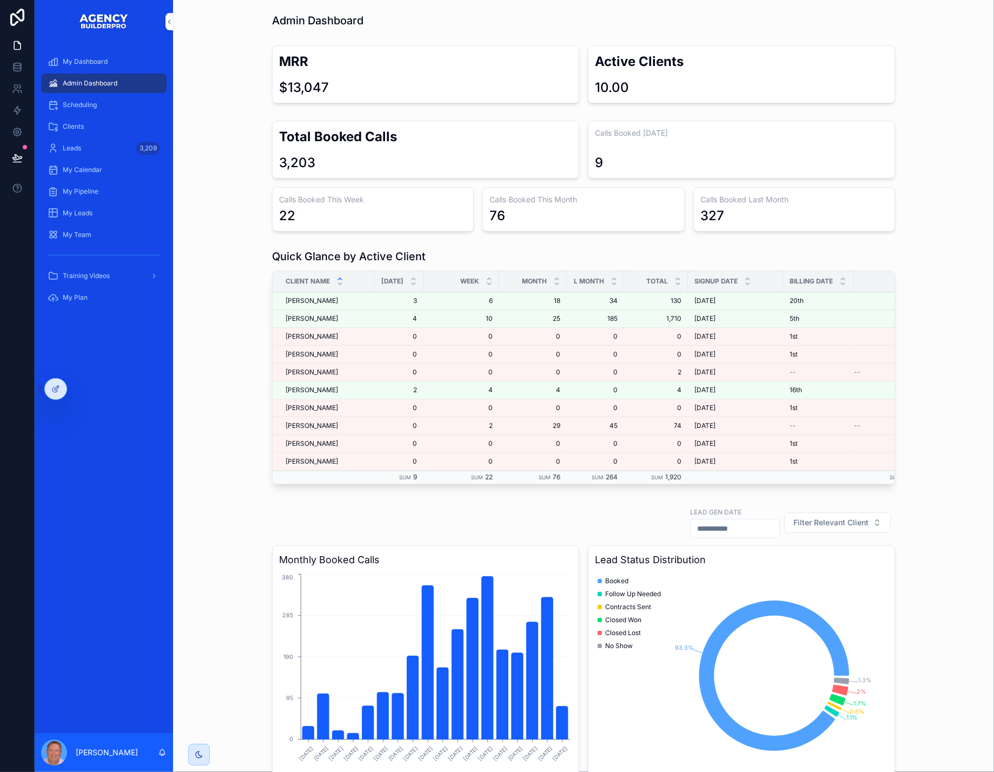
click at [97, 109] on span "Scheduling" at bounding box center [80, 105] width 34 height 9
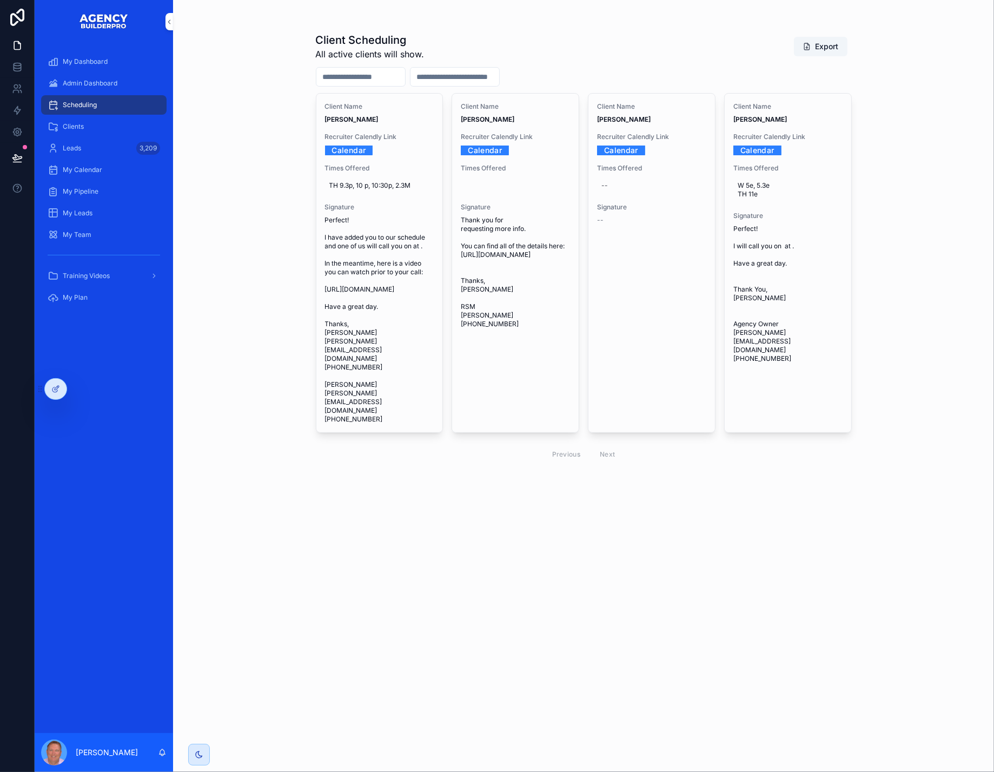
click at [97, 88] on span "Admin Dashboard" at bounding box center [90, 83] width 55 height 9
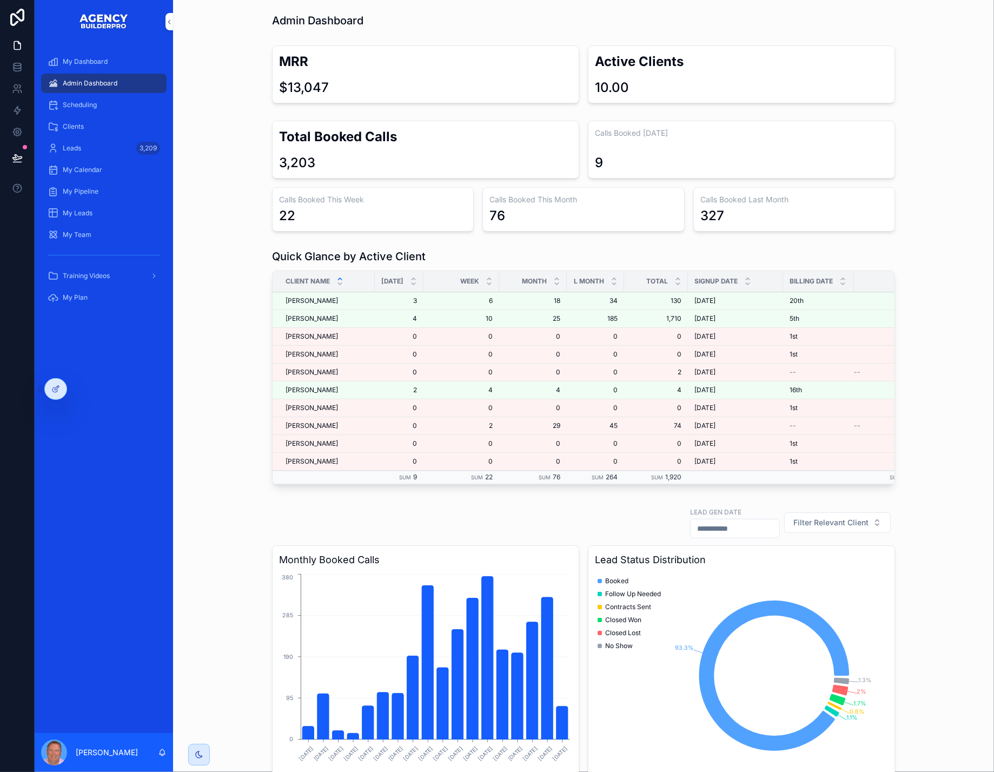
click at [91, 109] on span "Scheduling" at bounding box center [80, 105] width 34 height 9
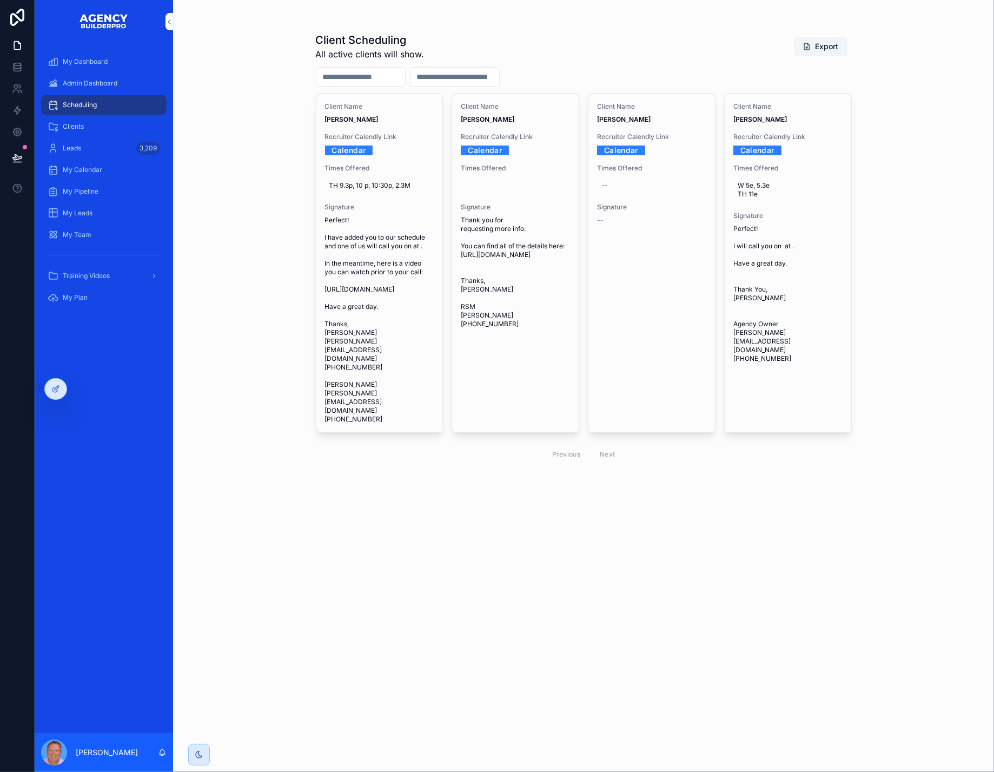
click at [780, 158] on link "Calendar" at bounding box center [757, 150] width 48 height 17
click at [788, 199] on span "W 5e, 5.3e TH 11e" at bounding box center [788, 189] width 101 height 17
click at [782, 242] on textarea "**********" at bounding box center [811, 236] width 118 height 35
type textarea "**********"
click at [900, 228] on icon "scrollable content" at bounding box center [898, 227] width 9 height 9
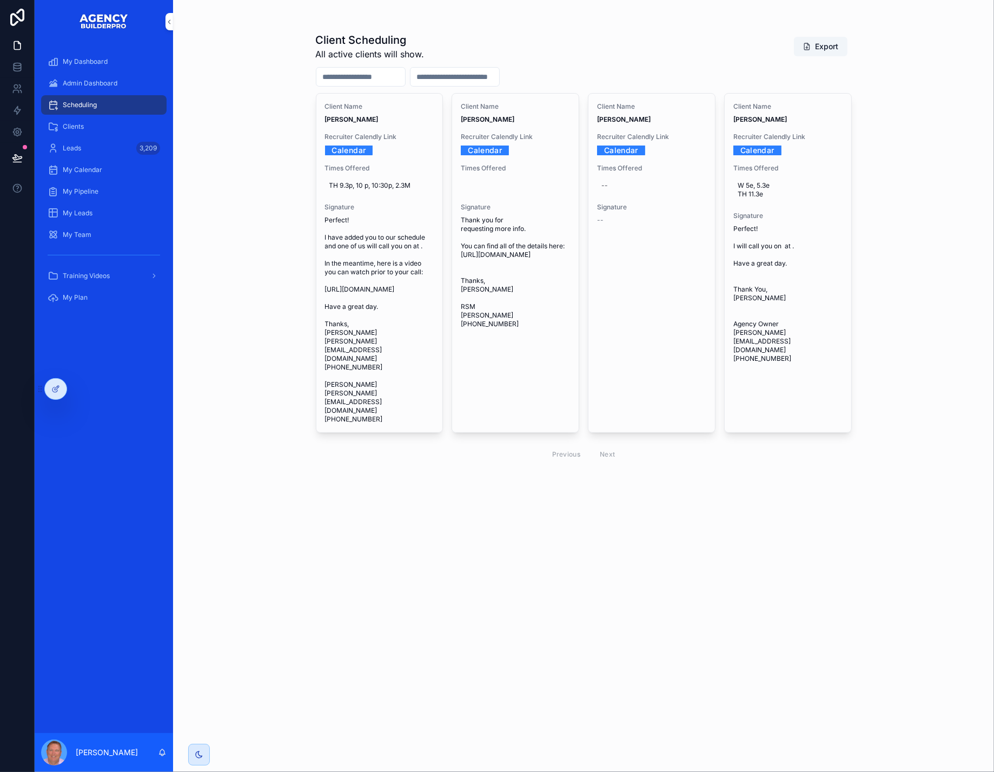
click at [782, 158] on link "Calendar" at bounding box center [757, 150] width 48 height 17
click at [0, 0] on icon "scrollable content" at bounding box center [0, 0] width 0 height 0
click at [117, 88] on span "Admin Dashboard" at bounding box center [90, 83] width 55 height 9
